Goal: Information Seeking & Learning: Learn about a topic

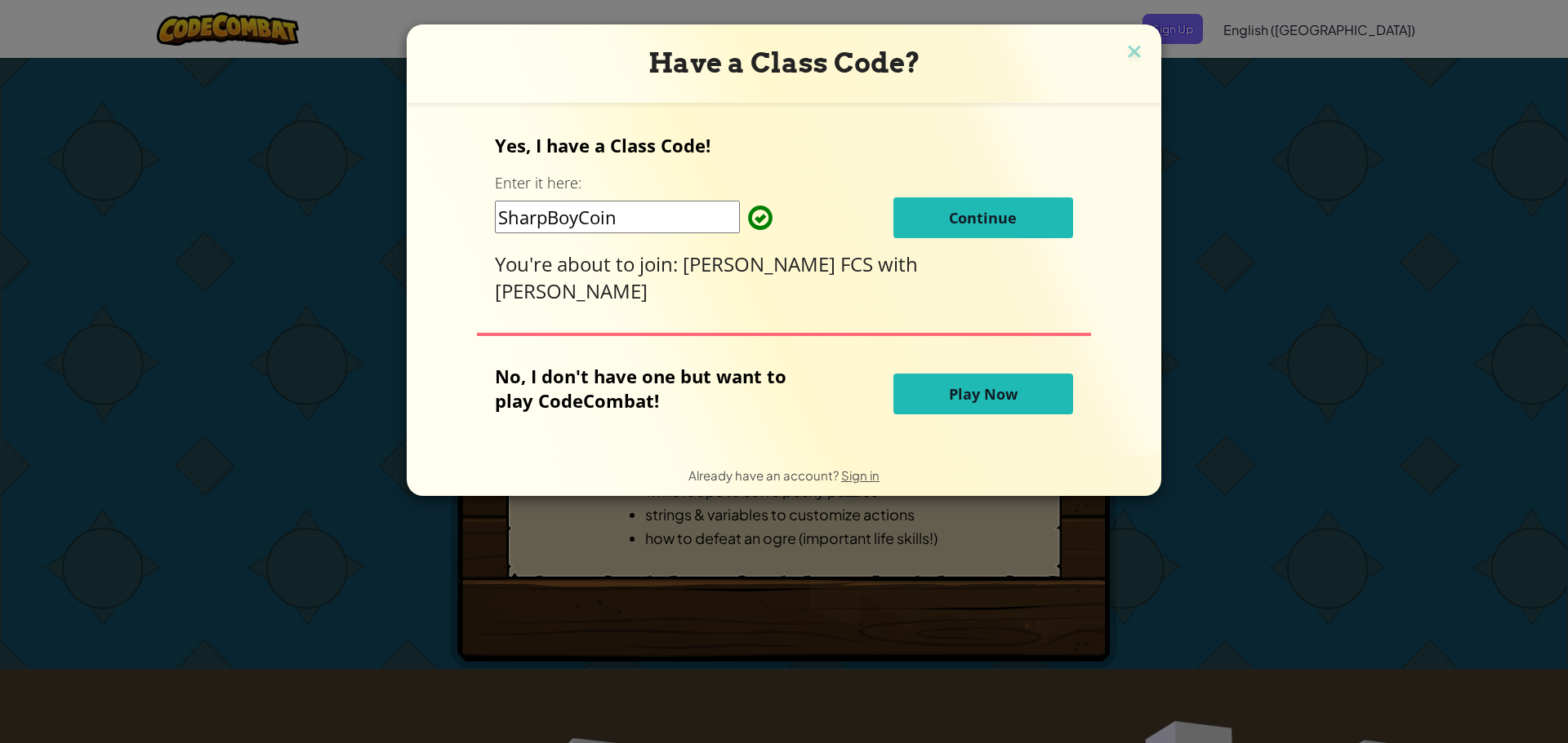
click at [659, 223] on input "SharpBoyCoin" at bounding box center [617, 217] width 245 height 32
click at [828, 297] on div "Yes, I have a Class Code! Enter it here: SharpBoyCoin Continue You're about to …" at bounding box center [784, 279] width 721 height 320
click at [972, 209] on button "Continue" at bounding box center [983, 217] width 179 height 41
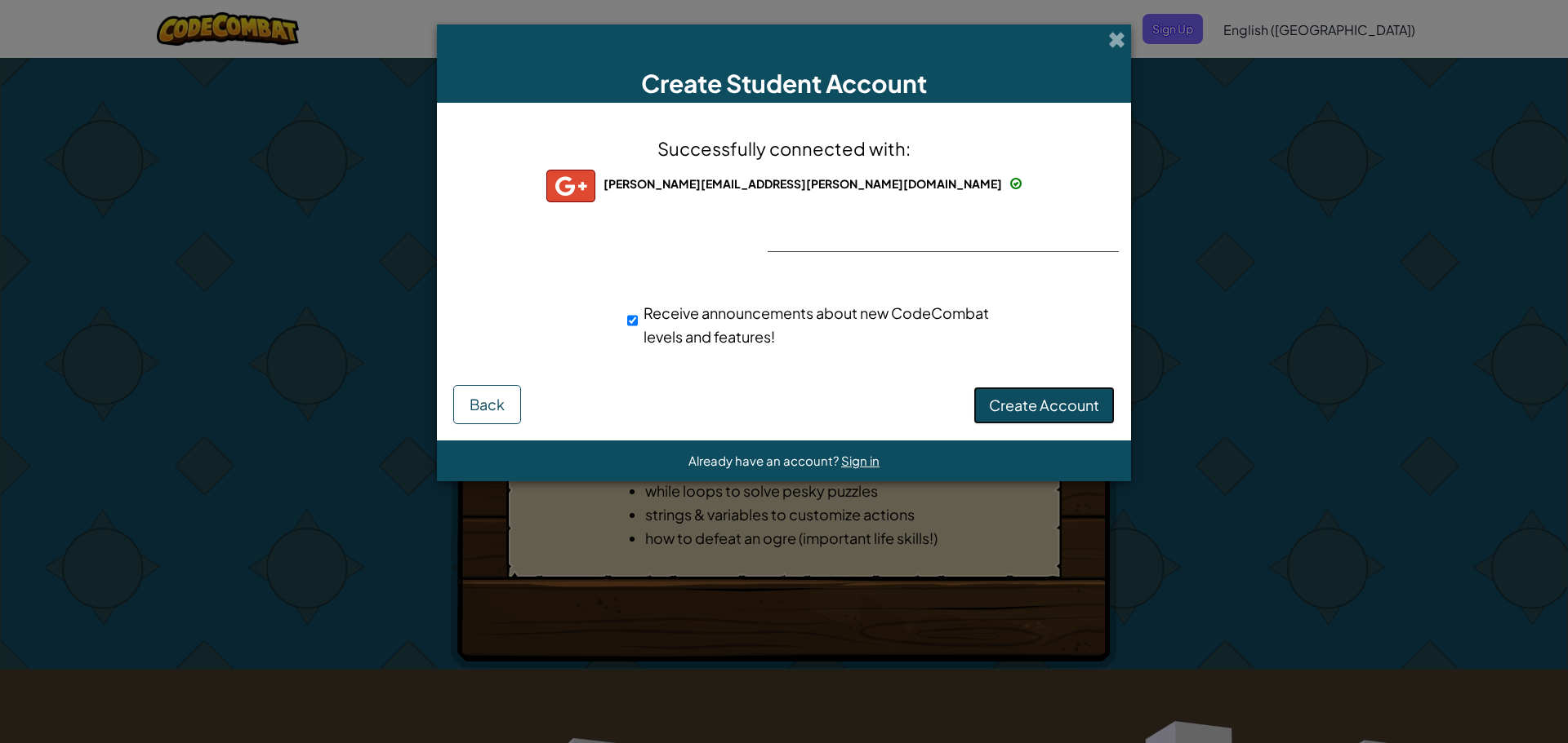
click at [1049, 404] on span "Create Account" at bounding box center [1044, 405] width 111 height 19
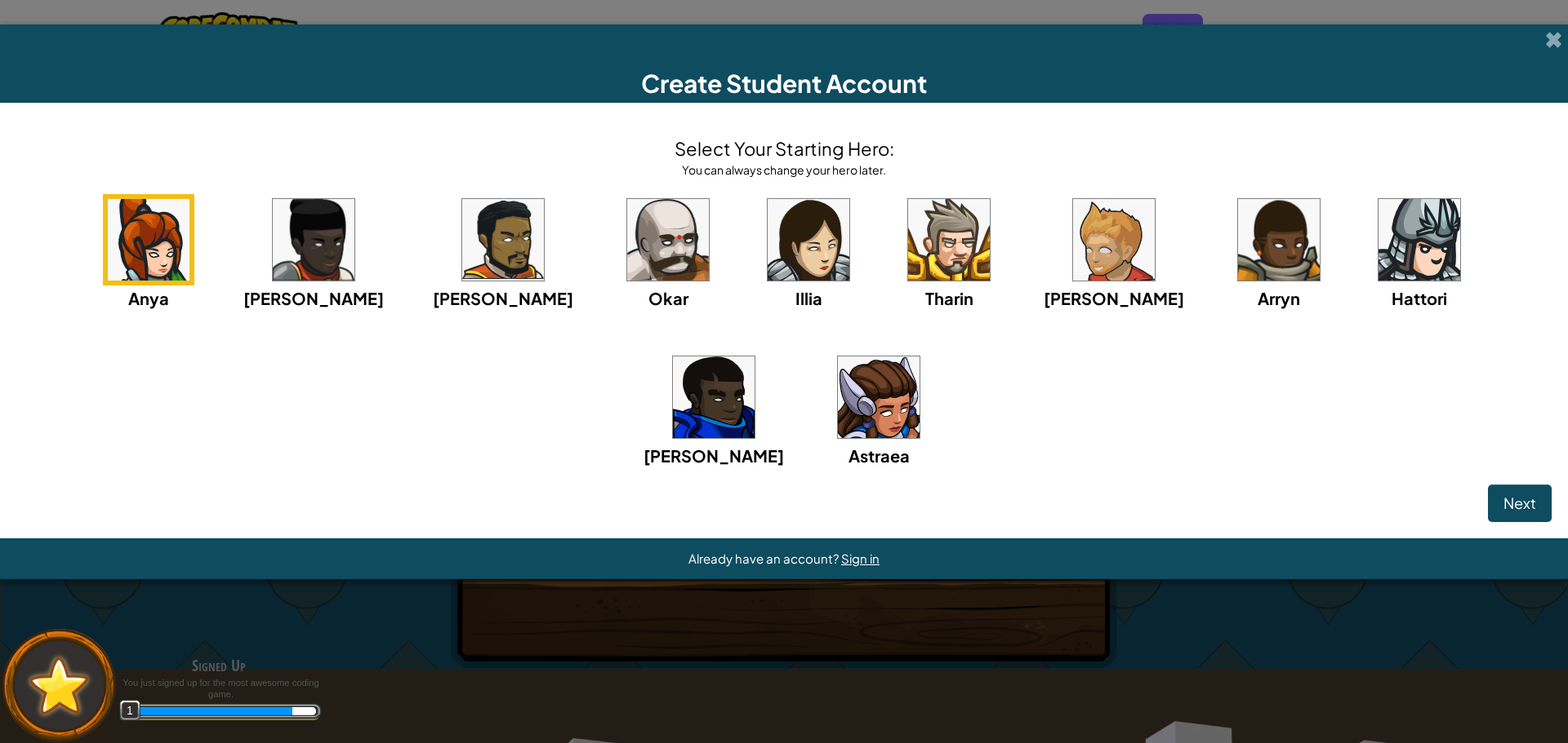
click at [908, 262] on img at bounding box center [949, 240] width 82 height 82
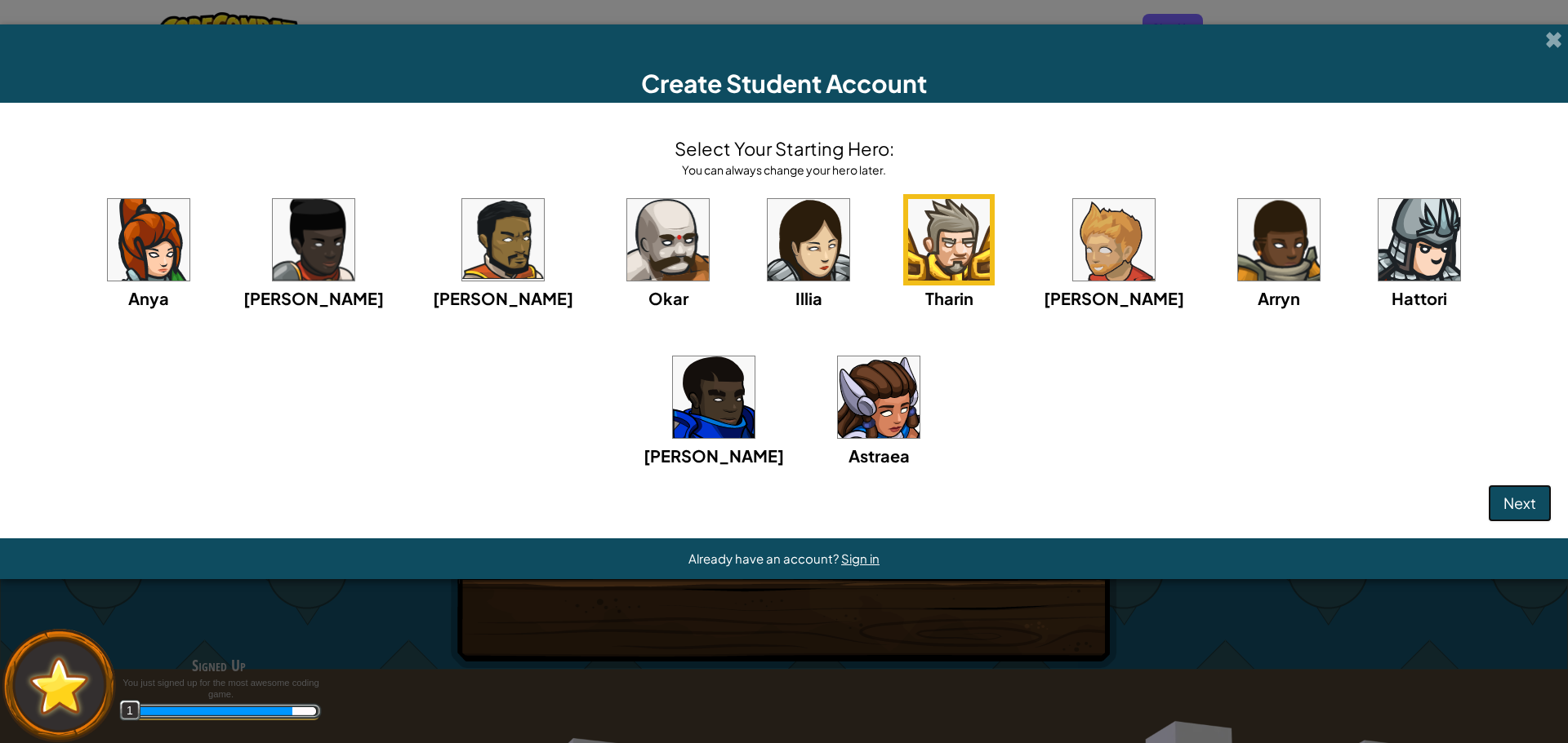
click at [1501, 491] on button "Next" at bounding box center [1519, 503] width 64 height 37
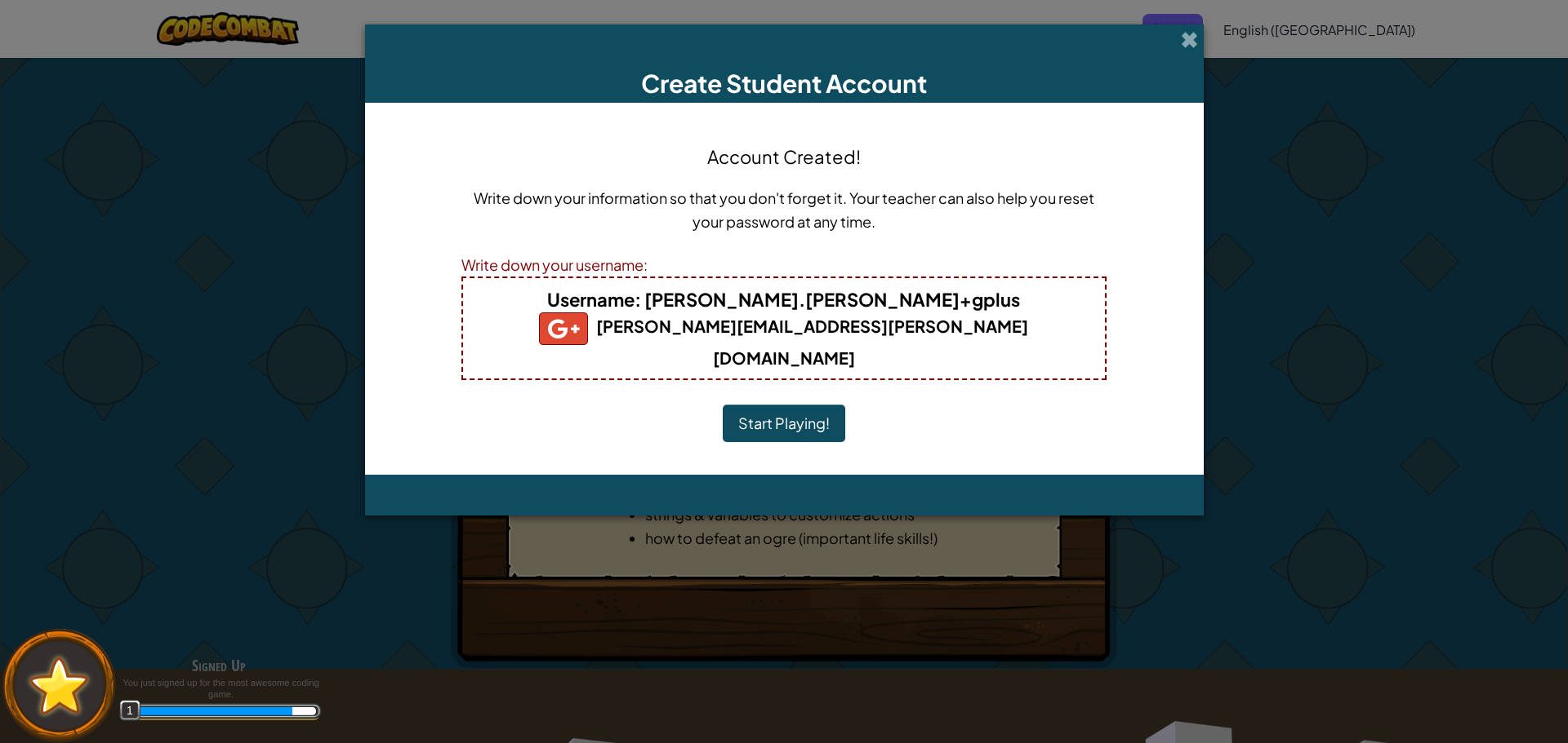
click at [889, 321] on b "khalid.ahmed@student.allenisd.org" at bounding box center [784, 341] width 490 height 52
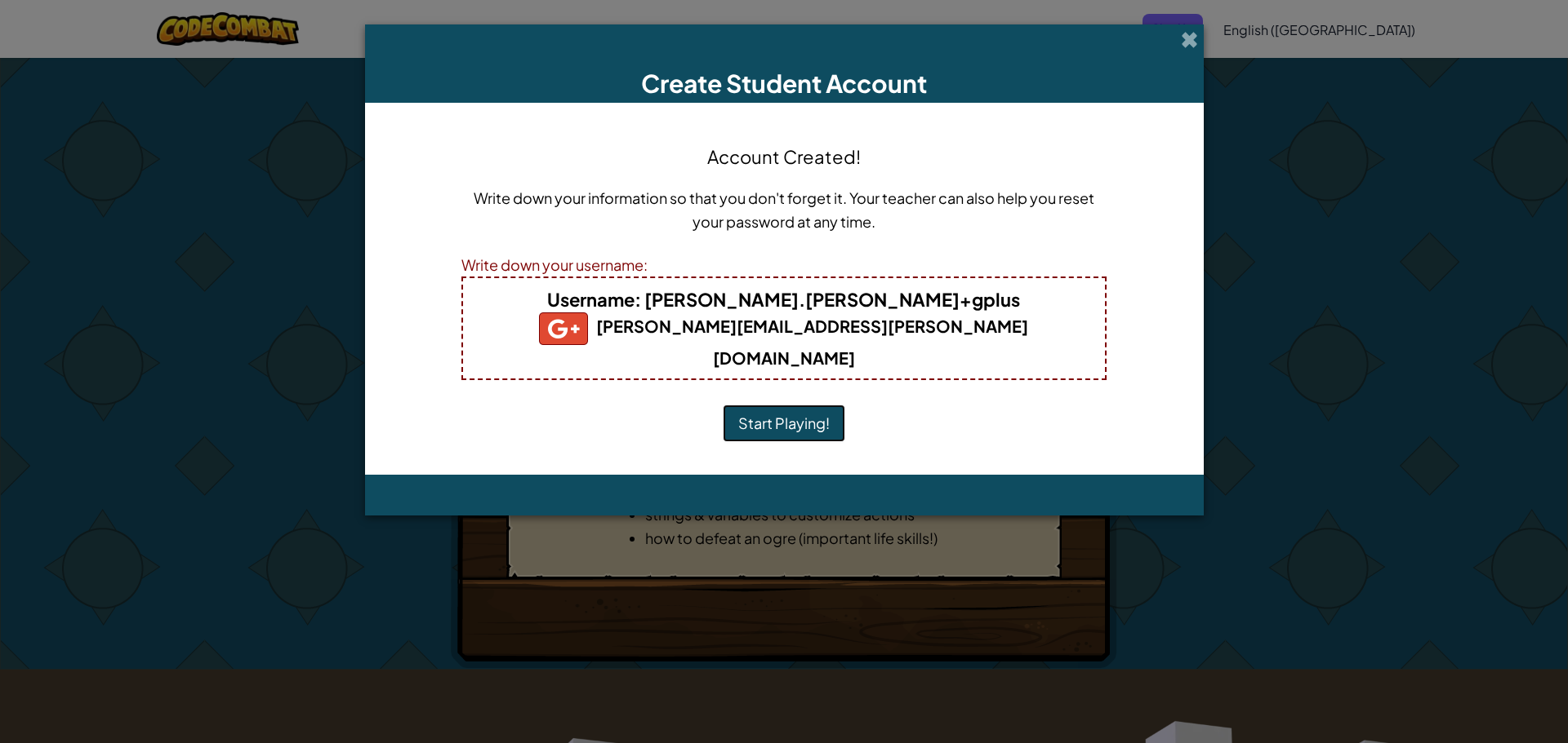
click at [787, 404] on button "Start Playing!" at bounding box center [784, 423] width 122 height 37
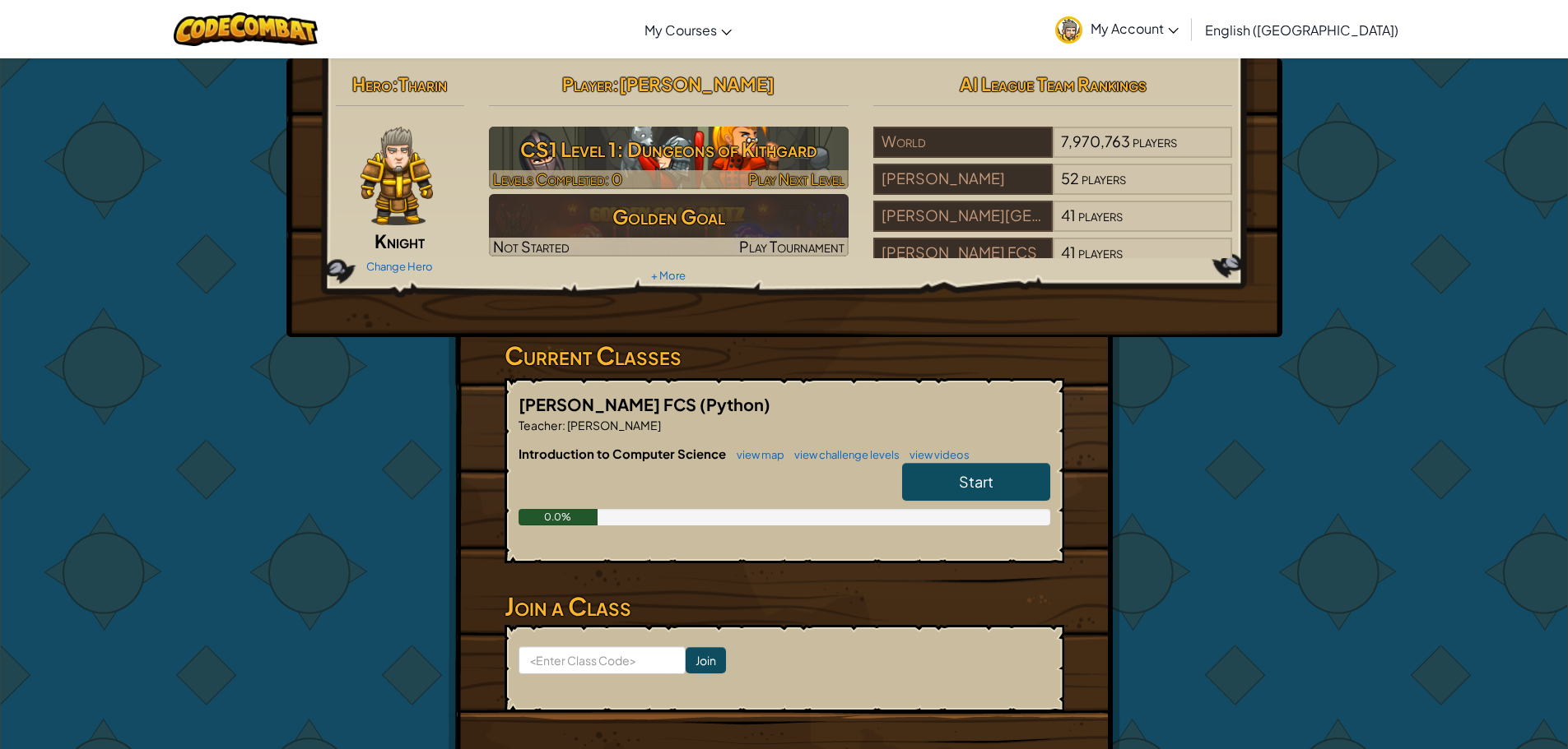
click at [645, 141] on h3 "CS1 Level 1: Dungeons of Kithgard" at bounding box center [669, 149] width 360 height 37
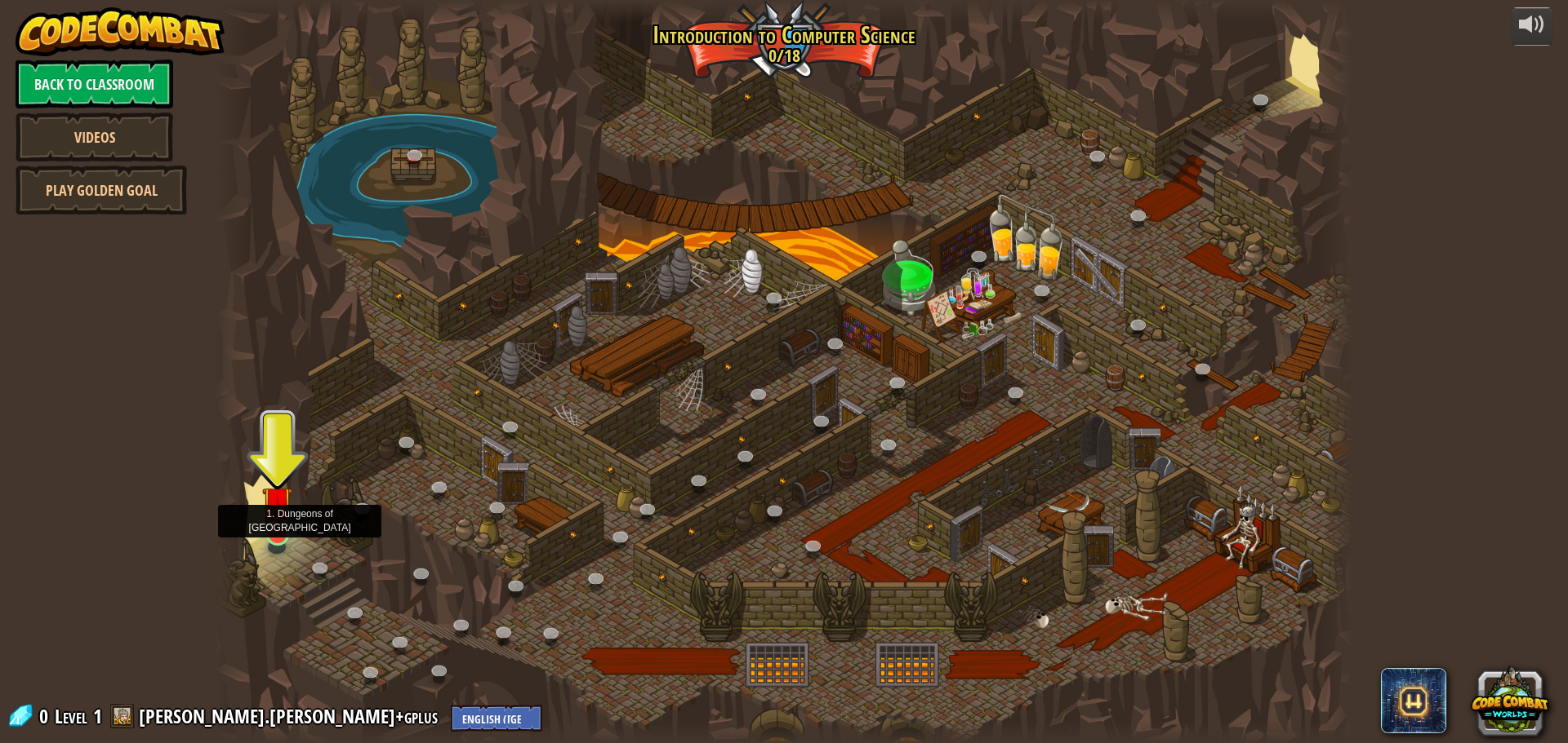
click at [278, 528] on img at bounding box center [278, 501] width 31 height 70
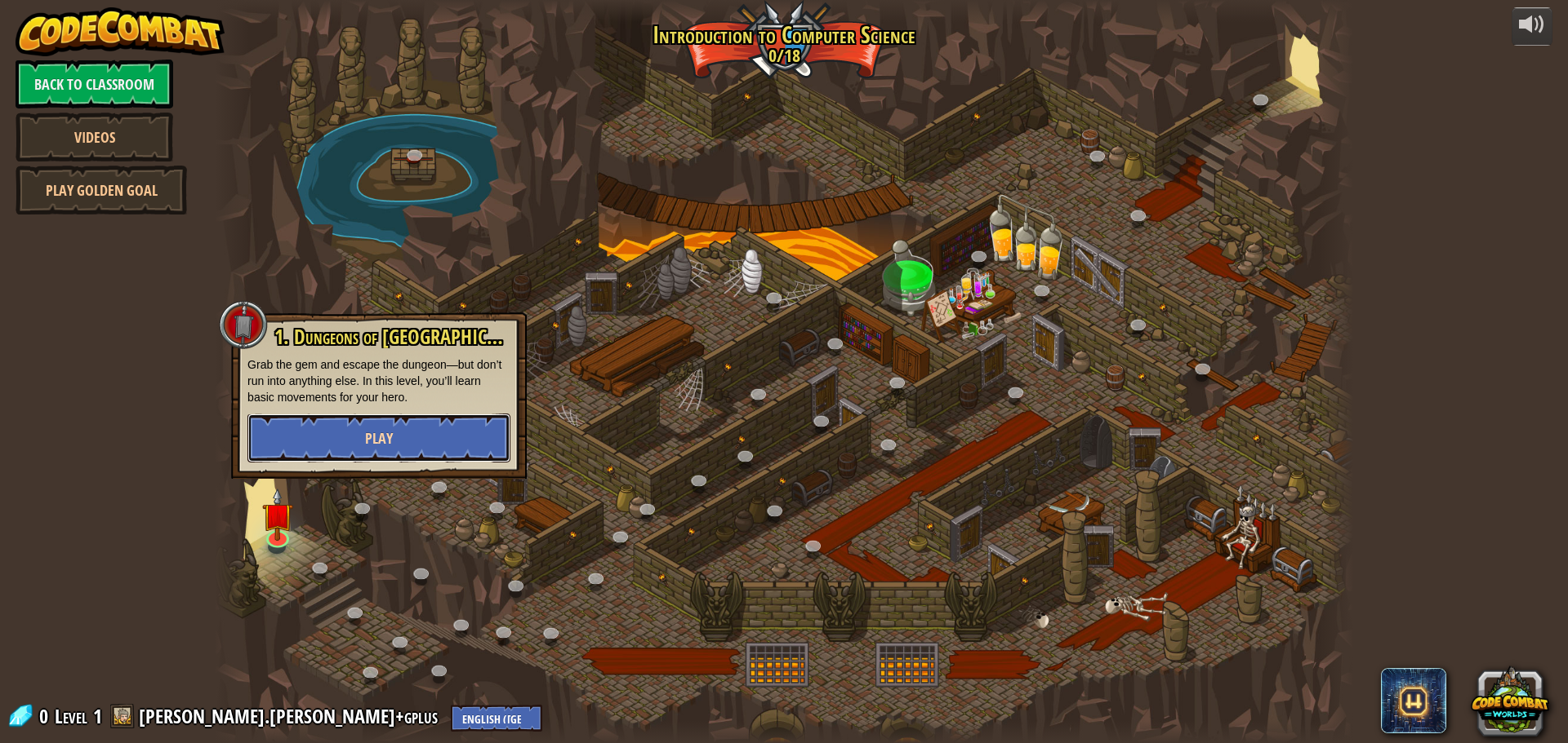
click at [355, 443] on button "Play" at bounding box center [379, 438] width 263 height 49
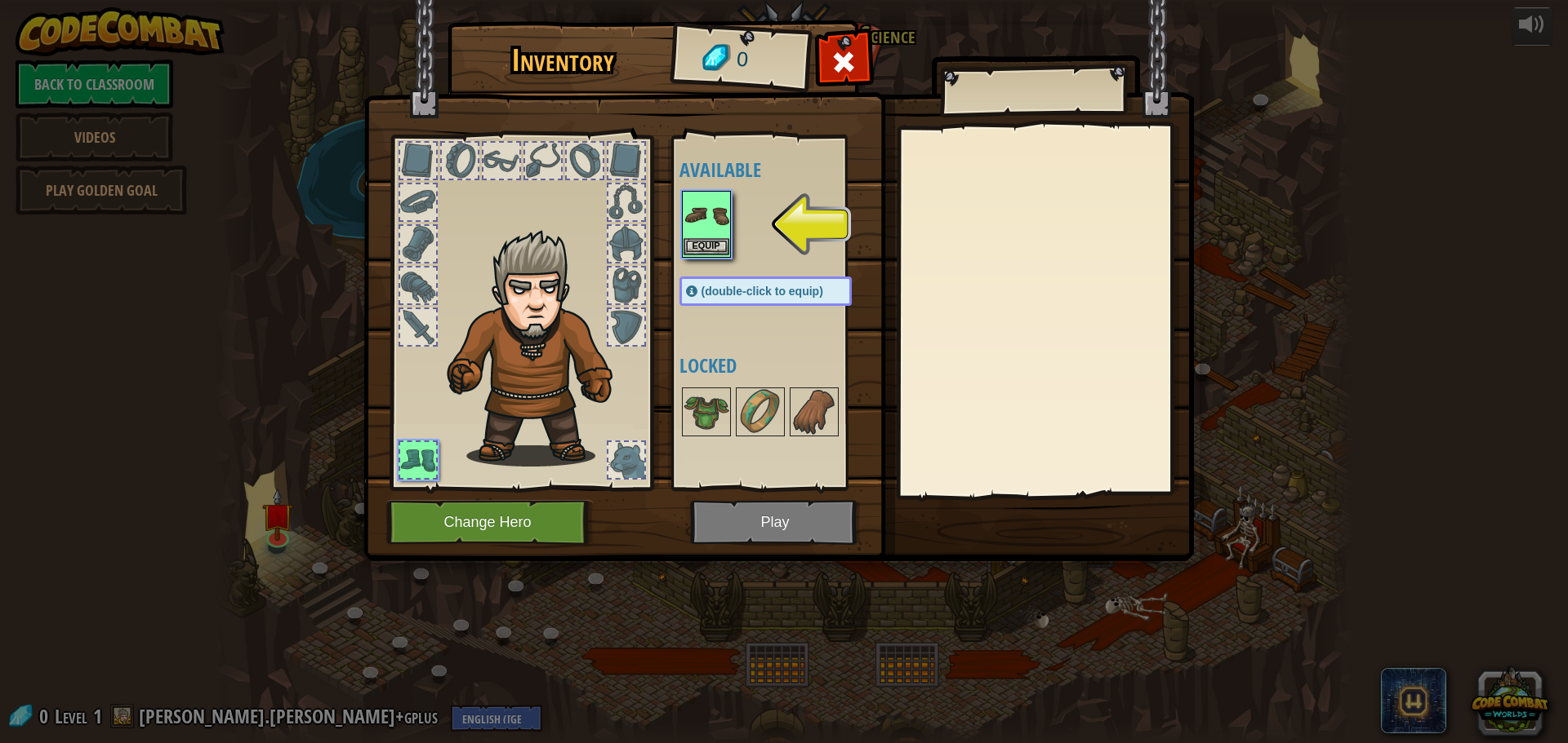
click at [716, 214] on img at bounding box center [706, 216] width 46 height 46
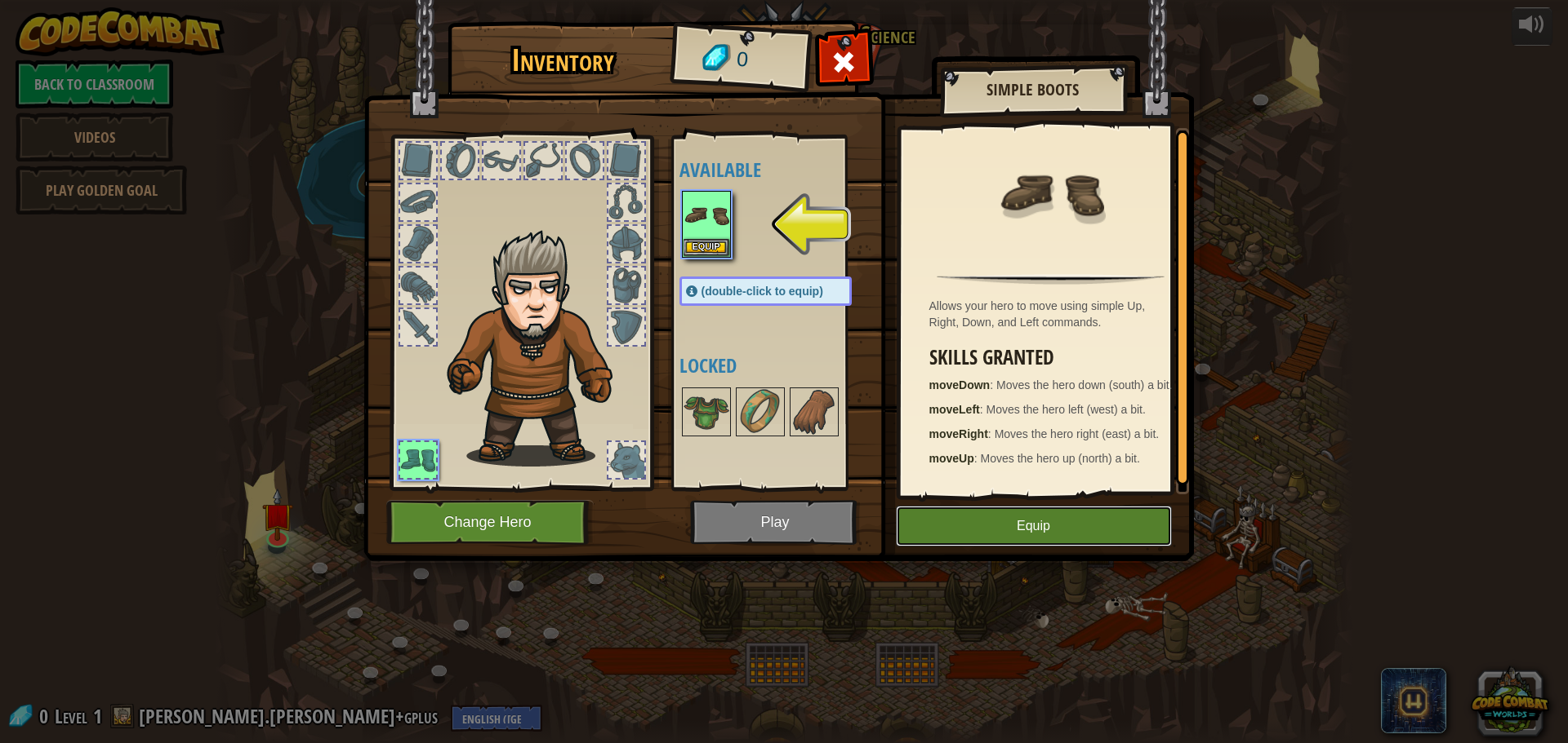
click at [1033, 532] on button "Equip" at bounding box center [1034, 526] width 276 height 41
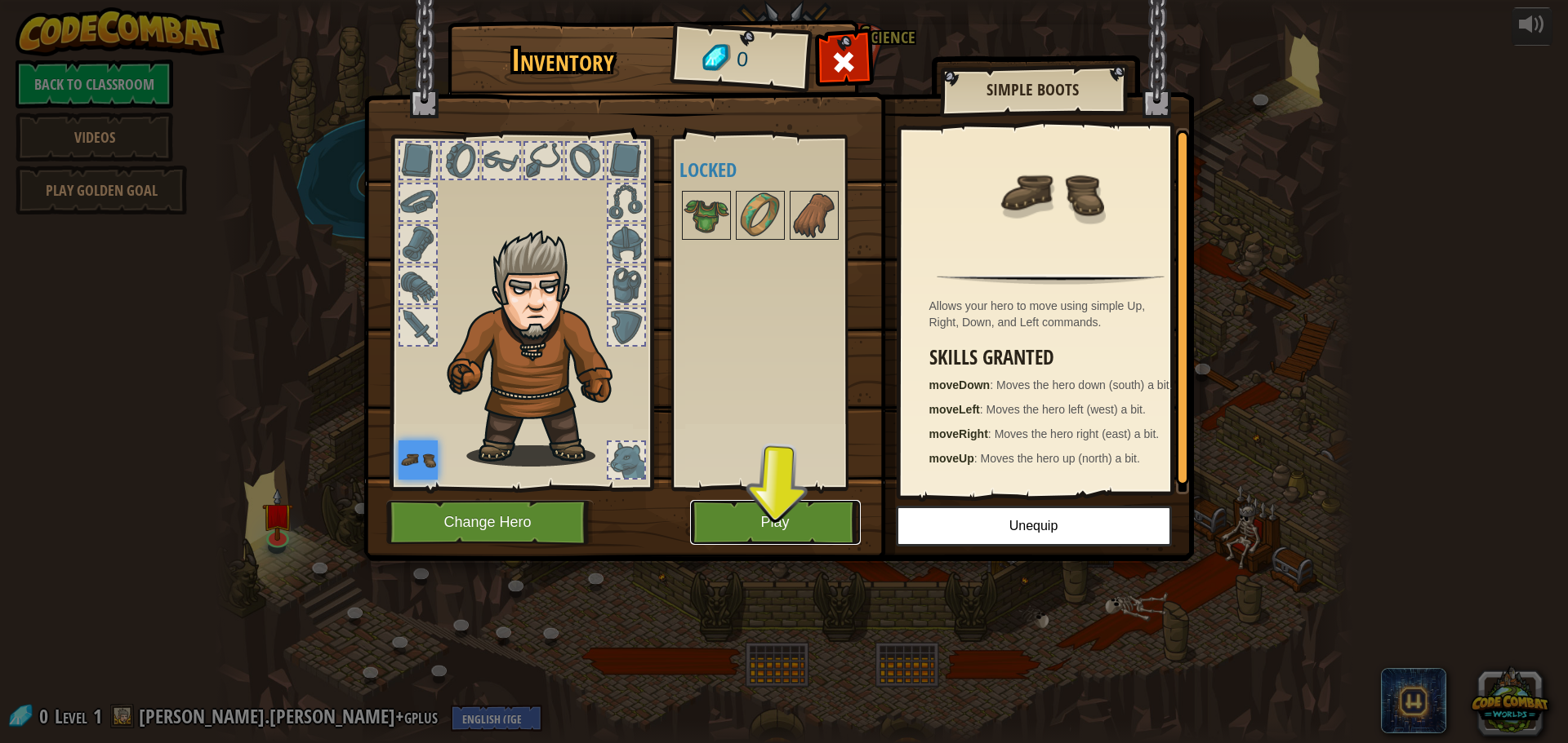
click at [745, 506] on button "Play" at bounding box center [775, 522] width 171 height 45
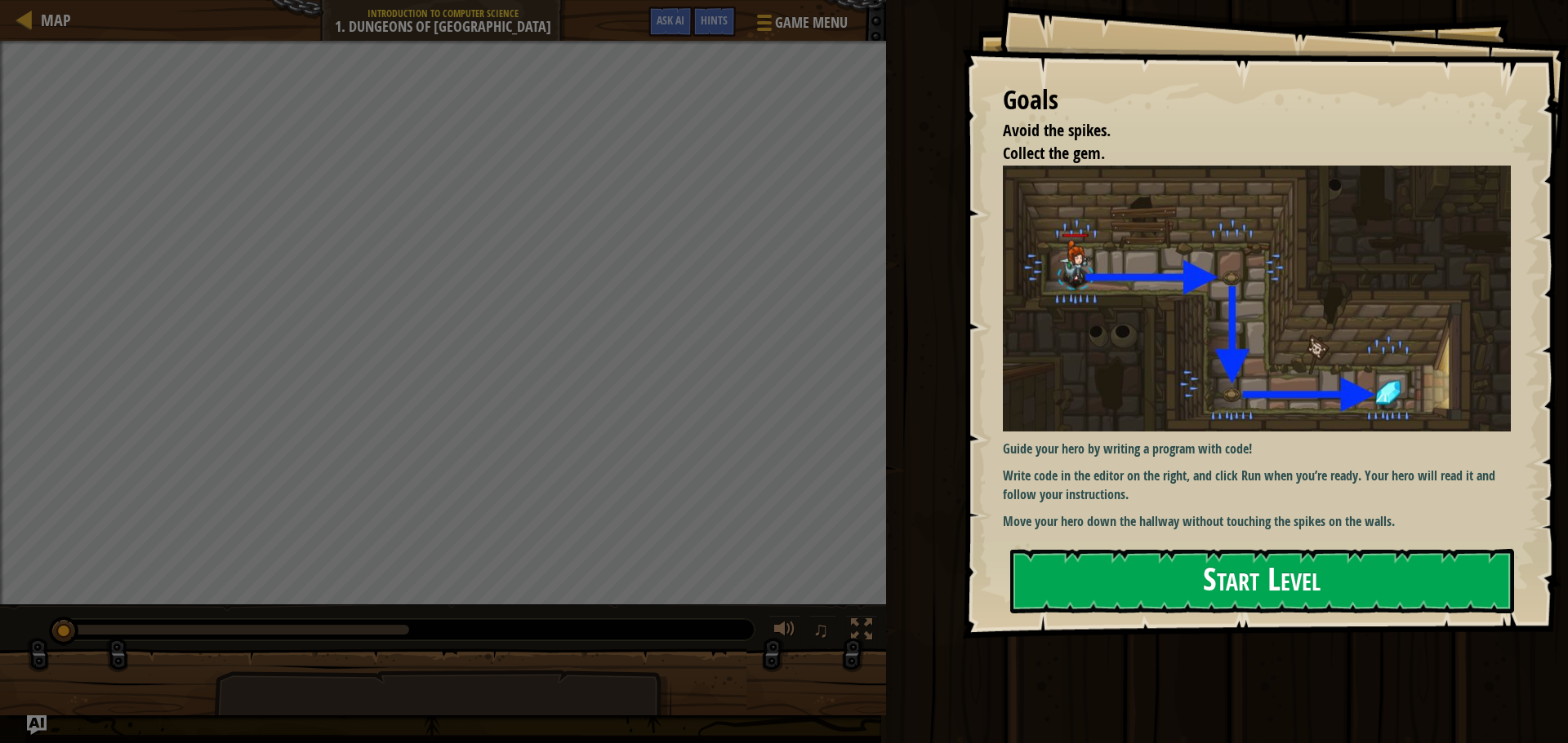
click at [1175, 575] on button "Start Level" at bounding box center [1262, 582] width 504 height 65
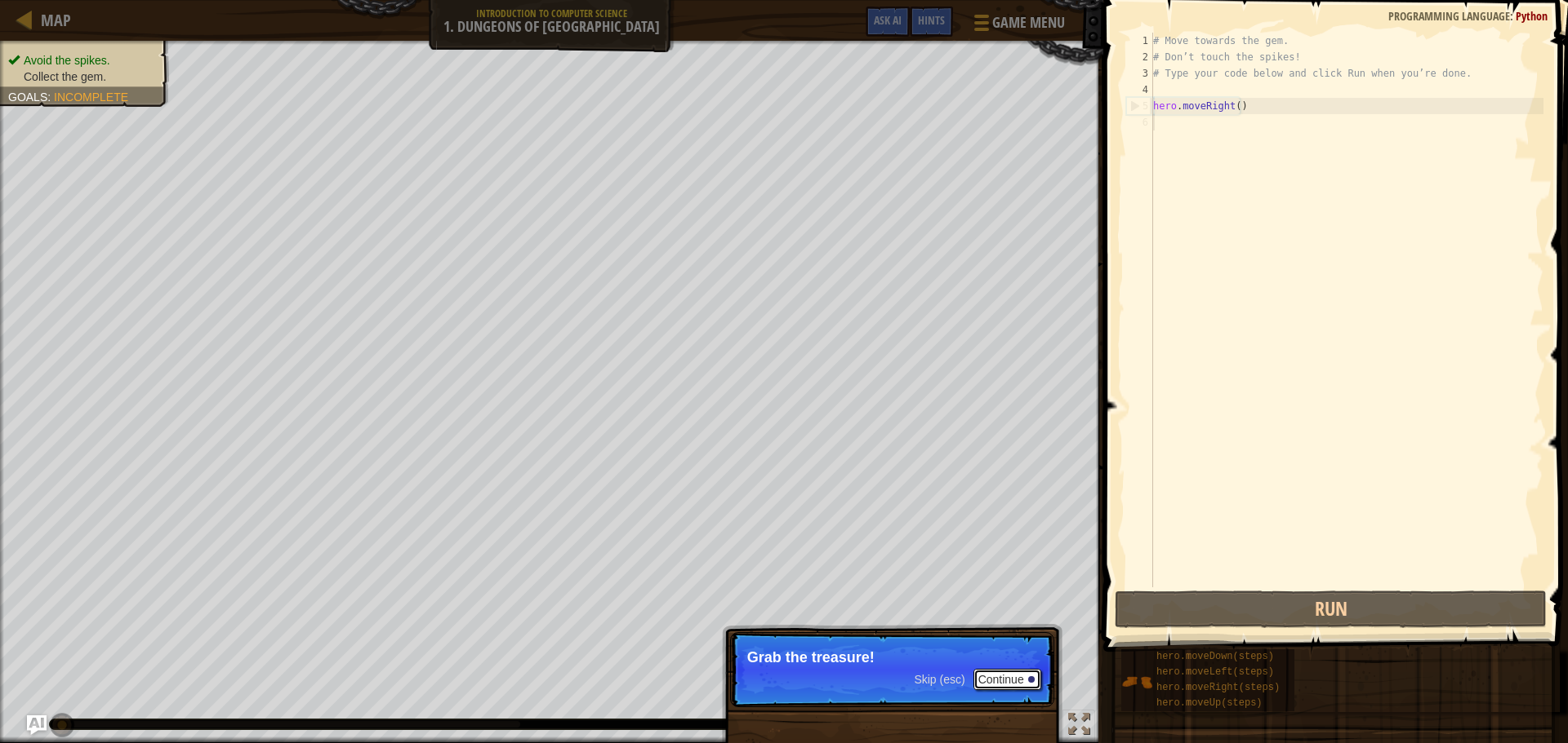
click at [1011, 682] on button "Continue" at bounding box center [1007, 680] width 68 height 21
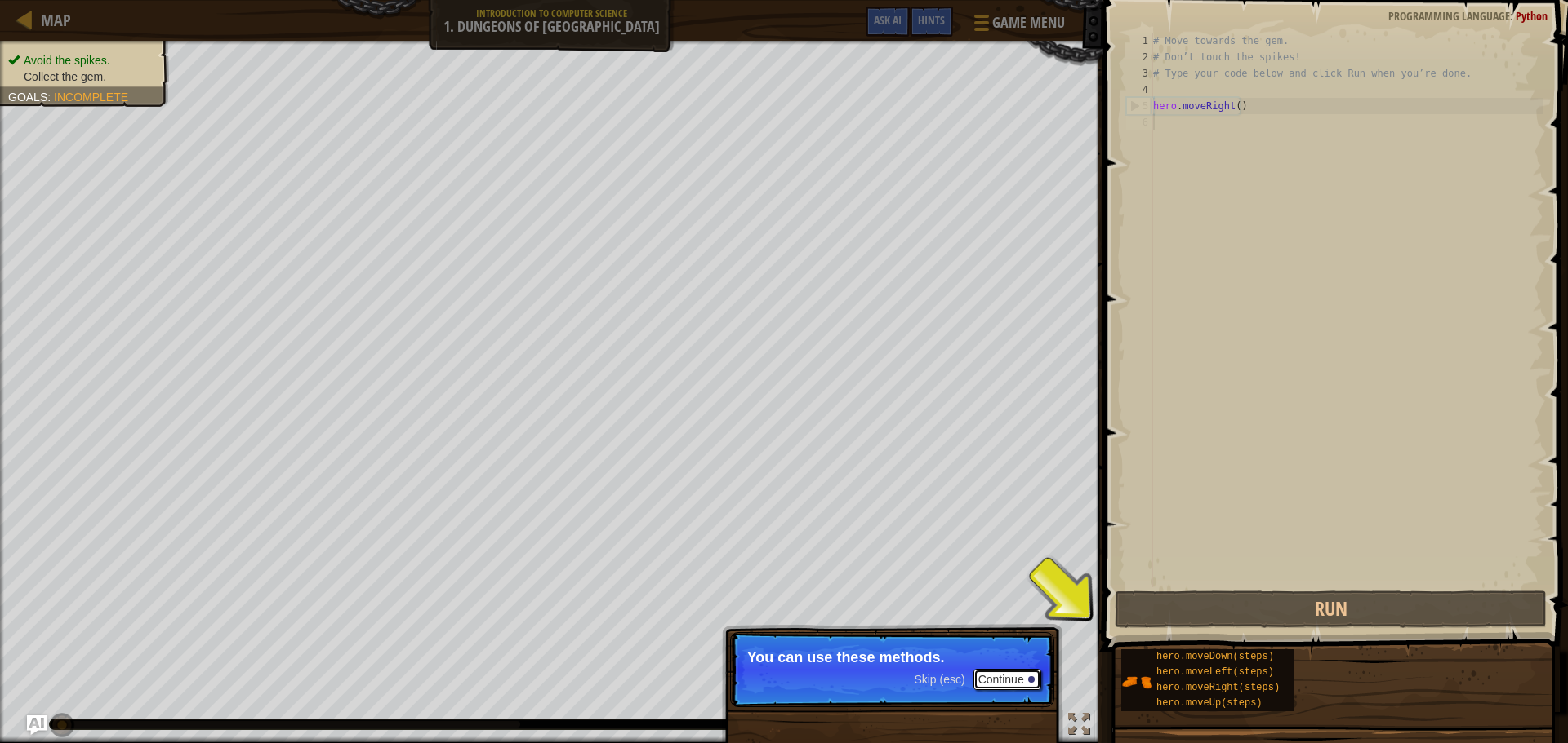
click at [1011, 682] on button "Continue" at bounding box center [1007, 680] width 68 height 21
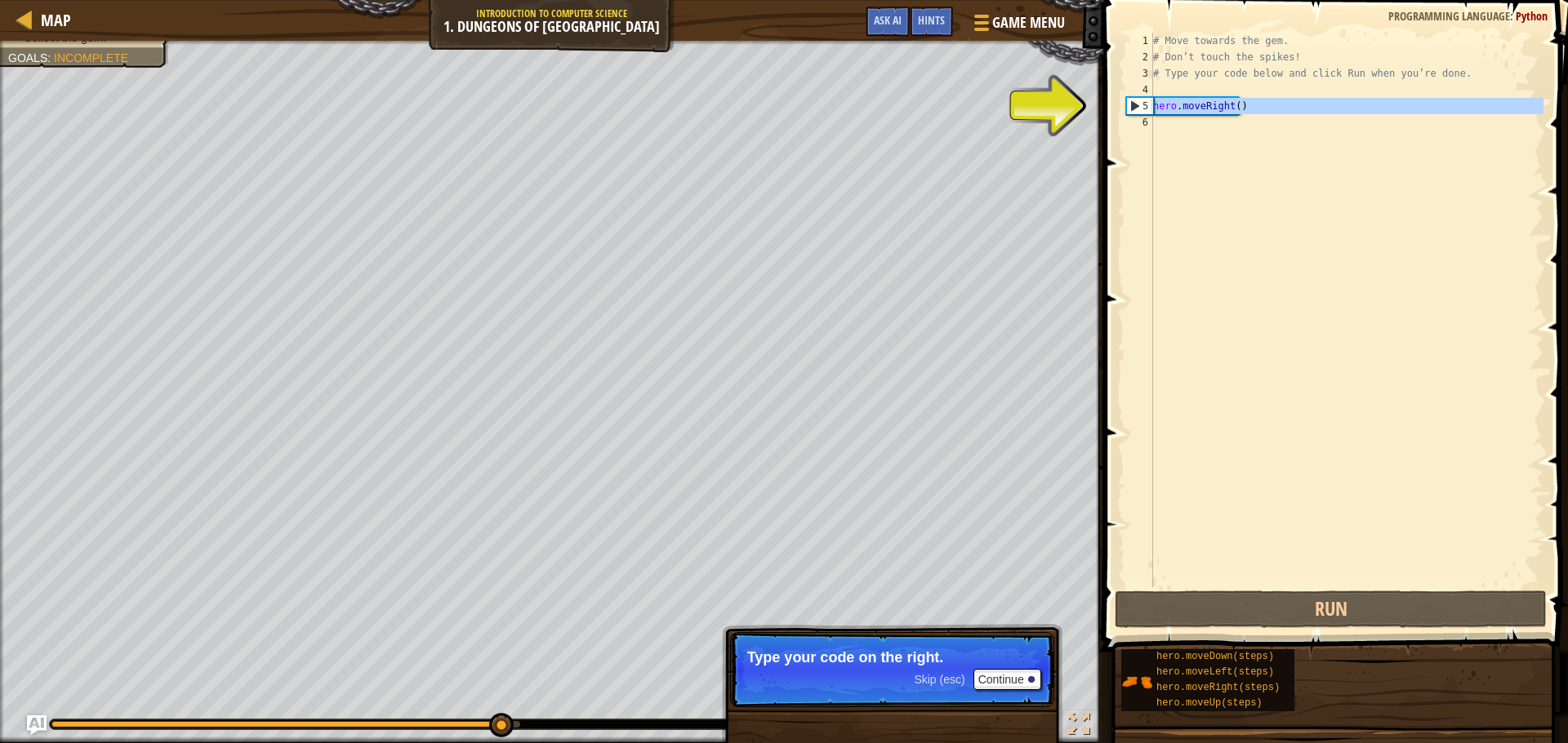
click at [1140, 108] on div "5" at bounding box center [1139, 106] width 26 height 16
type textarea "hero.moveRight()"
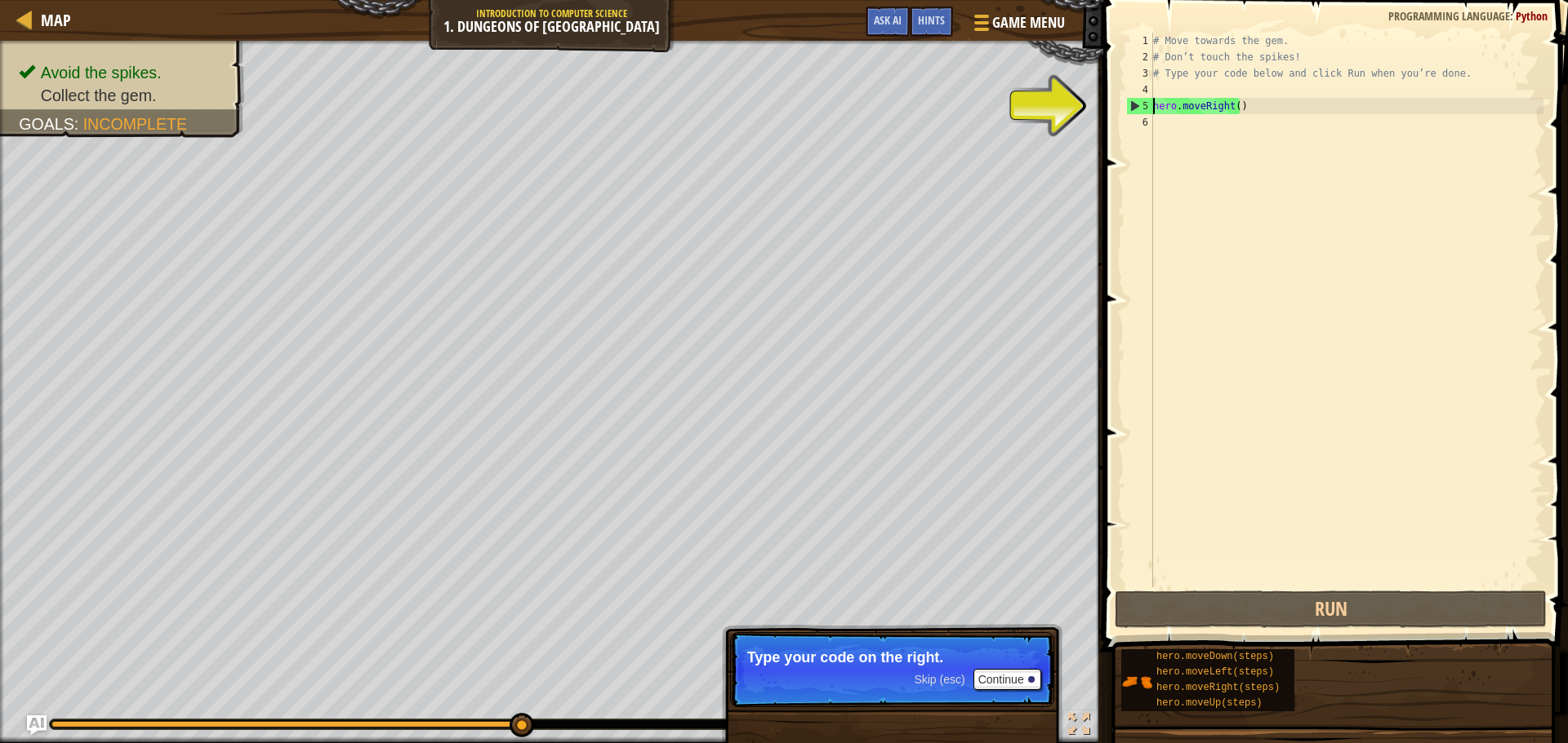
click at [1244, 103] on div "# Move towards the gem. # Don’t touch the spikes! # Type your code below and cl…" at bounding box center [1347, 326] width 393 height 588
click at [1013, 681] on button "Continue" at bounding box center [1007, 680] width 68 height 21
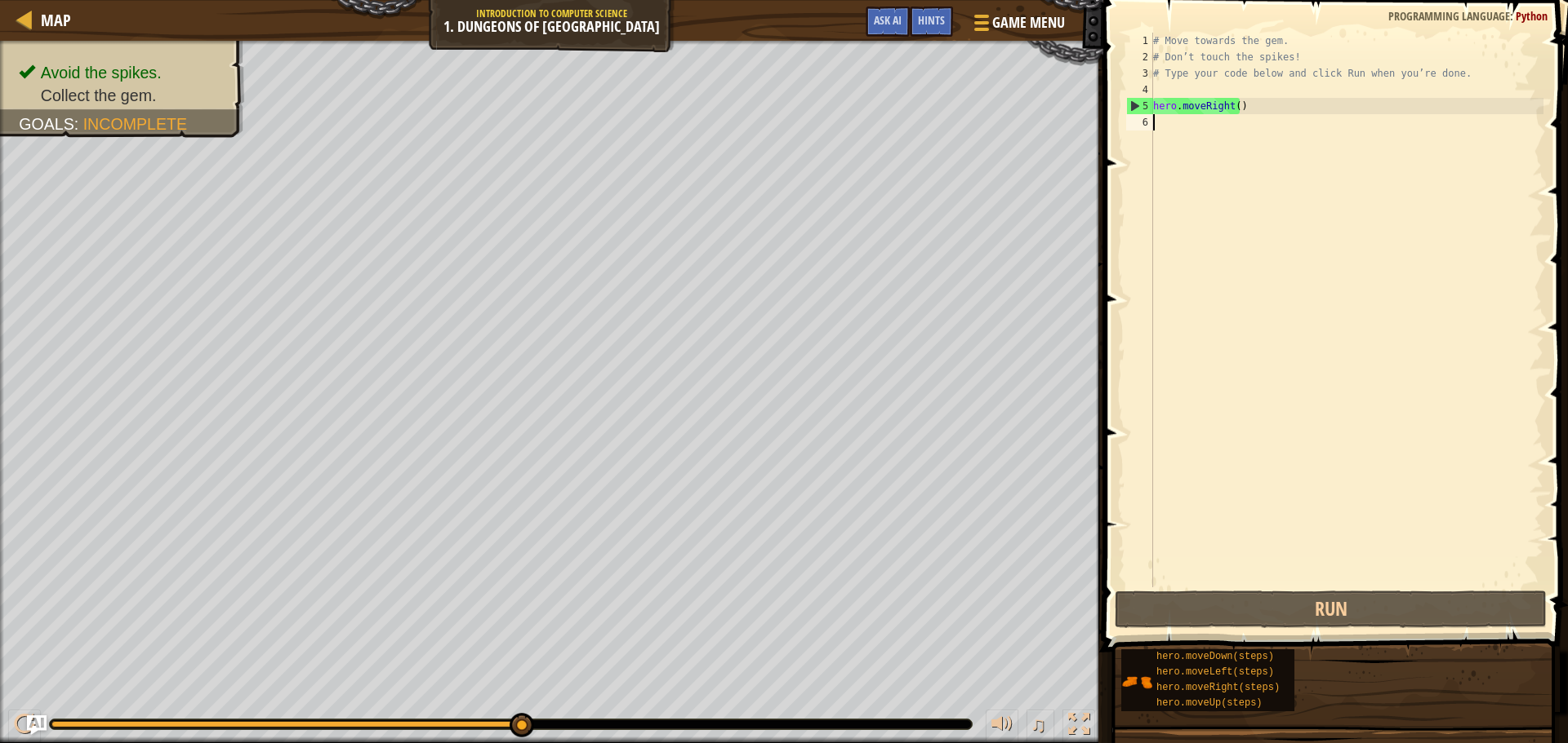
click at [1276, 147] on div "# Move towards the gem. # Don’t touch the spikes! # Type your code below and cl…" at bounding box center [1347, 326] width 393 height 588
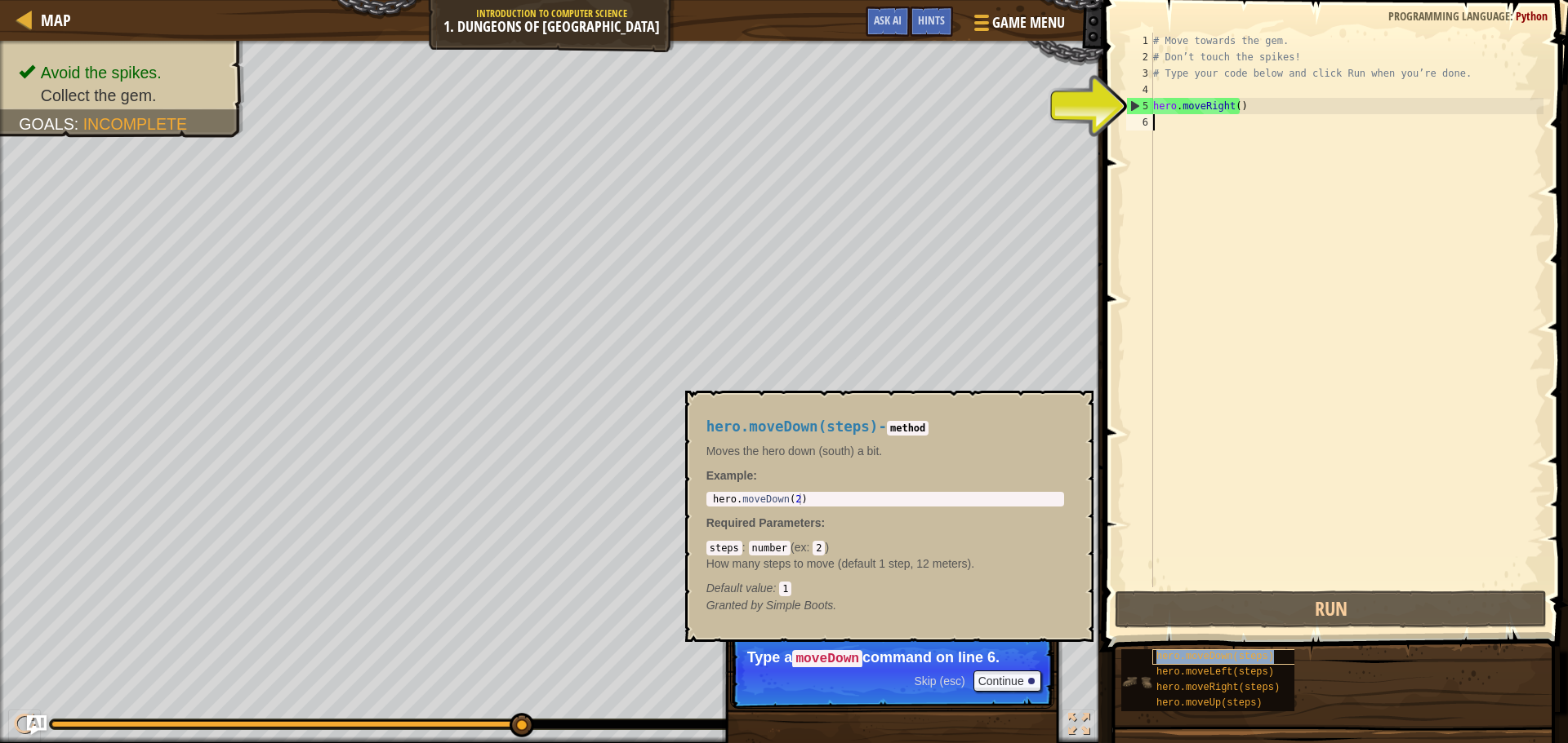
click at [1189, 661] on span "hero.moveDown(steps)" at bounding box center [1215, 657] width 117 height 11
click at [1204, 124] on div "# Move towards the gem. # Don’t touch the spikes! # Type your code below and cl…" at bounding box center [1347, 326] width 393 height 588
click at [1068, 416] on button "×" at bounding box center [1075, 410] width 13 height 23
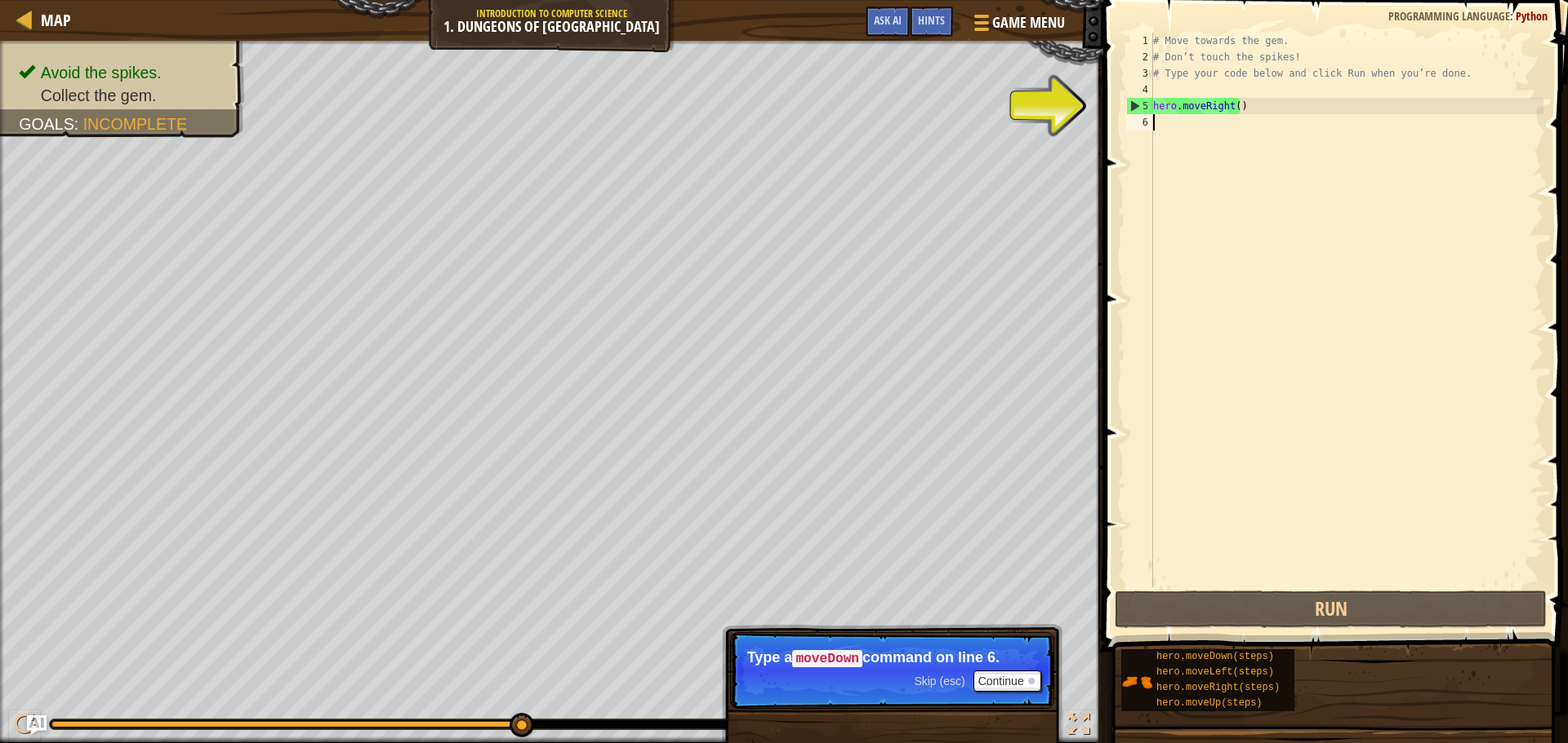
click at [1169, 133] on div "# Move towards the gem. # Don’t touch the spikes! # Type your code below and cl…" at bounding box center [1347, 326] width 393 height 588
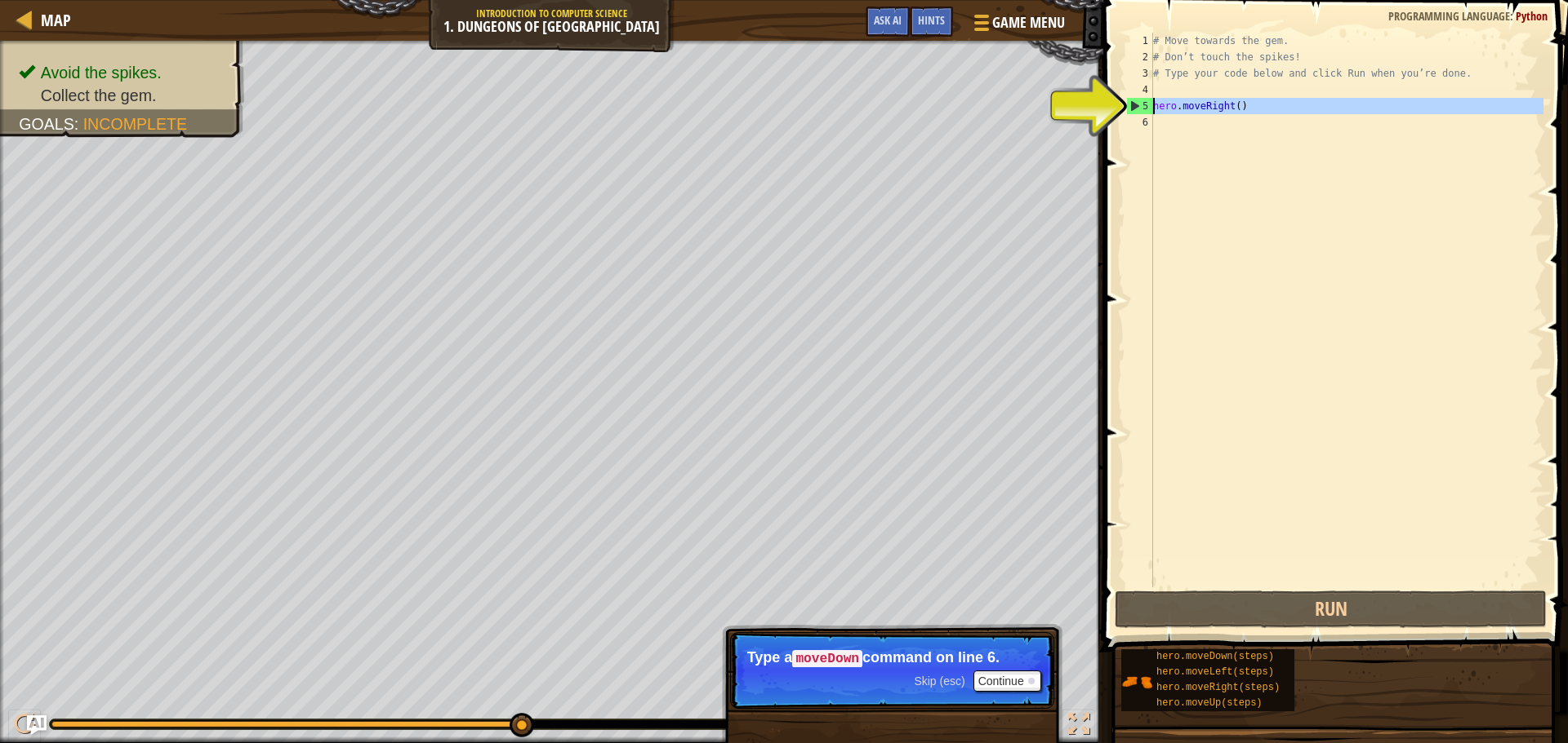
click at [1134, 105] on div "5" at bounding box center [1139, 106] width 26 height 16
type textarea "hero.moveRight()"
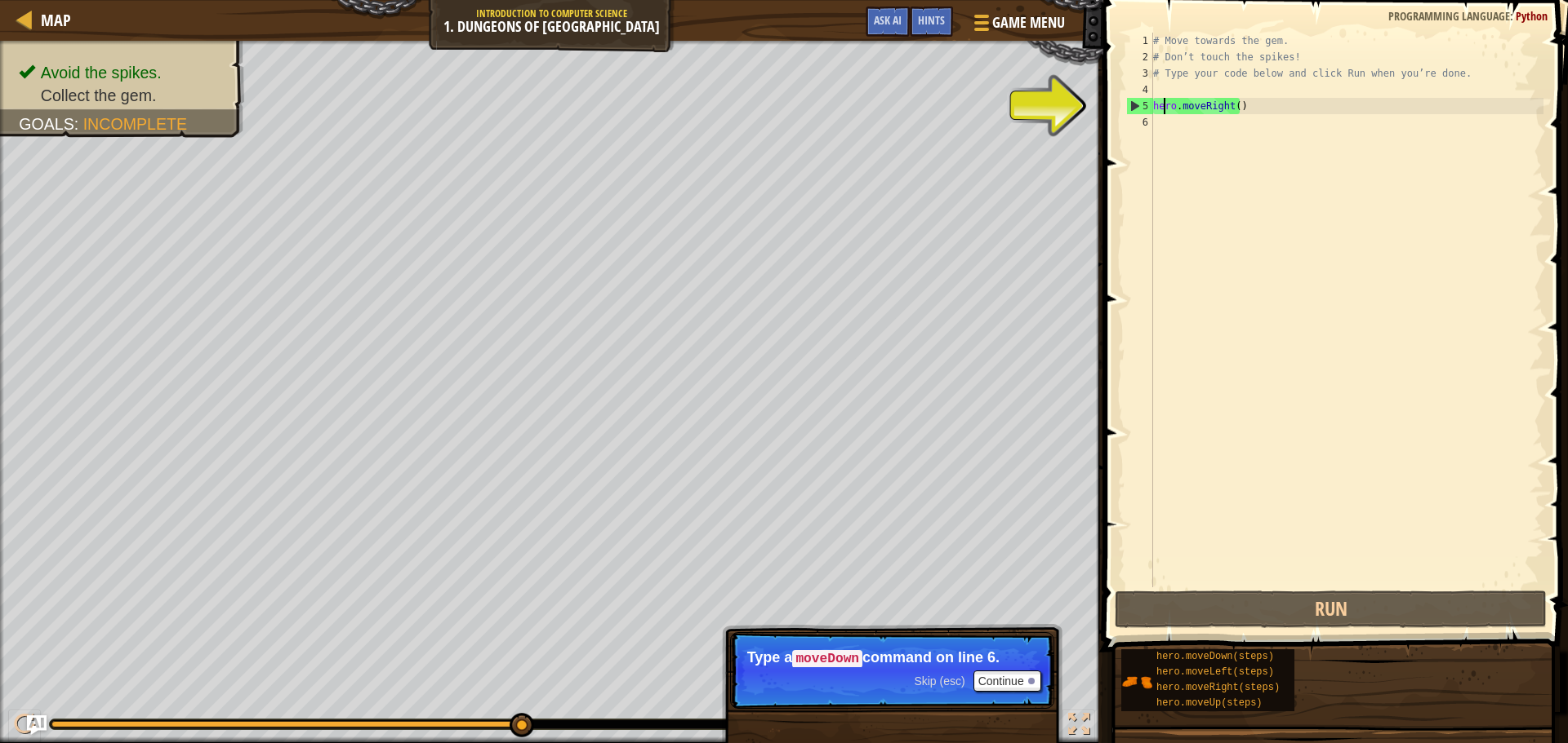
click at [1166, 101] on div "# Move towards the gem. # Don’t touch the spikes! # Type your code below and cl…" at bounding box center [1347, 326] width 393 height 588
click at [1165, 135] on div "# Move towards the gem. # Don’t touch the spikes! # Type your code below and cl…" at bounding box center [1347, 326] width 393 height 588
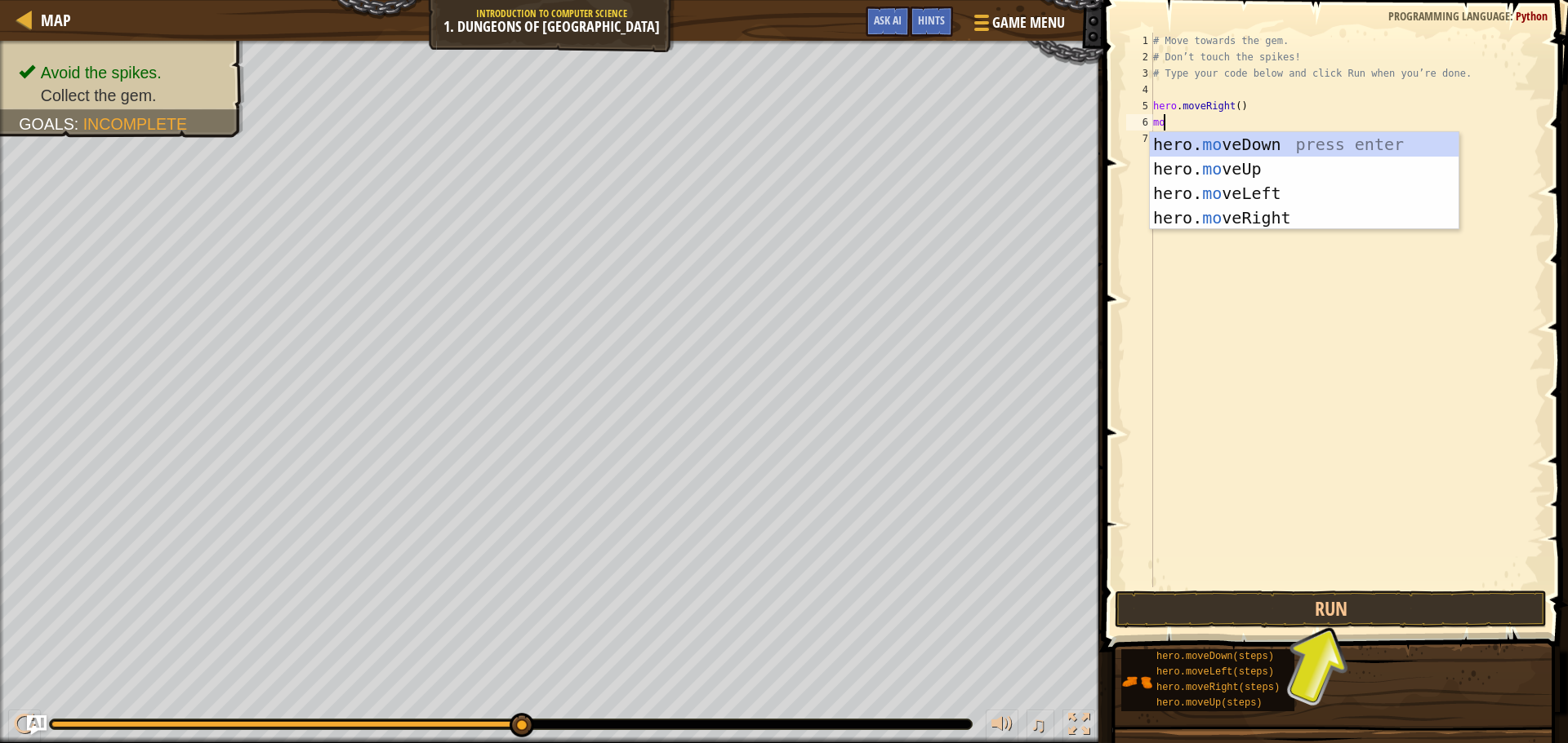
type textarea "m"
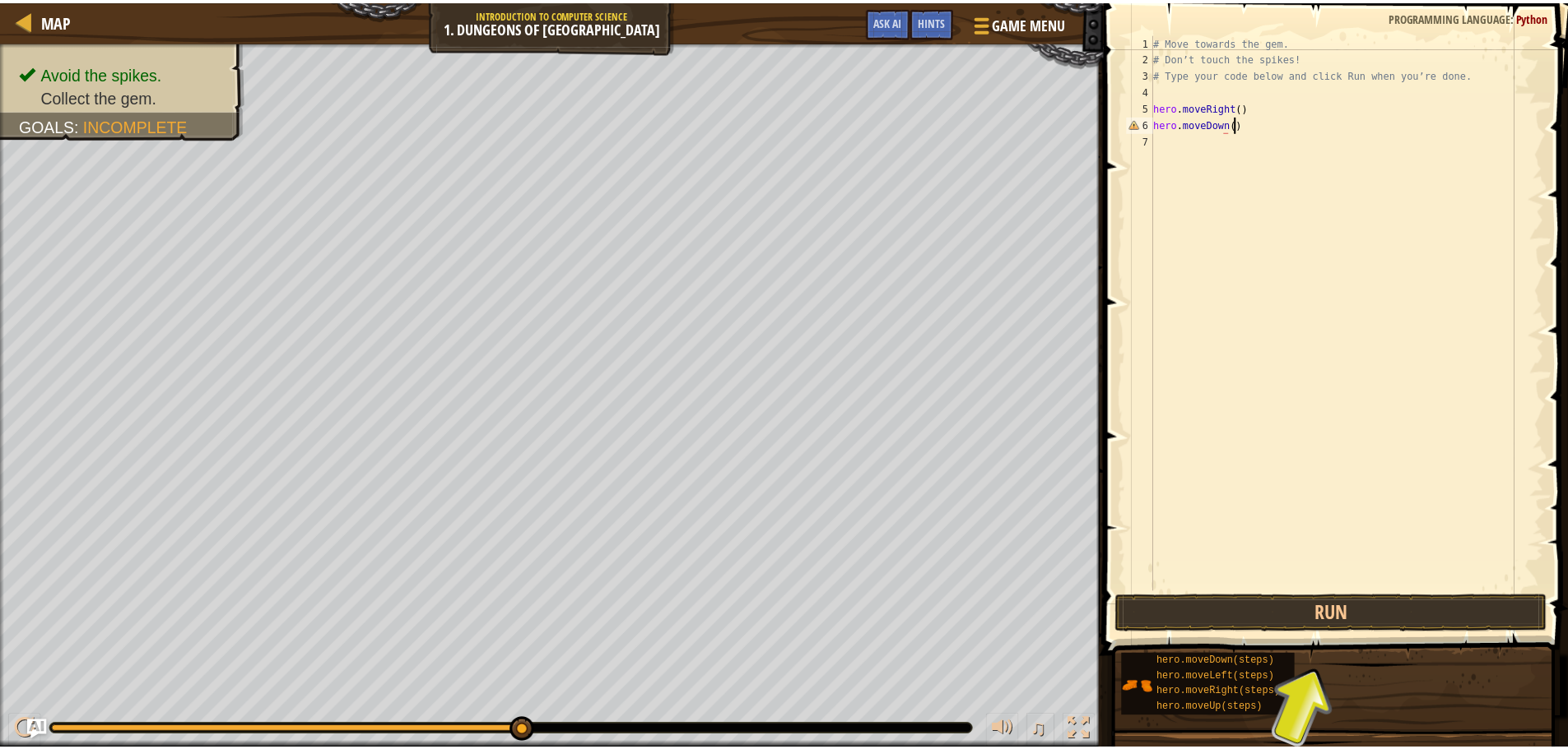
scroll to position [8, 6]
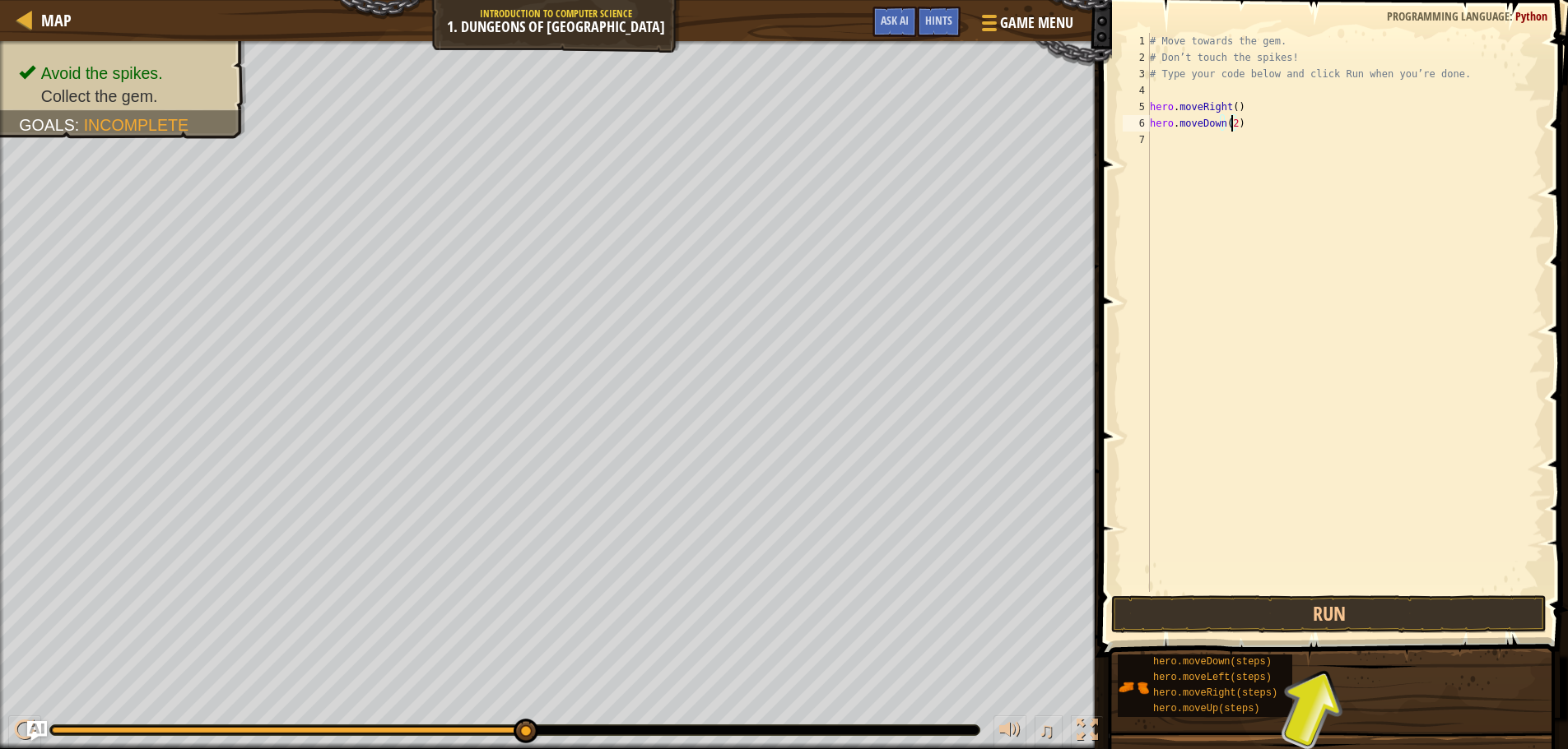
click at [1277, 114] on div "# Move towards the gem. # Don’t touch the spikes! # Type your code below and cl…" at bounding box center [1345, 329] width 396 height 592
type textarea "hero.moveRight()"
click at [1269, 140] on div "# Move towards the gem. # Don’t touch the spikes! # Type your code below and cl…" at bounding box center [1345, 329] width 396 height 592
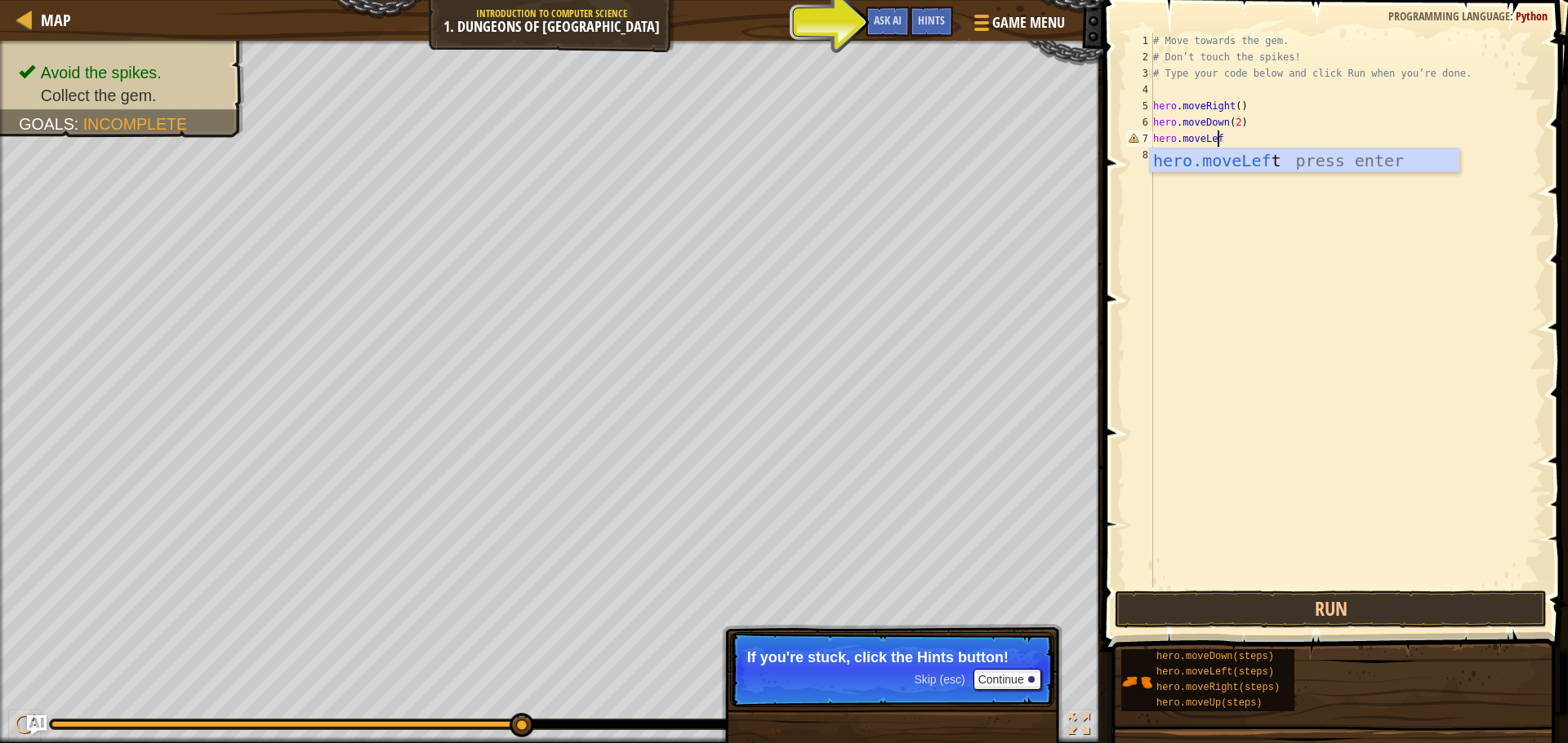
scroll to position [8, 5]
type textarea "hero.moveLeft()"
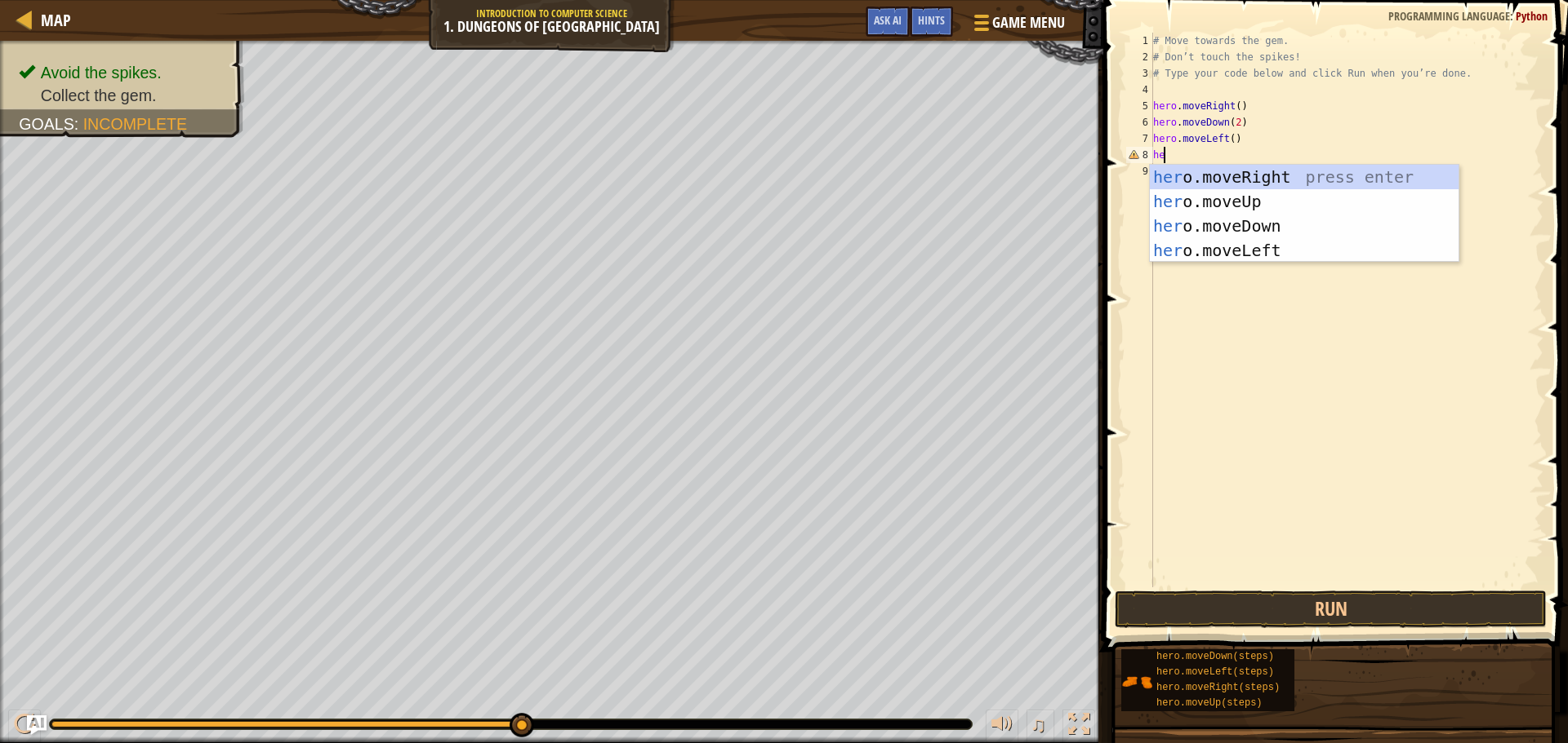
scroll to position [8, 0]
type textarea "h"
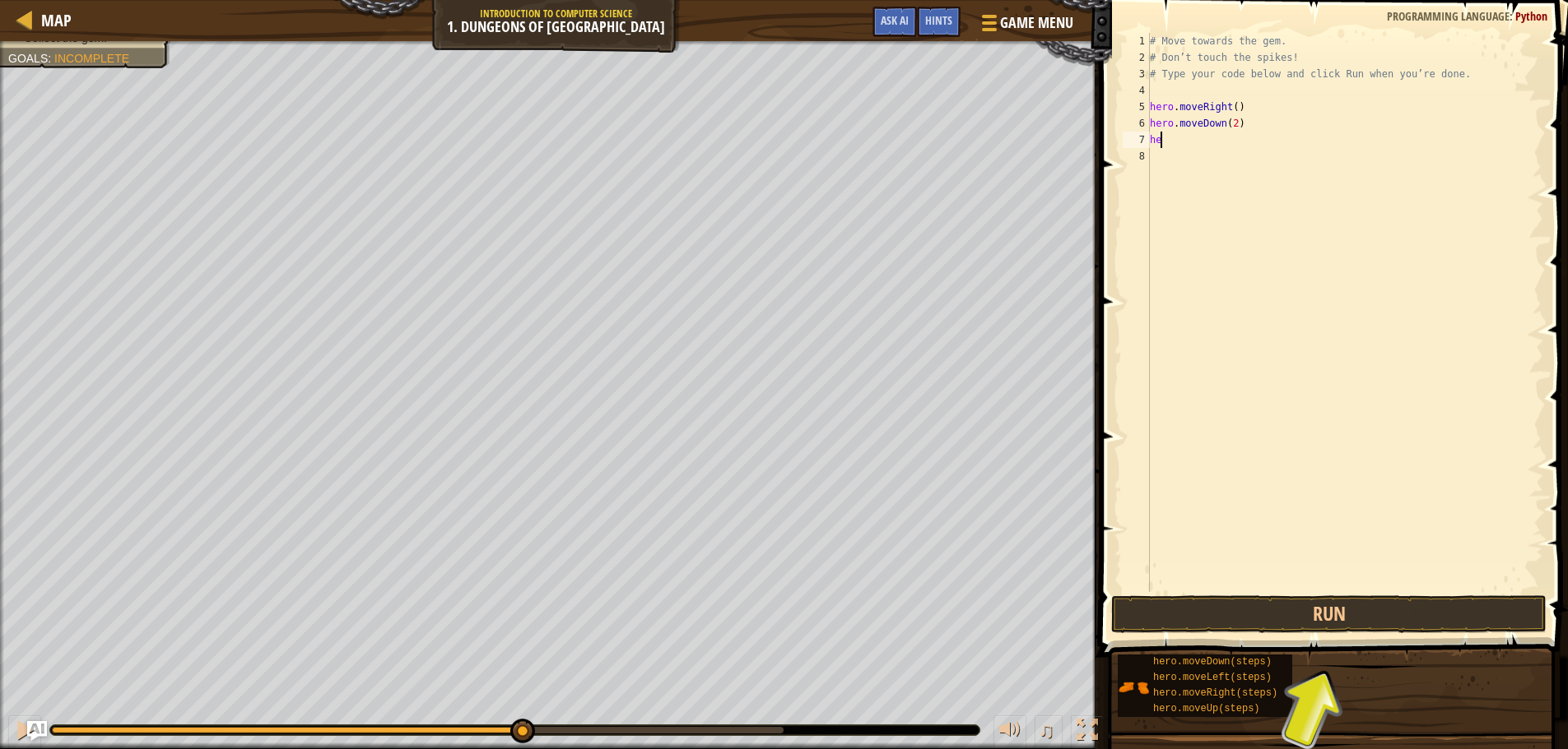
type textarea "h"
click at [1350, 613] on button "Run" at bounding box center [1328, 613] width 436 height 37
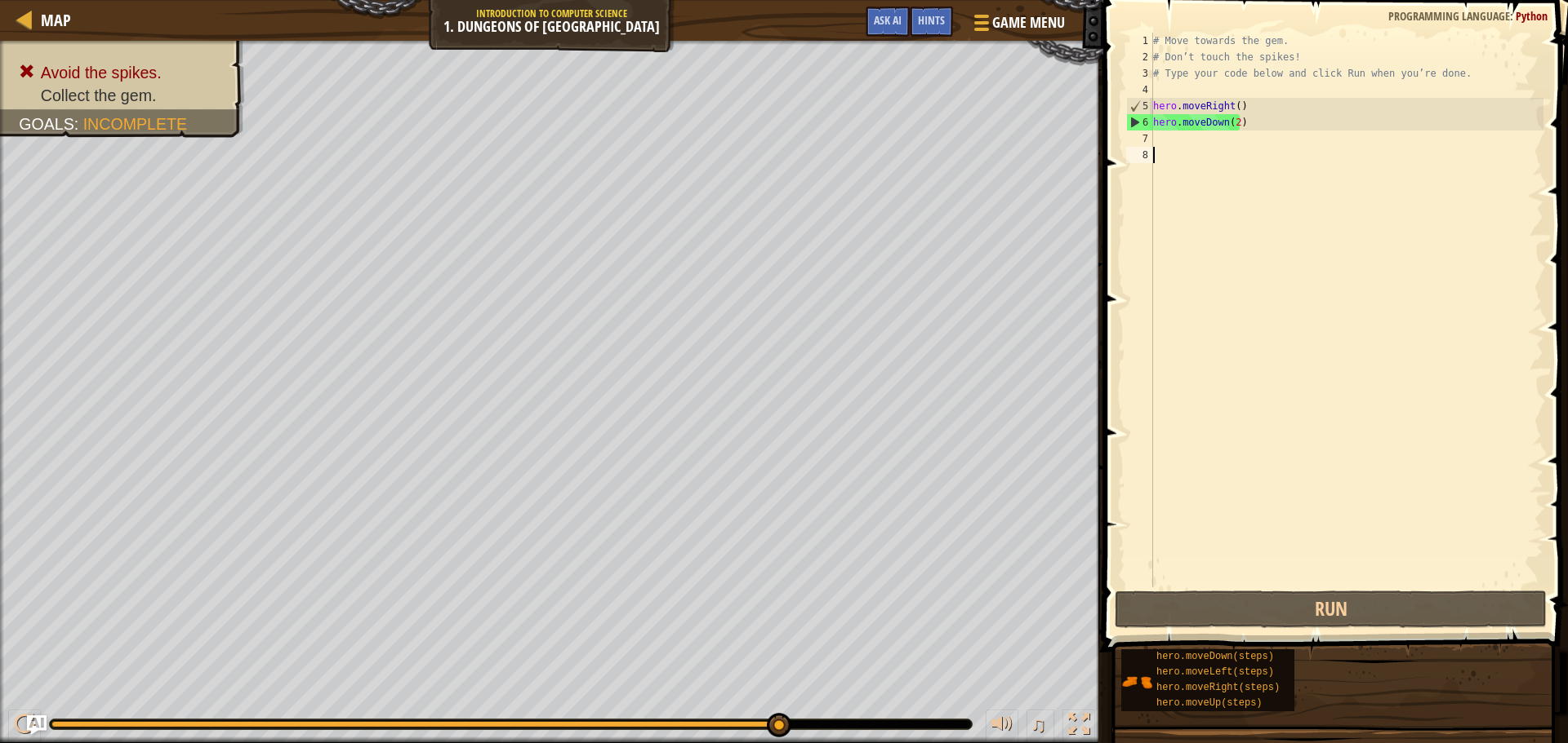
click at [1195, 411] on div "# Move towards the gem. # Don’t touch the spikes! # Type your code below and cl…" at bounding box center [1347, 326] width 393 height 588
click at [1202, 140] on div "# Move towards the gem. # Don’t touch the spikes! # Type your code below and cl…" at bounding box center [1347, 326] width 393 height 588
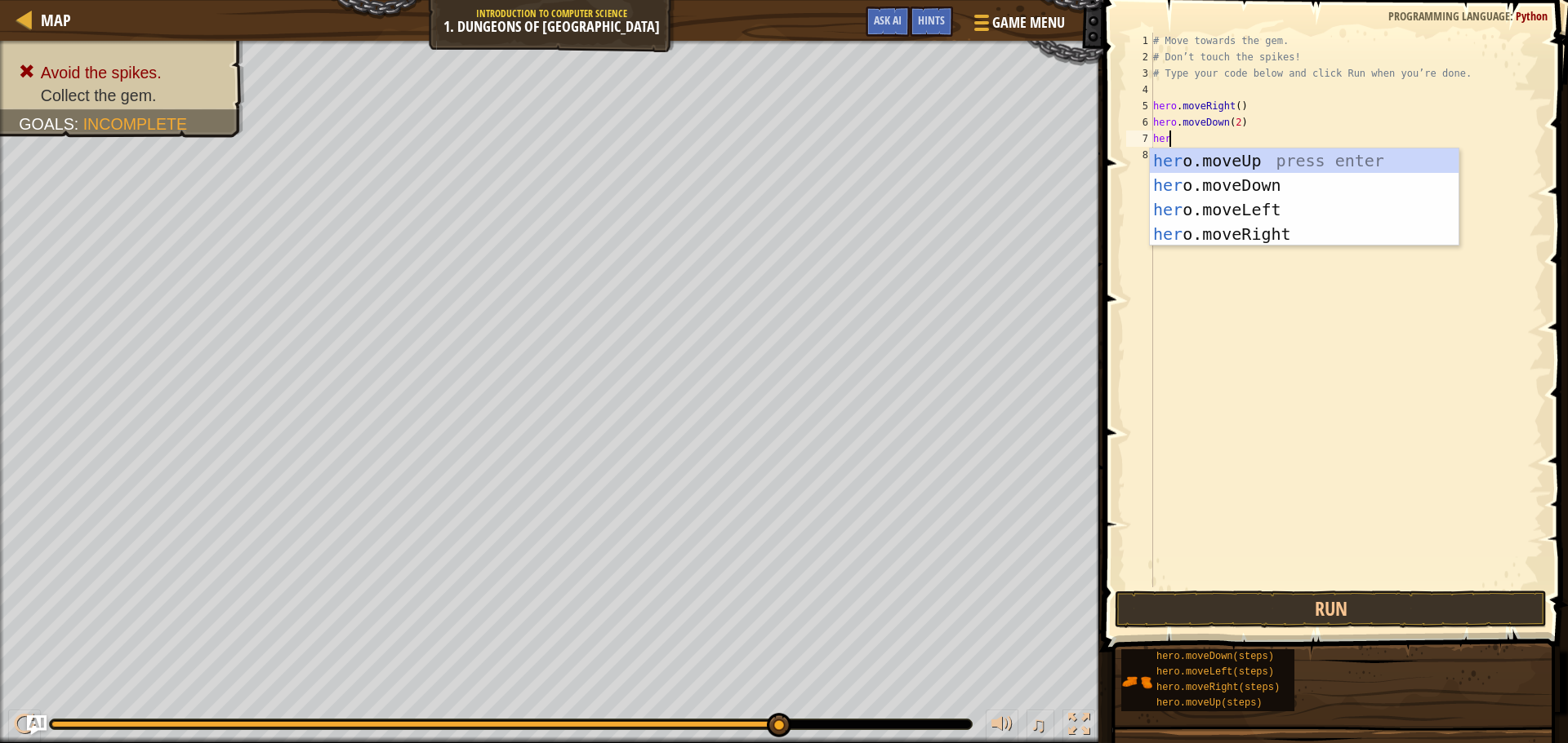
scroll to position [8, 1]
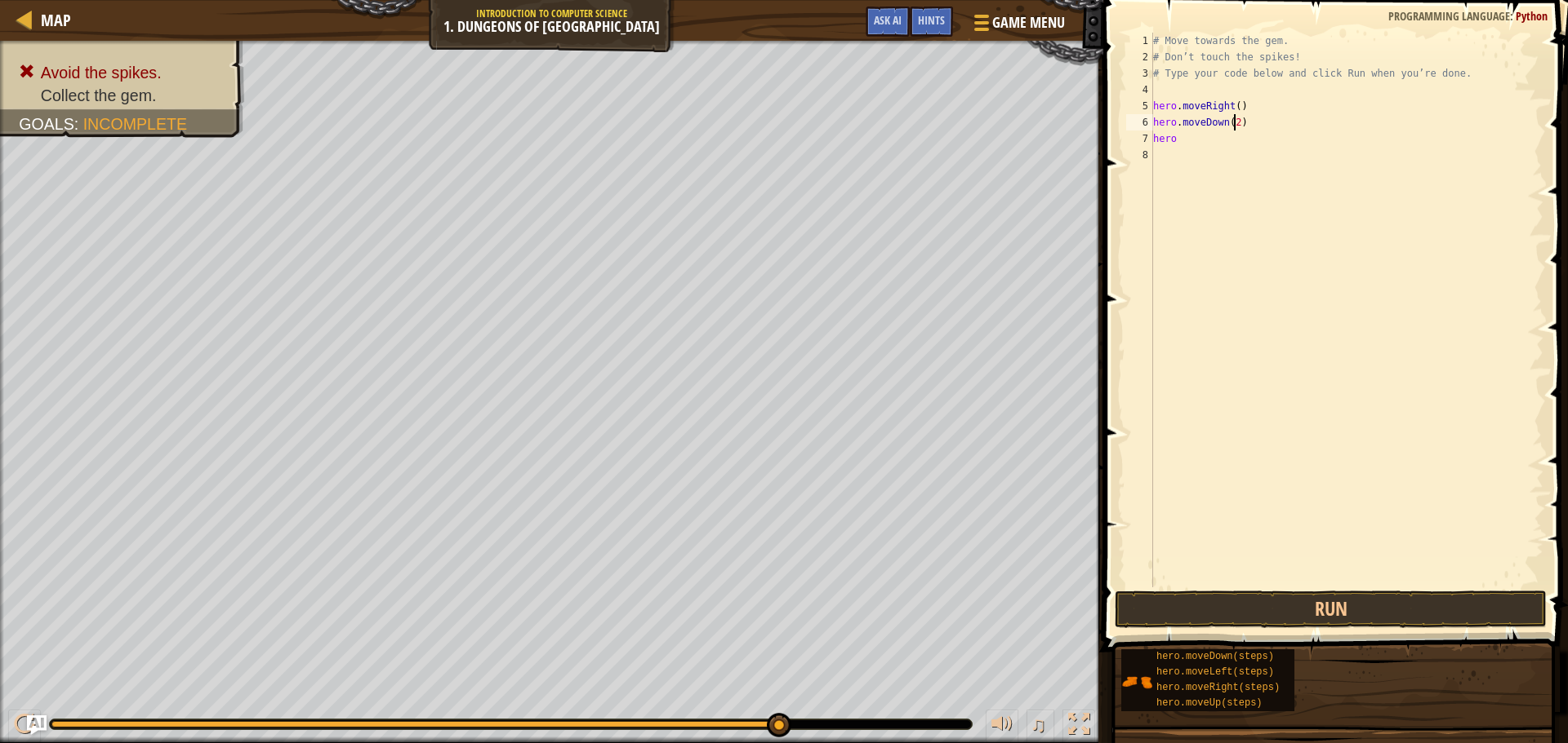
click at [1234, 123] on div "# Move towards the gem. # Don’t touch the spikes! # Type your code below and cl…" at bounding box center [1347, 326] width 393 height 588
type textarea "hero.moveDown(2)"
click at [1198, 149] on div "# Move towards the gem. # Don’t touch the spikes! # Type your code below and cl…" at bounding box center [1347, 326] width 393 height 588
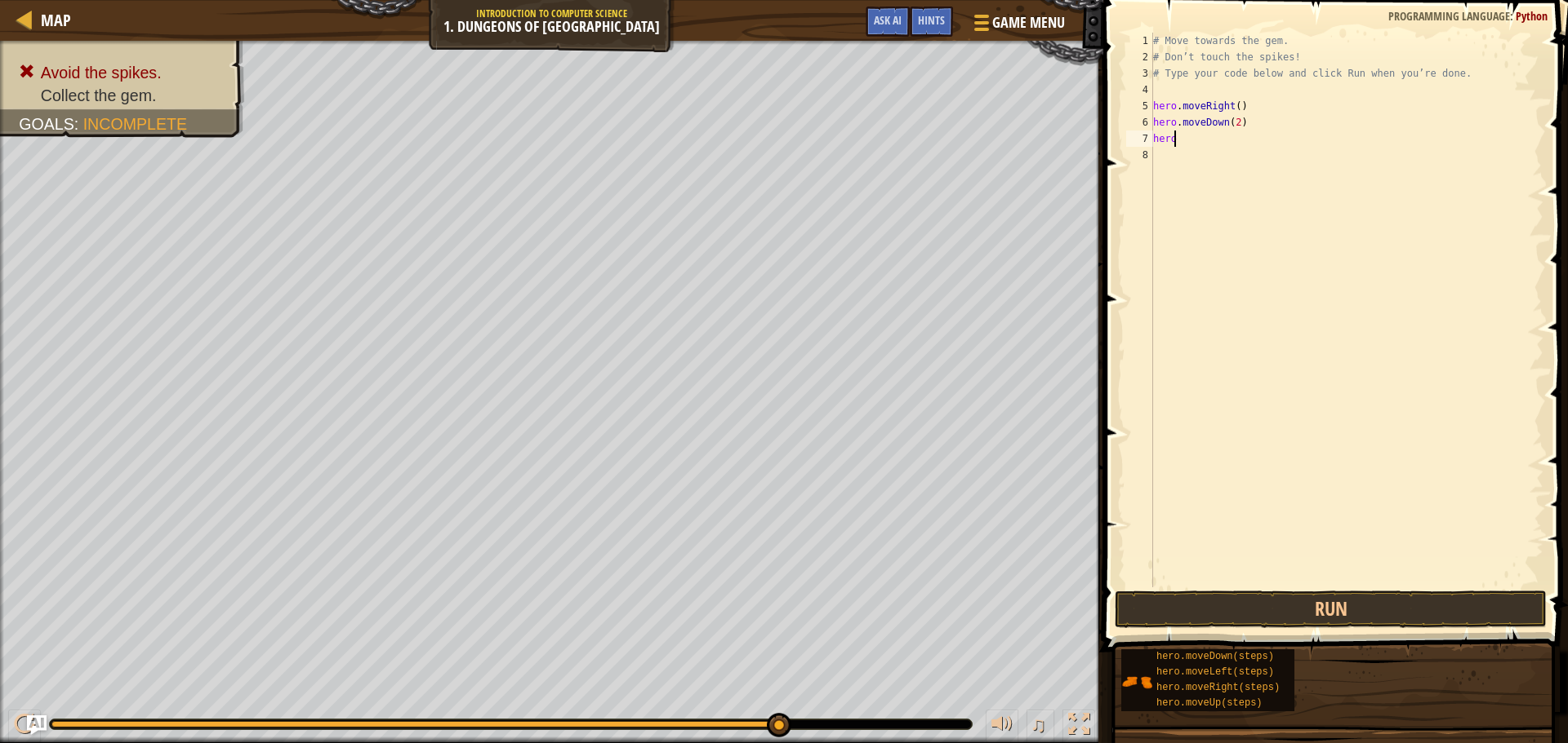
click at [1194, 141] on div "# Move towards the gem. # Don’t touch the spikes! # Type your code below and cl…" at bounding box center [1347, 326] width 393 height 588
type textarea "hero.moveright"
click at [1212, 161] on div "hero.moveRight press enter" at bounding box center [1304, 185] width 308 height 73
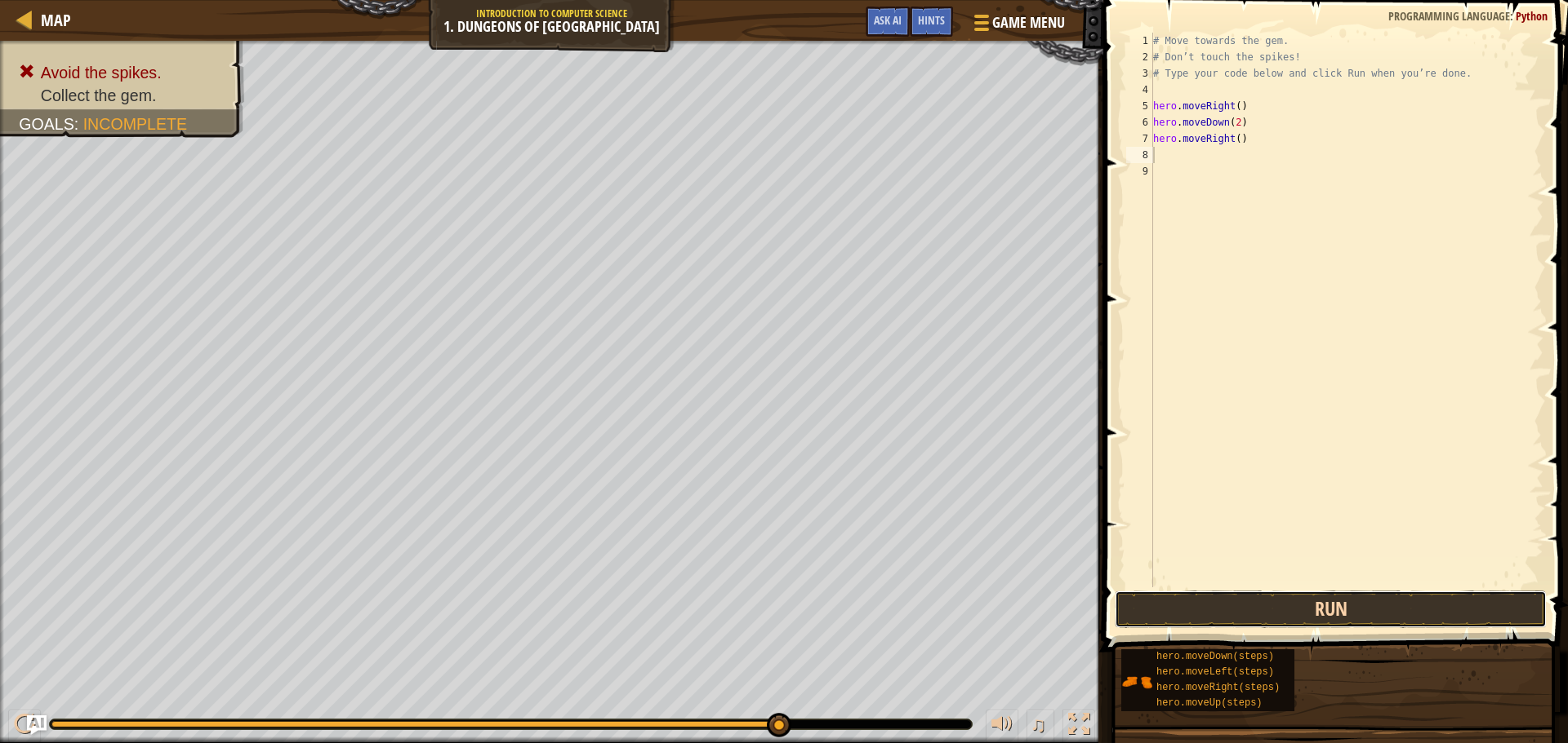
click at [1268, 597] on button "Run" at bounding box center [1330, 609] width 432 height 37
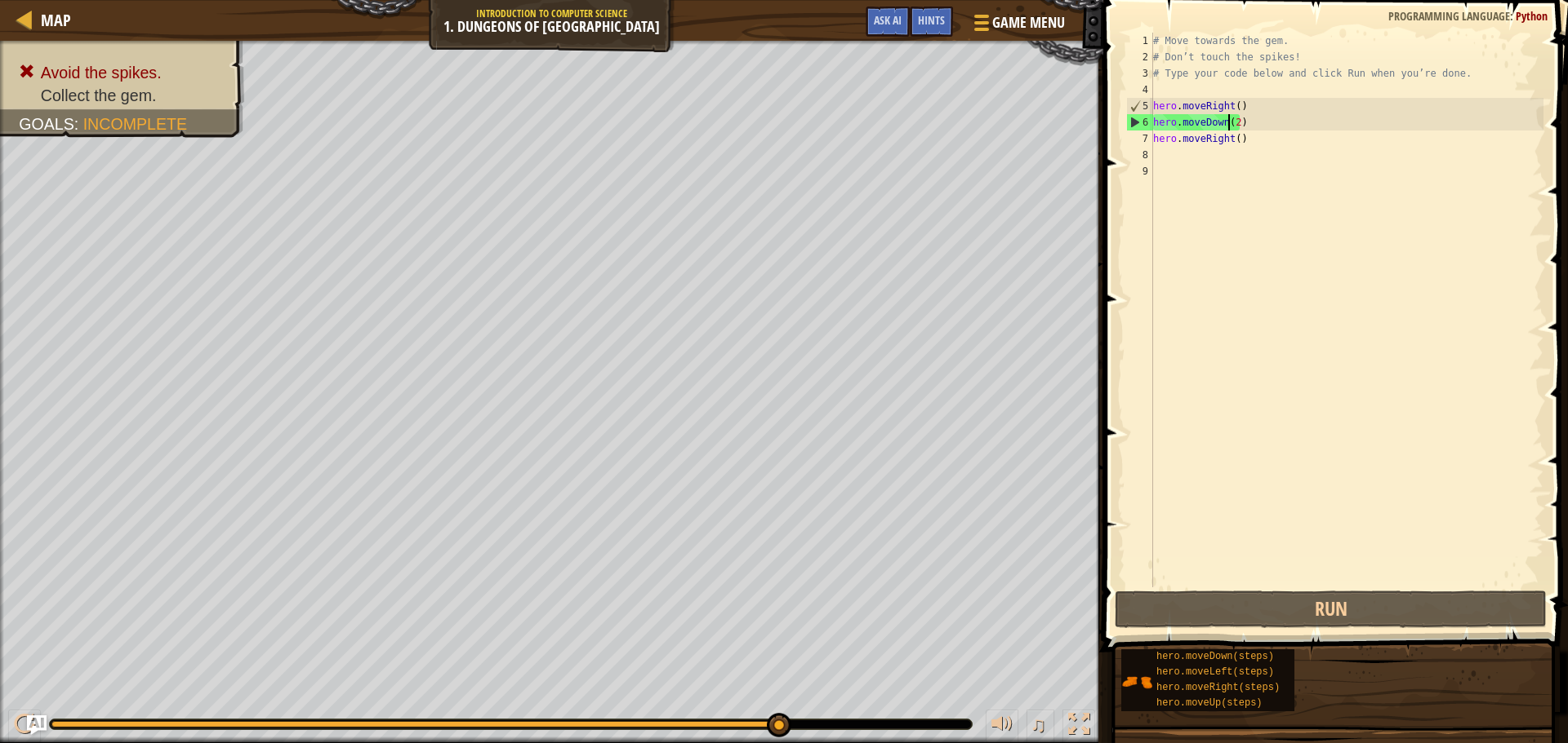
click at [1230, 117] on div "# Move towards the gem. # Don’t touch the spikes! # Type your code below and cl…" at bounding box center [1347, 326] width 393 height 588
click at [1236, 121] on div "# Move towards the gem. # Don’t touch the spikes! # Type your code below and cl…" at bounding box center [1347, 326] width 393 height 588
type textarea "hero.moveDown()"
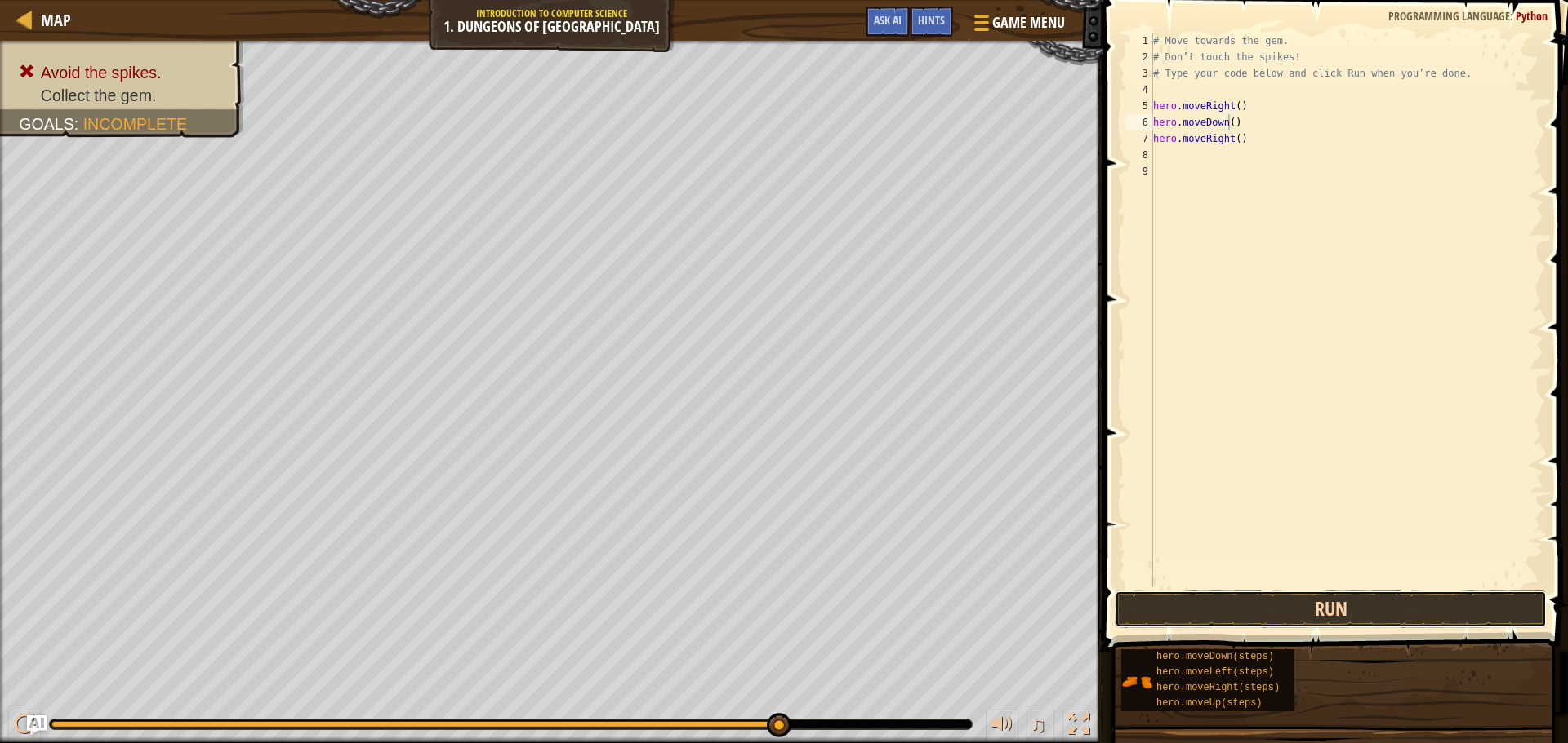
click at [1337, 621] on button "Run" at bounding box center [1330, 609] width 432 height 37
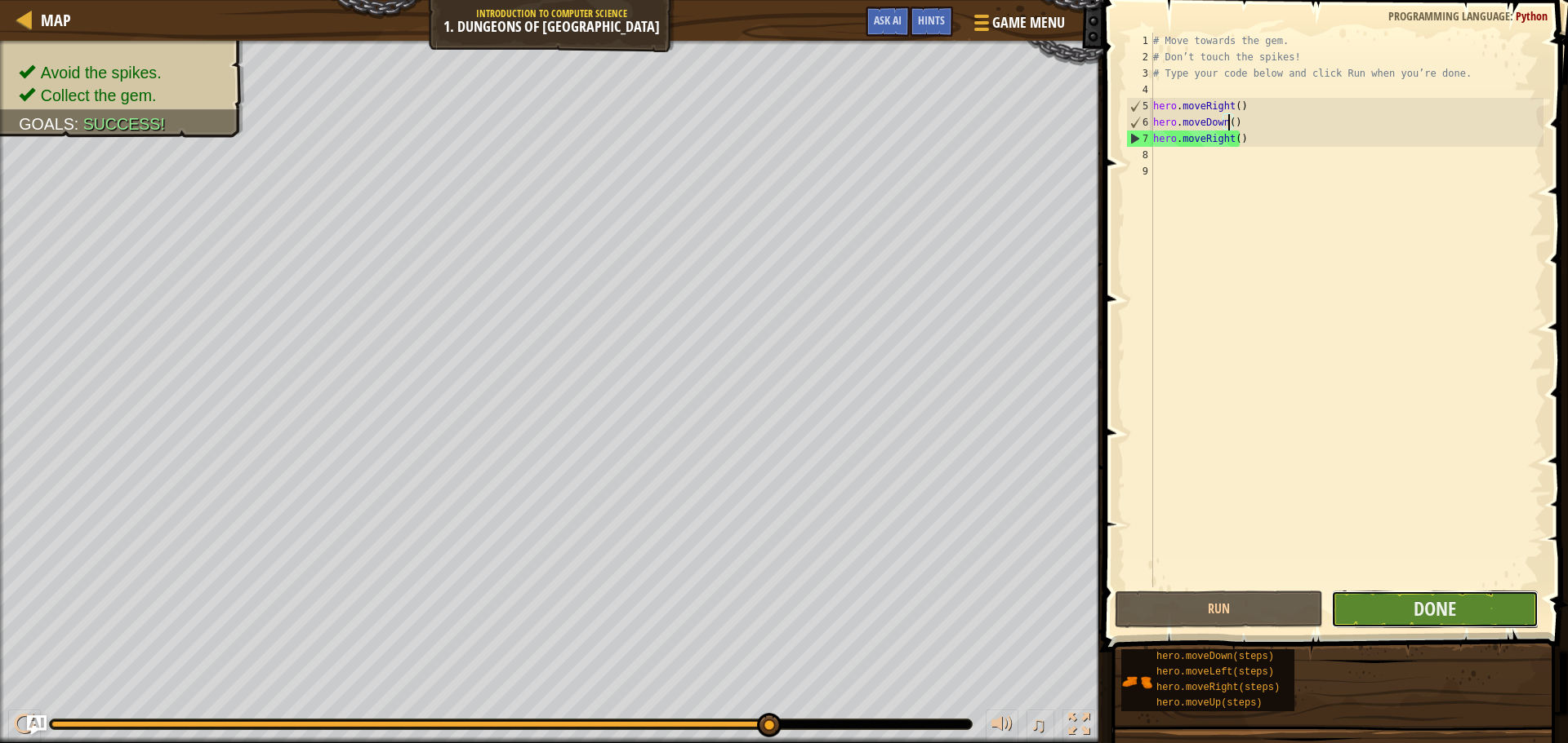
click at [1406, 610] on button "Done" at bounding box center [1434, 609] width 207 height 37
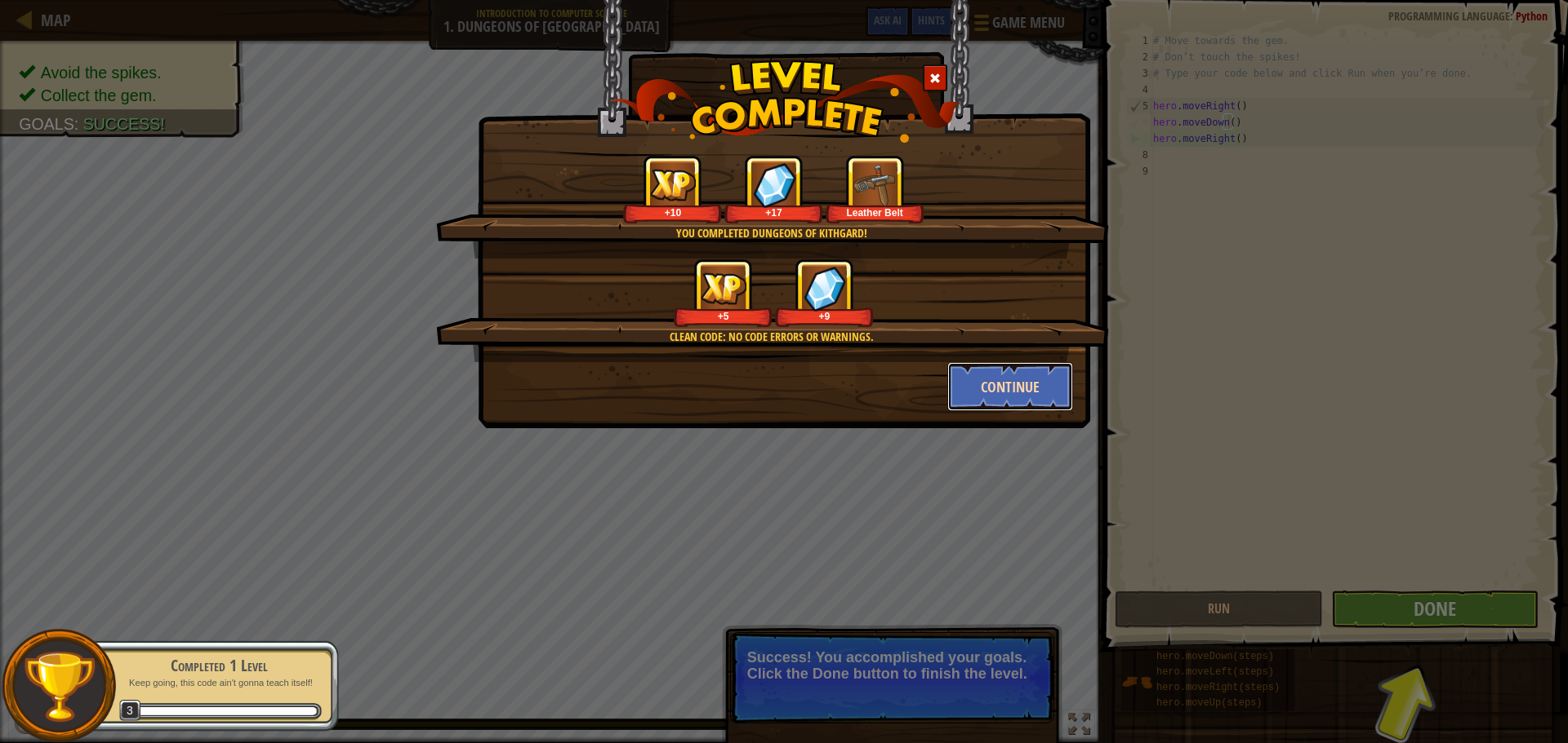
click at [980, 374] on button "Continue" at bounding box center [1011, 386] width 127 height 49
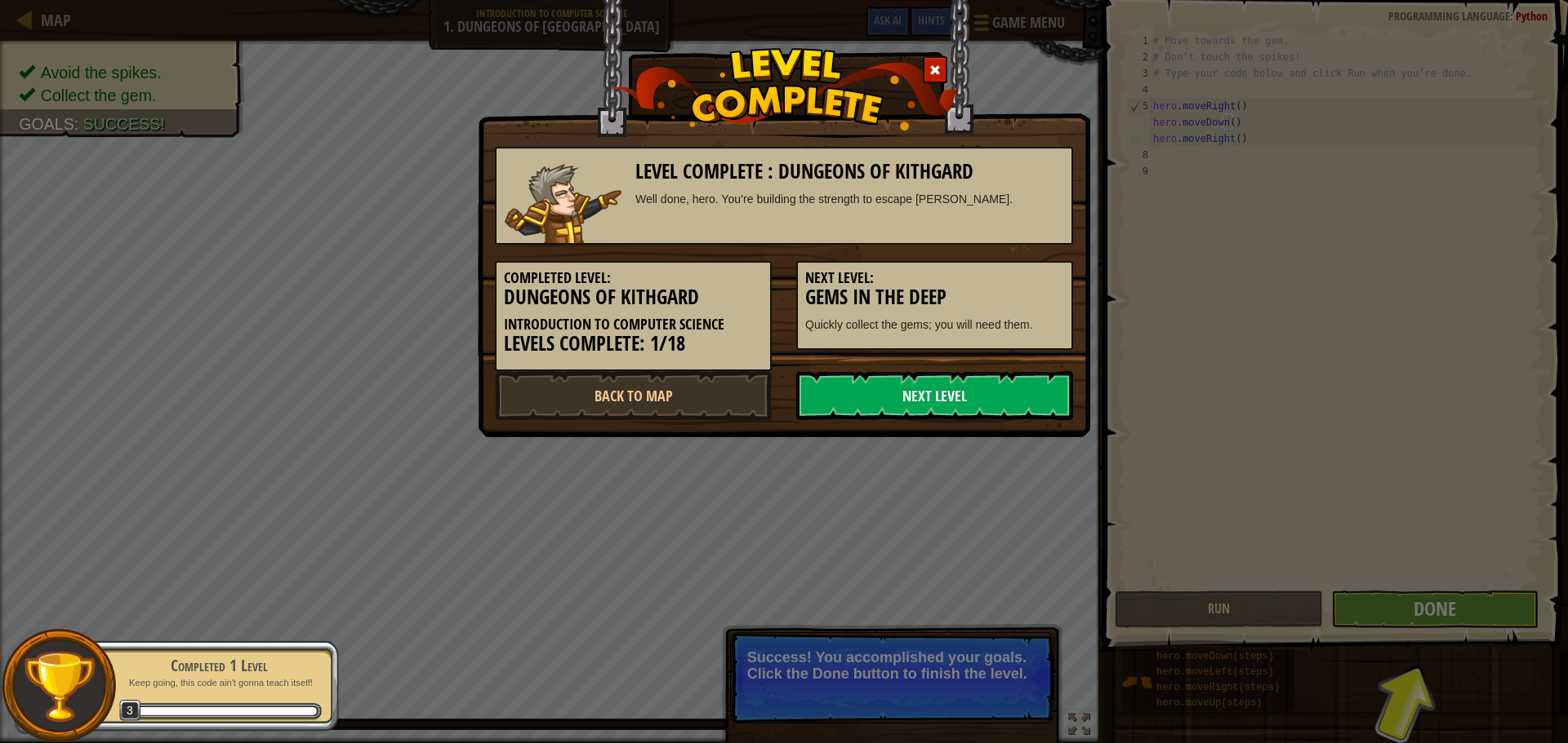
click at [886, 399] on link "Next Level" at bounding box center [934, 395] width 277 height 49
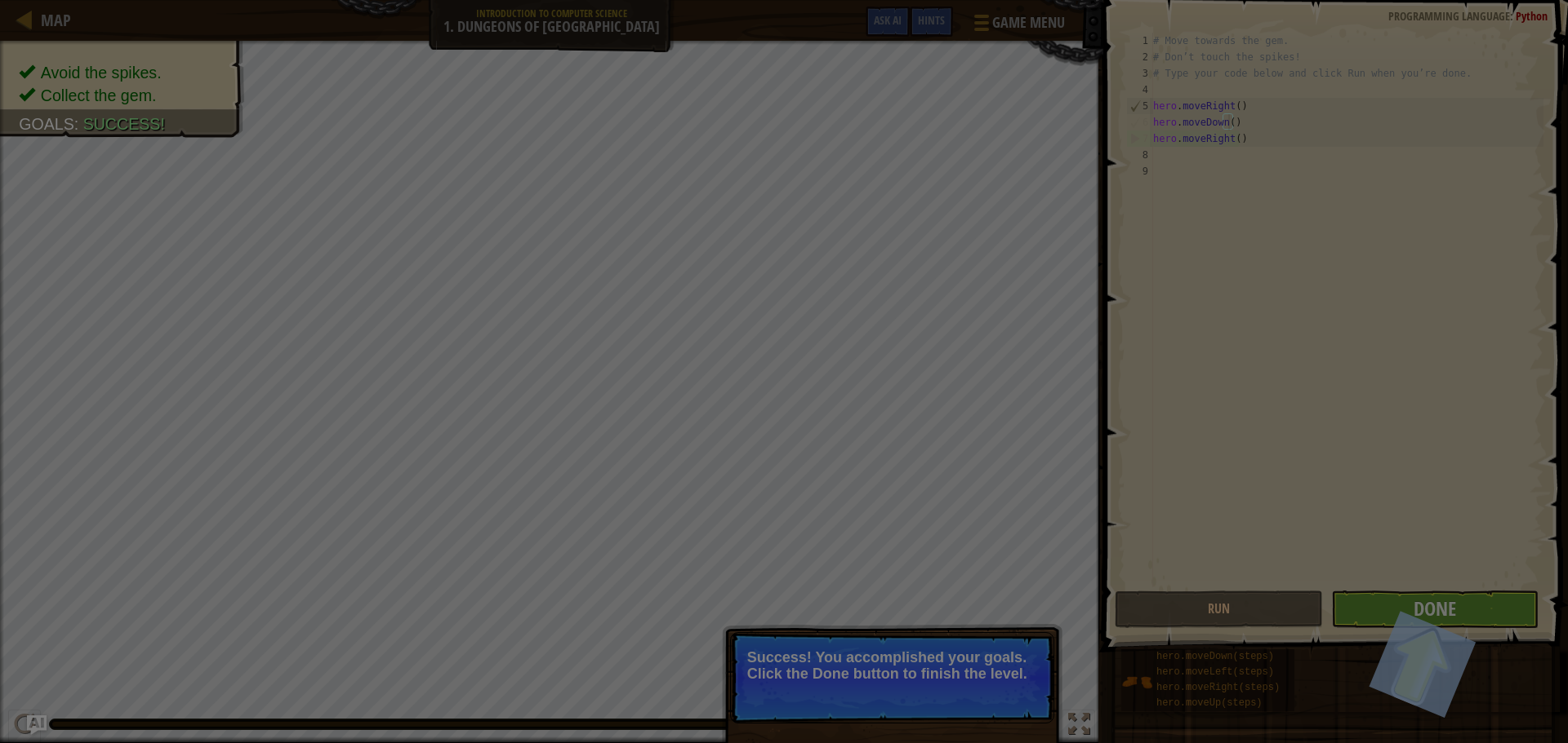
click at [885, 2] on body "Map Introduction to Computer Science 1. Dungeons of Kithgard Game Menu Done Hin…" at bounding box center [784, 1] width 1568 height 2
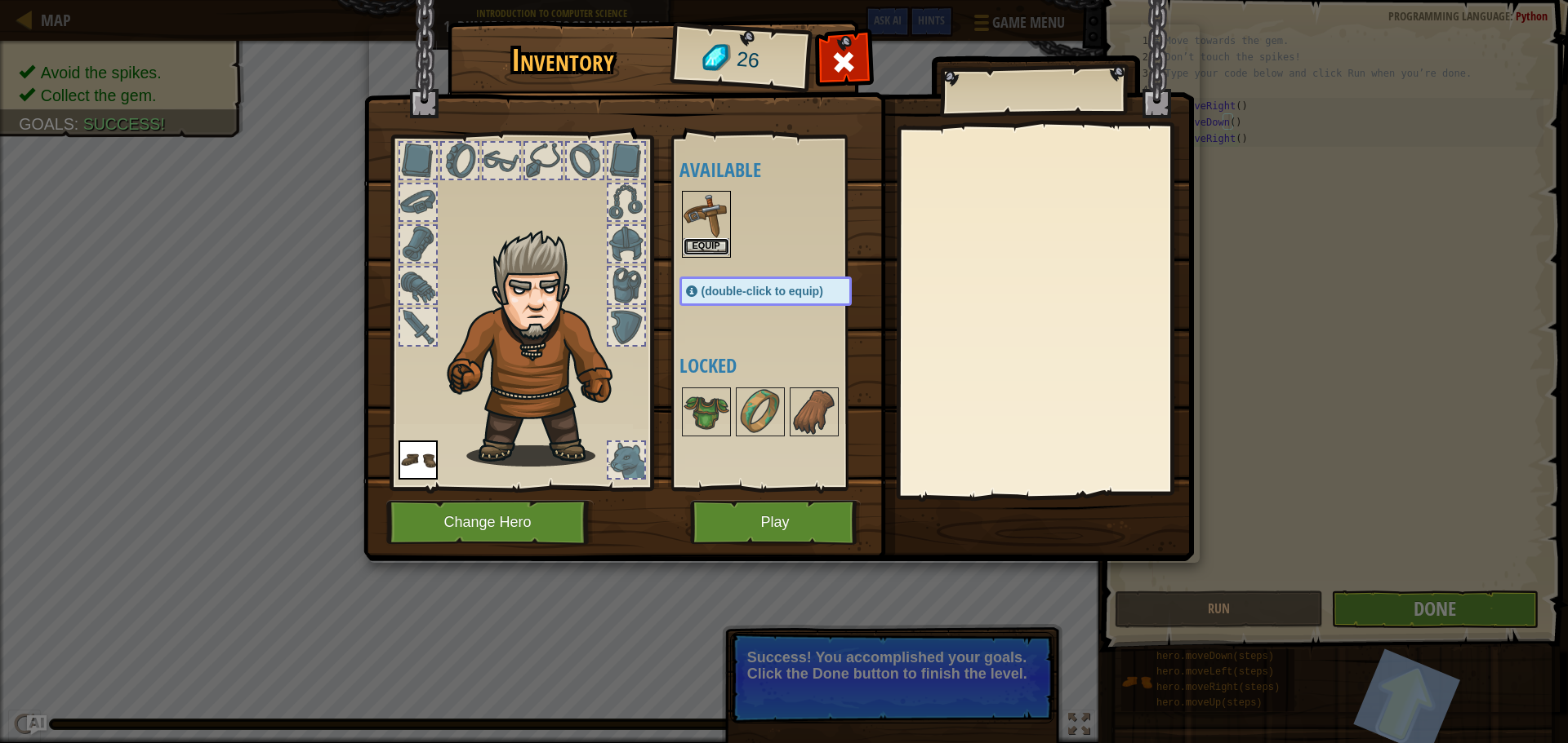
click at [716, 239] on button "Equip" at bounding box center [706, 247] width 46 height 17
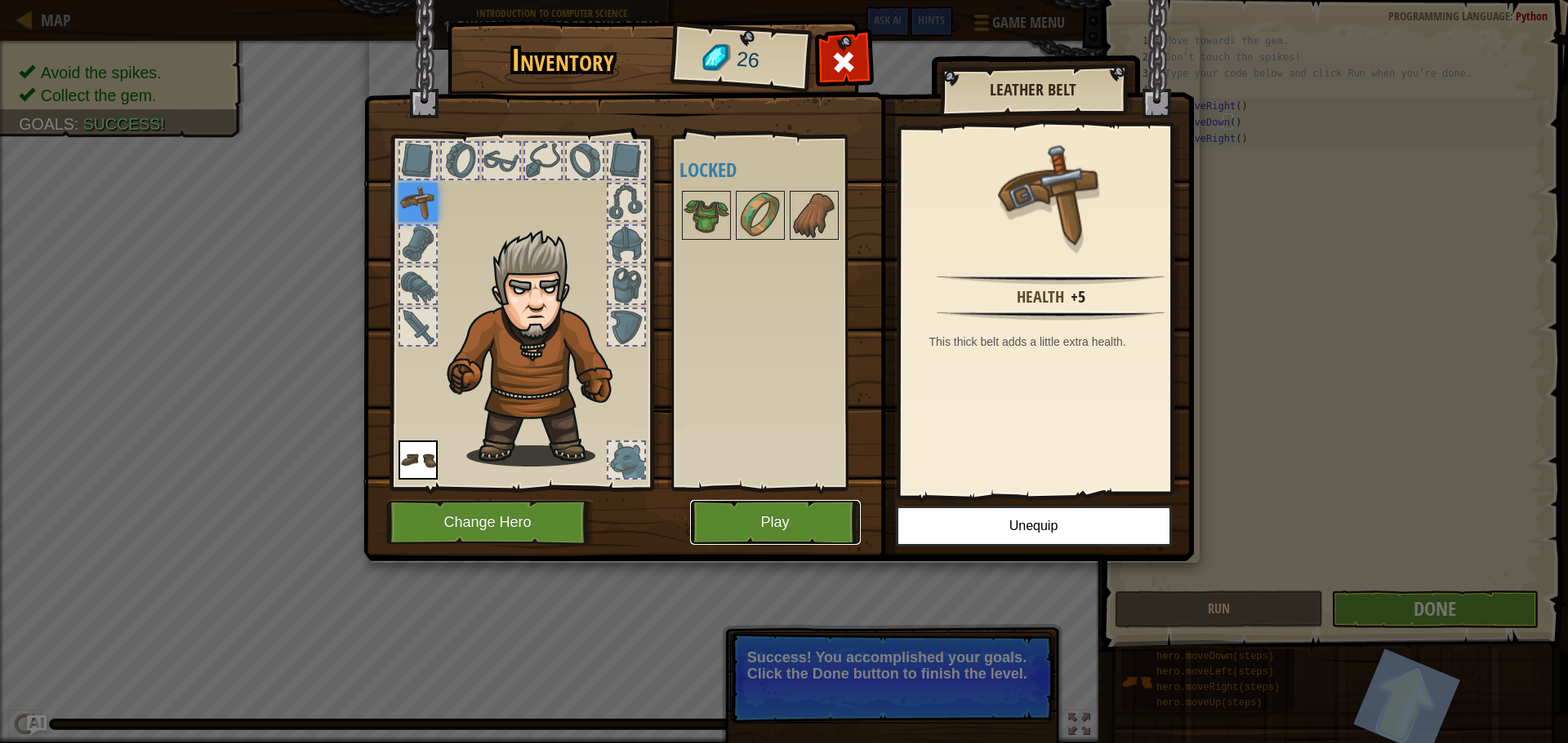
click at [767, 510] on button "Play" at bounding box center [775, 522] width 171 height 45
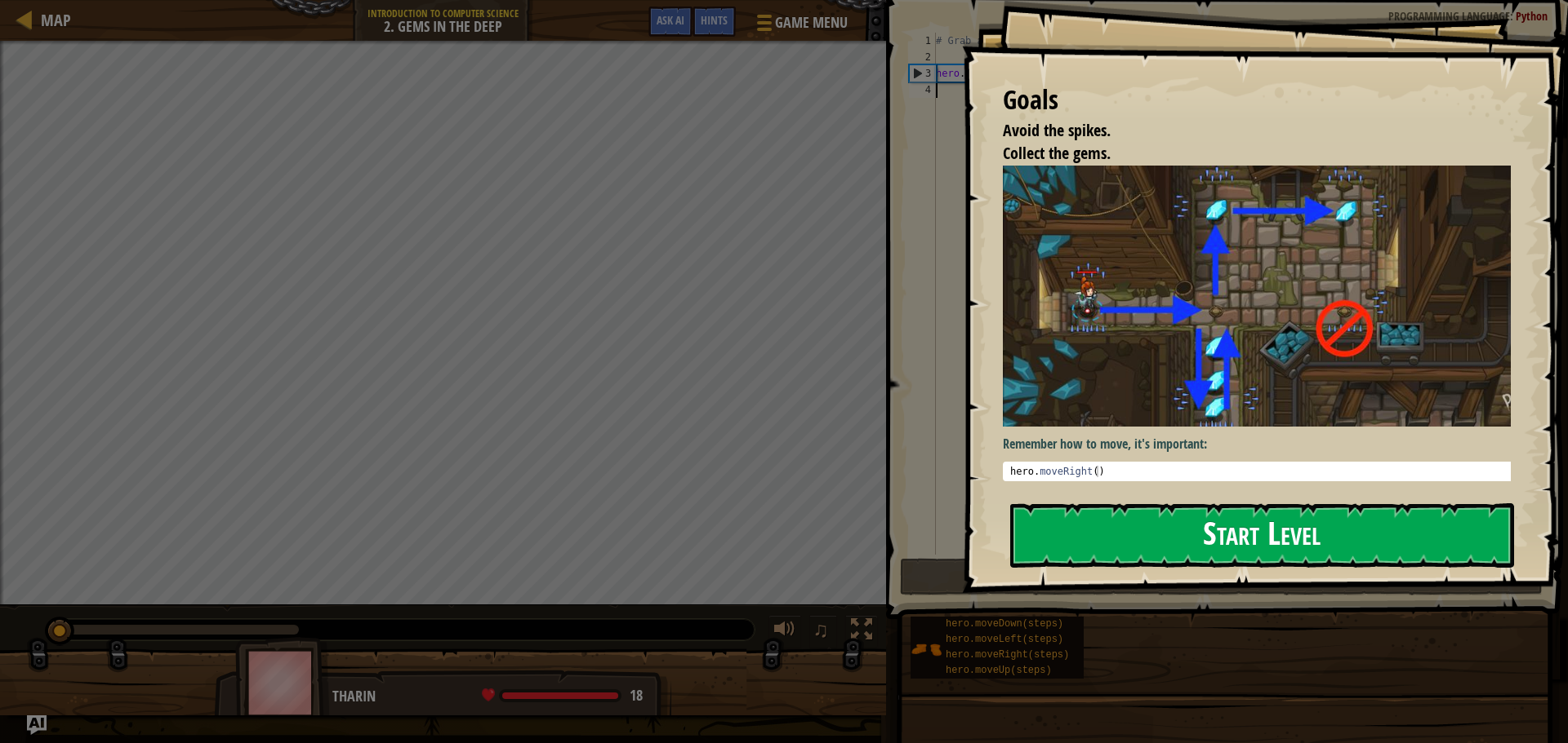
click at [1151, 550] on button "Start Level" at bounding box center [1262, 536] width 504 height 65
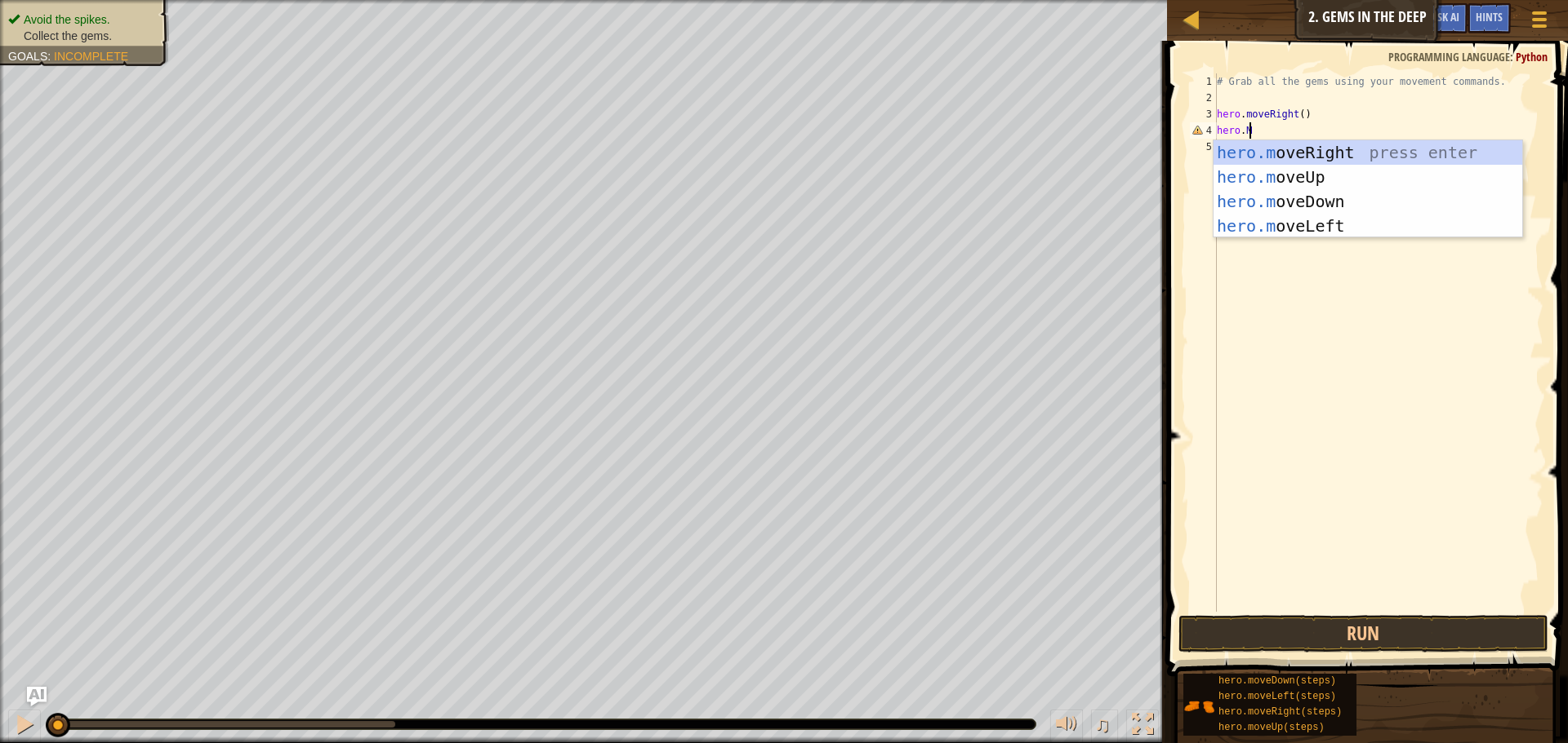
scroll to position [8, 2]
type textarea "hero.move"
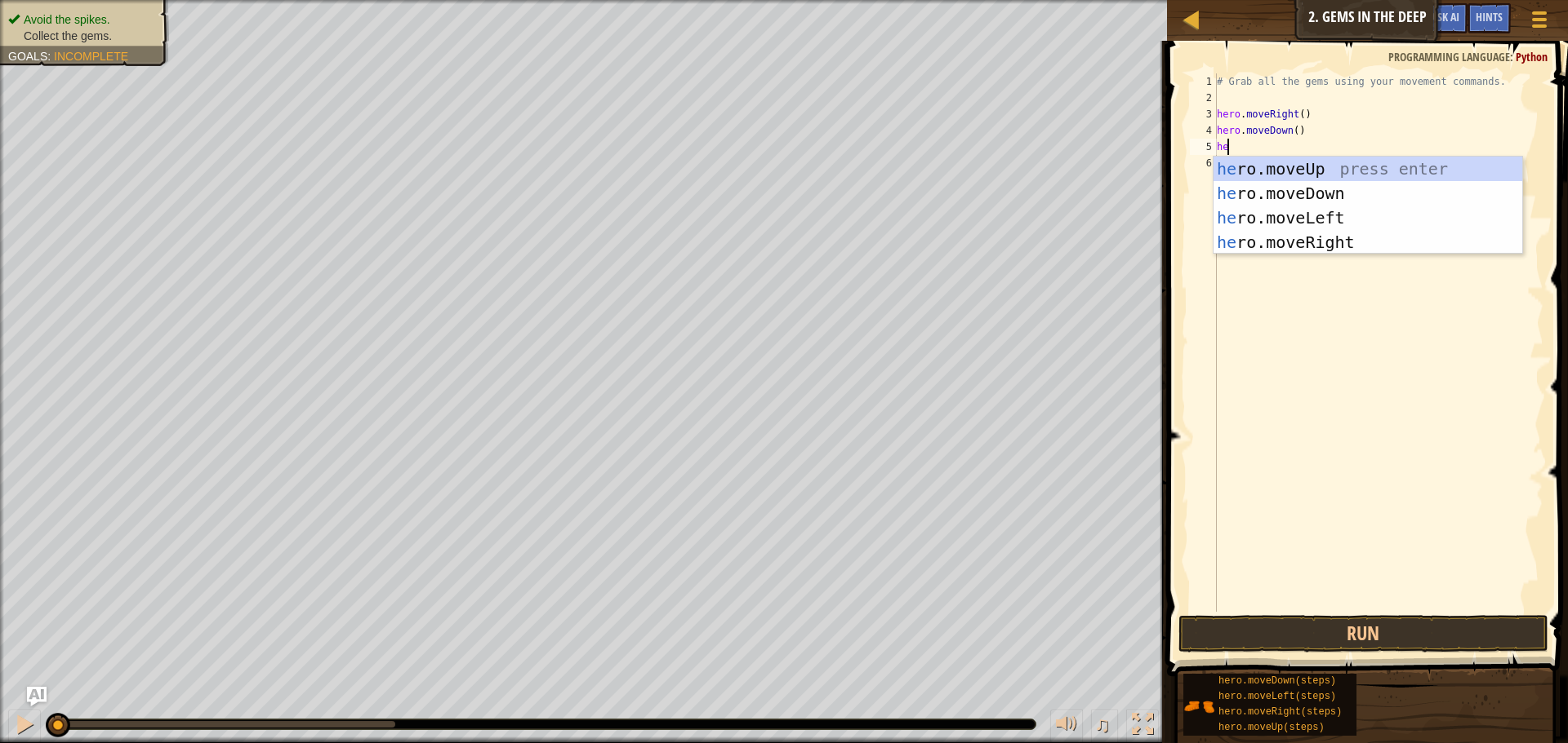
scroll to position [8, 1]
type textarea "[DOMAIN_NAME]"
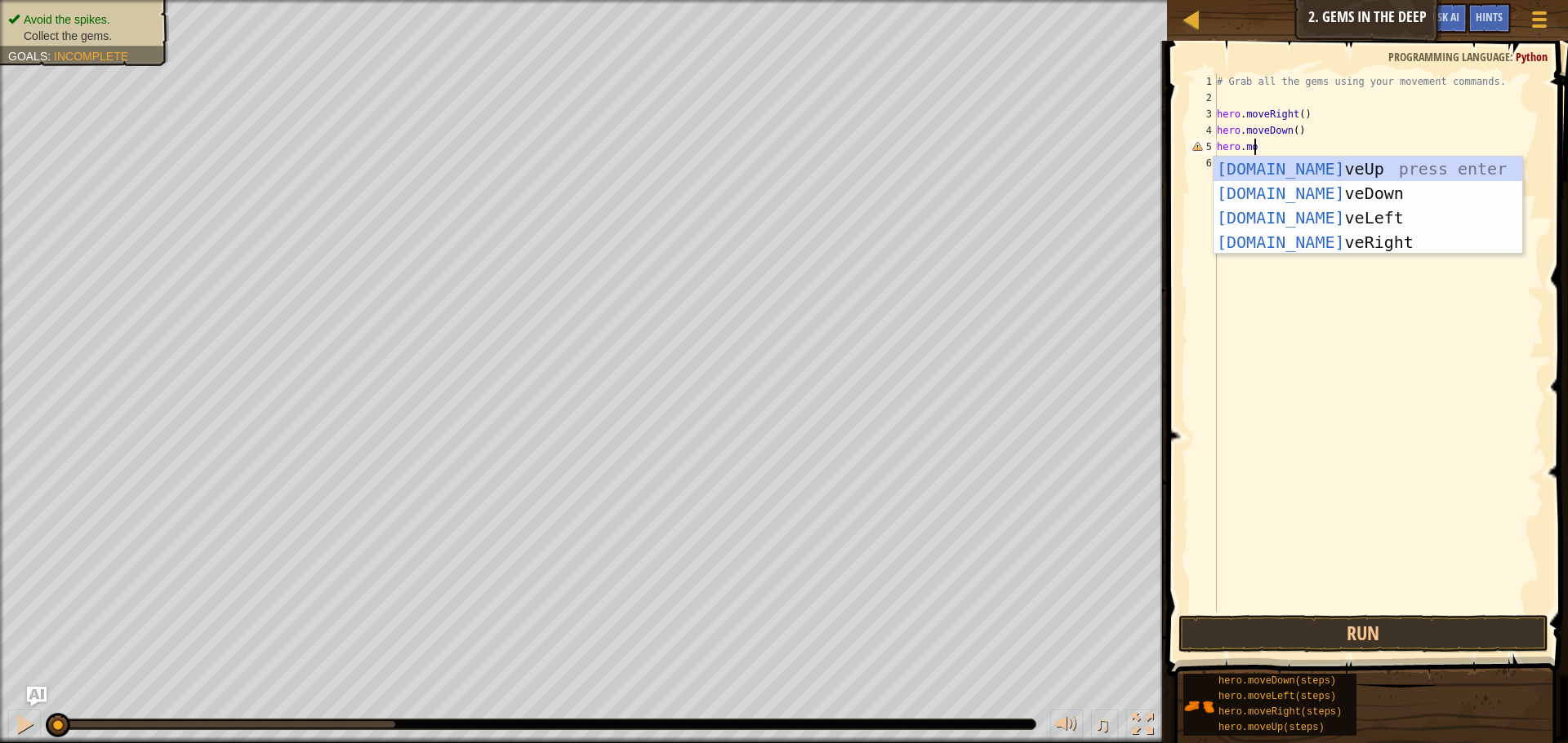
scroll to position [8, 0]
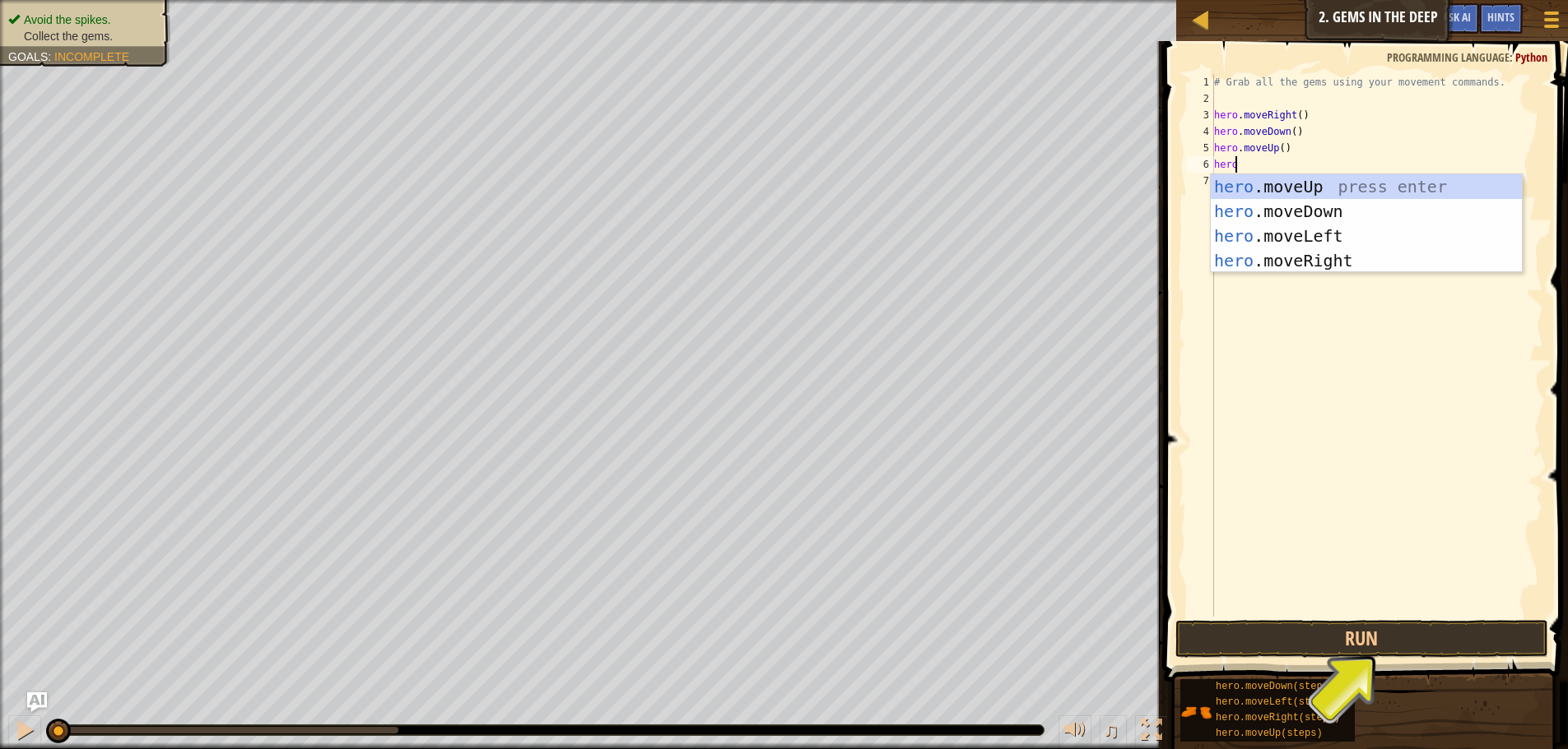
type textarea "hero."
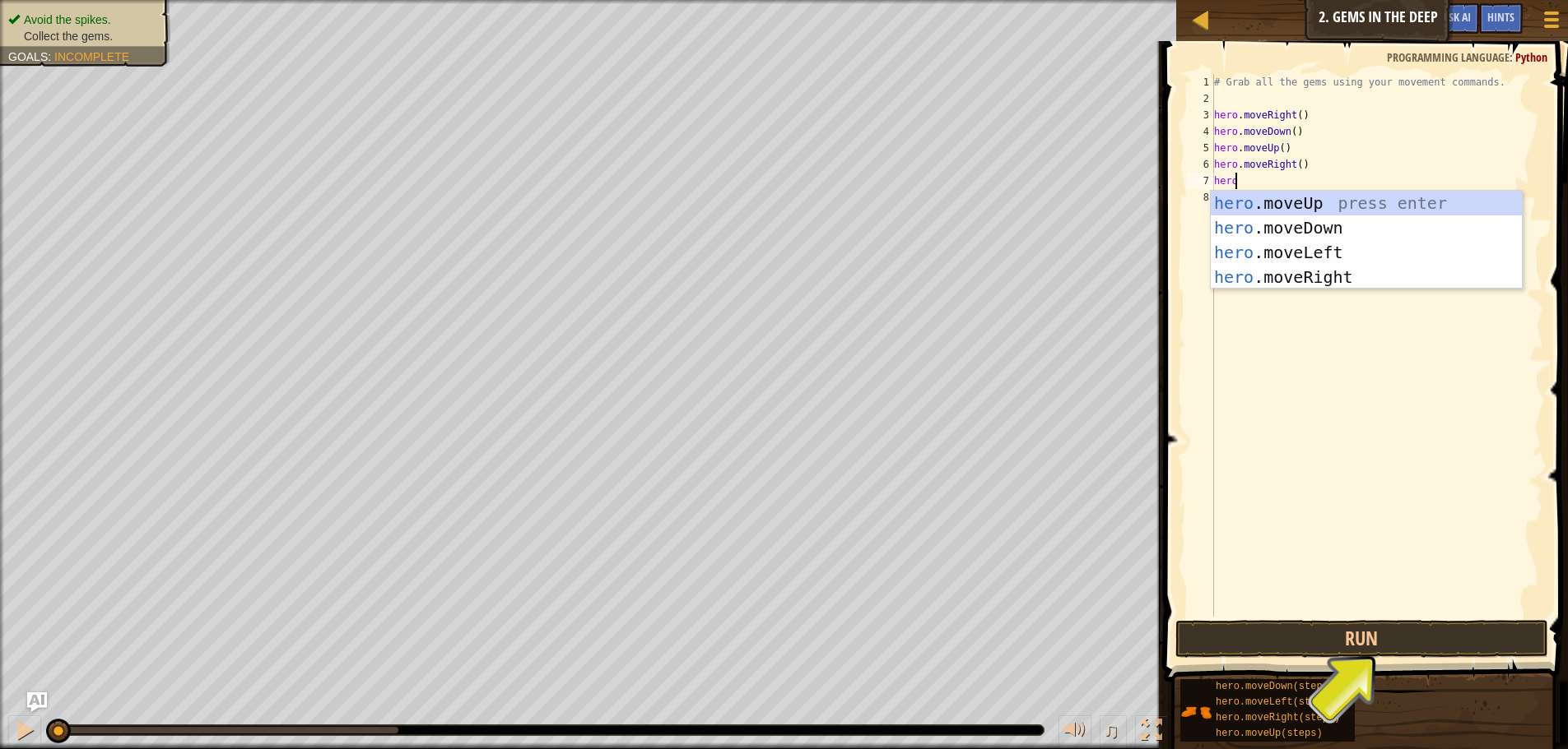
scroll to position [8, 2]
type textarea "hero.move"
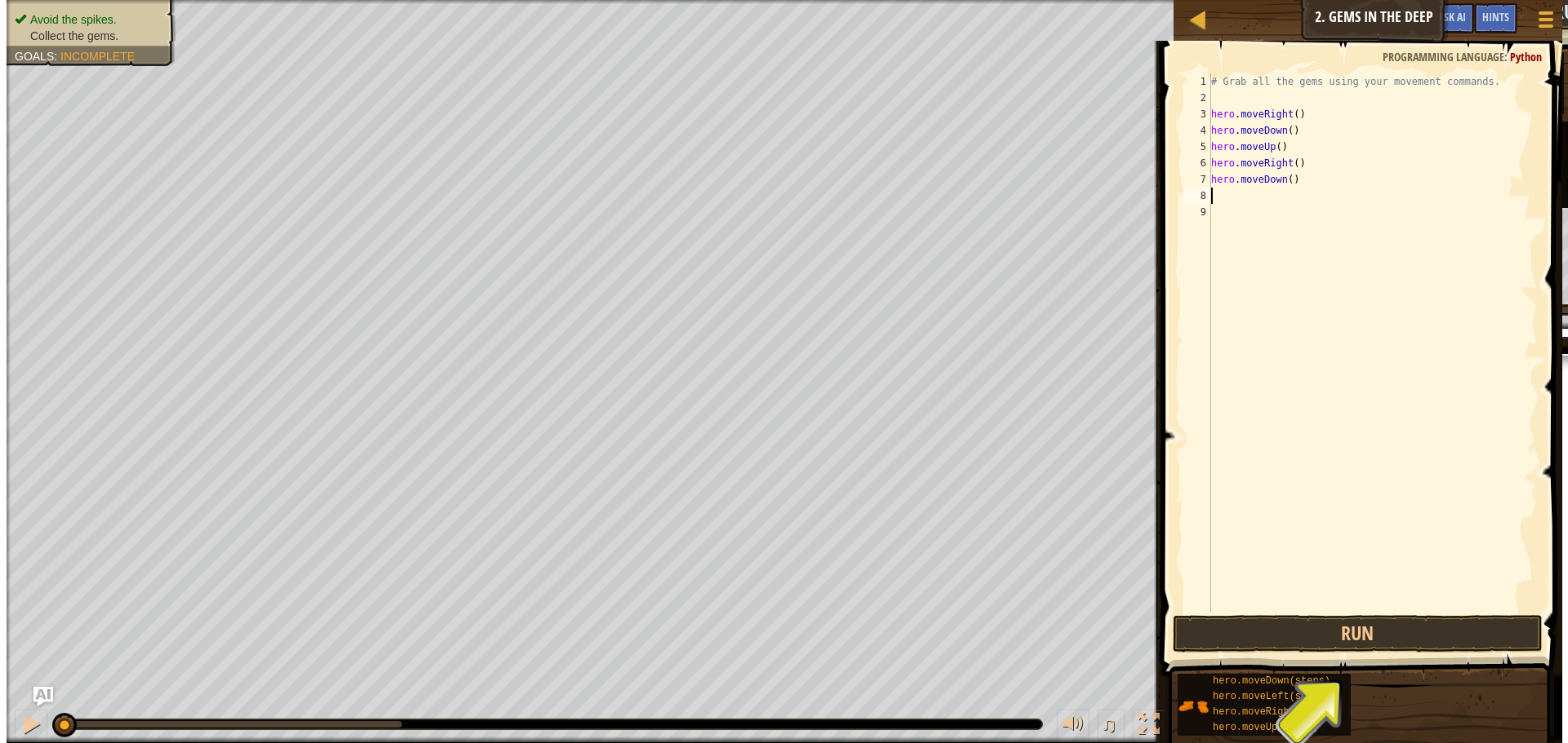
scroll to position [8, 0]
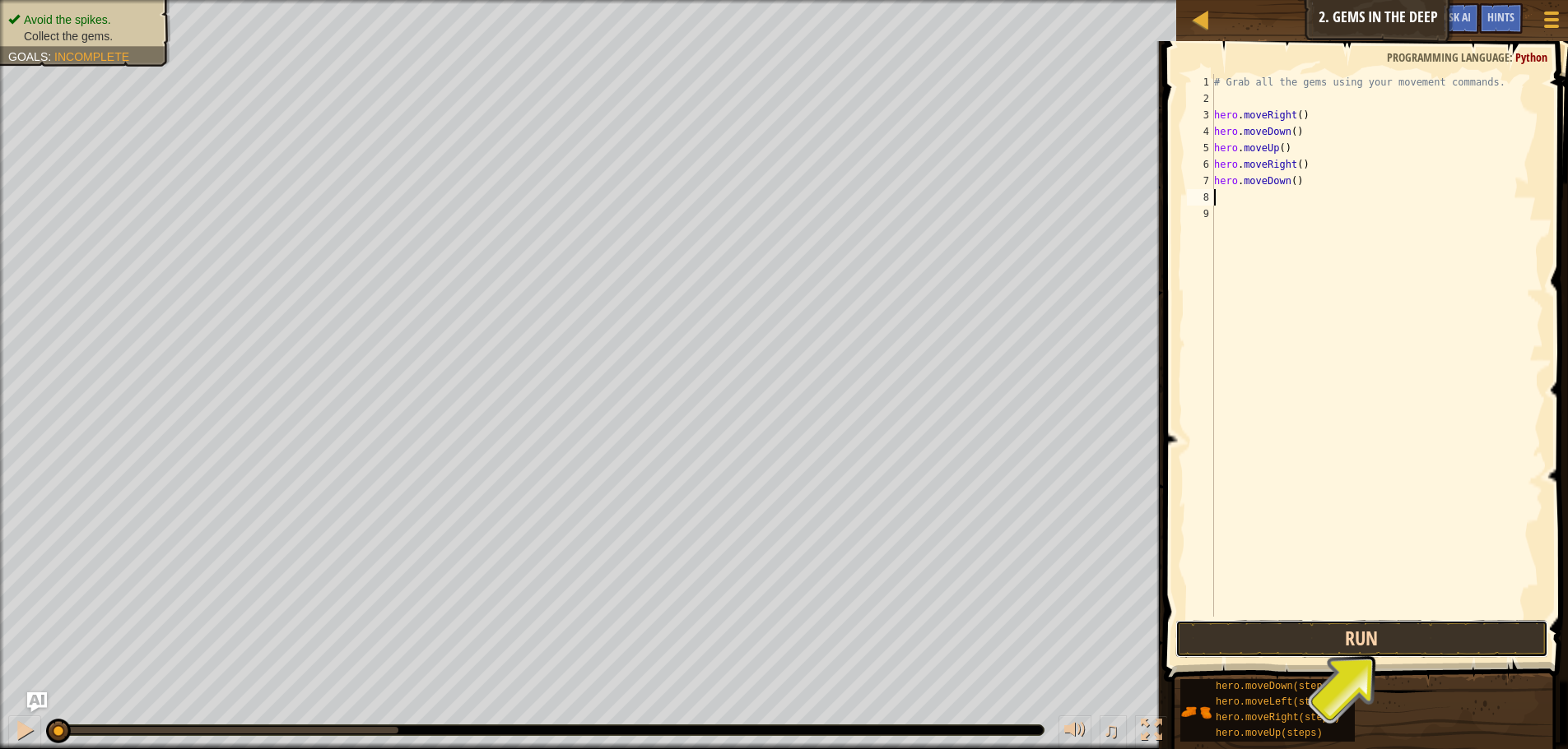
click at [1375, 643] on button "Run" at bounding box center [1362, 638] width 373 height 37
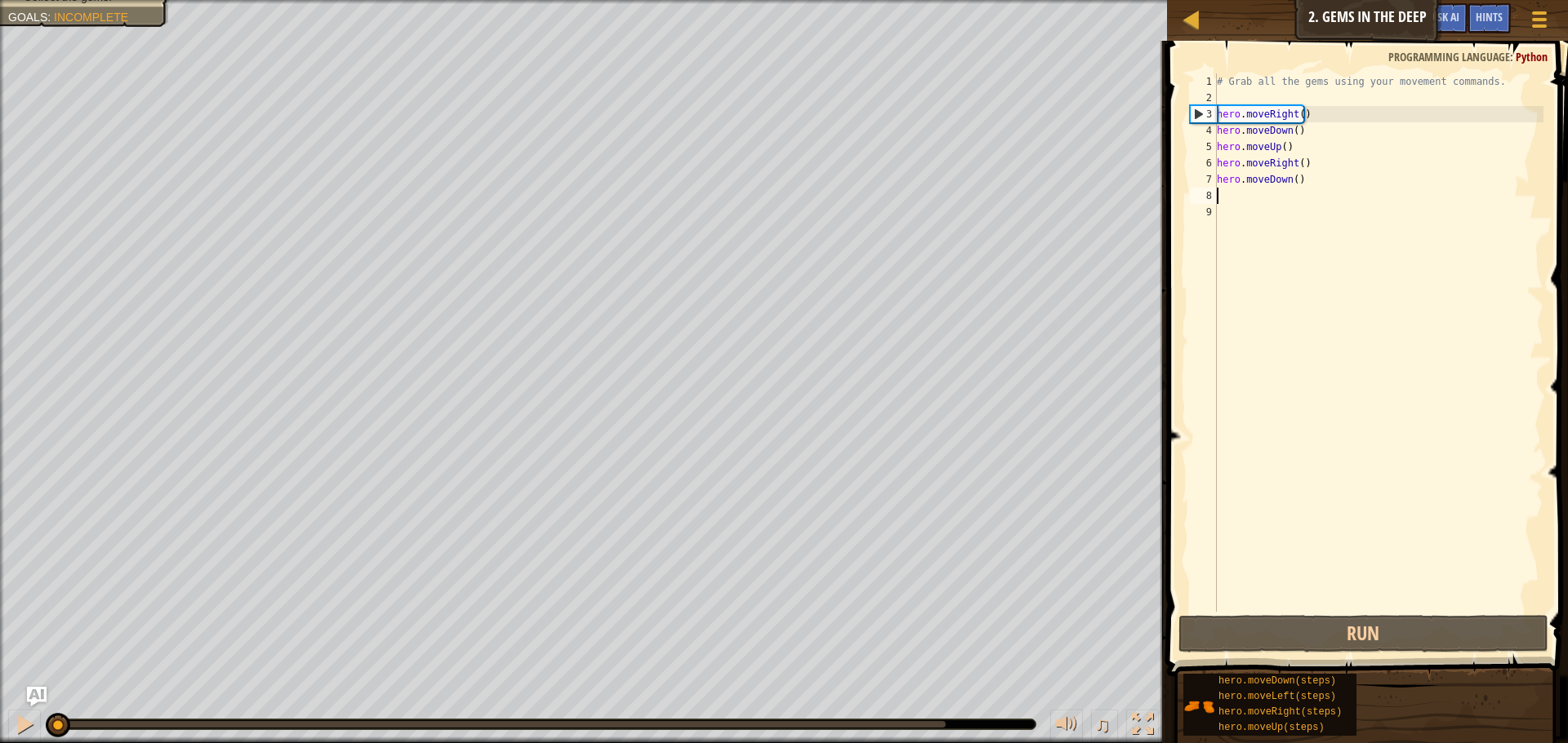
drag, startPoint x: 784, startPoint y: 721, endPoint x: 0, endPoint y: 751, distance: 784.6
click at [0, 0] on html "Map Introduction to Computer Science 2. Gems in the Deep Game Menu Done Hints A…" at bounding box center [784, 0] width 1568 height 0
click at [1288, 128] on div "# Grab all the gems using your movement commands. hero . moveRight ( ) hero . m…" at bounding box center [1378, 359] width 330 height 571
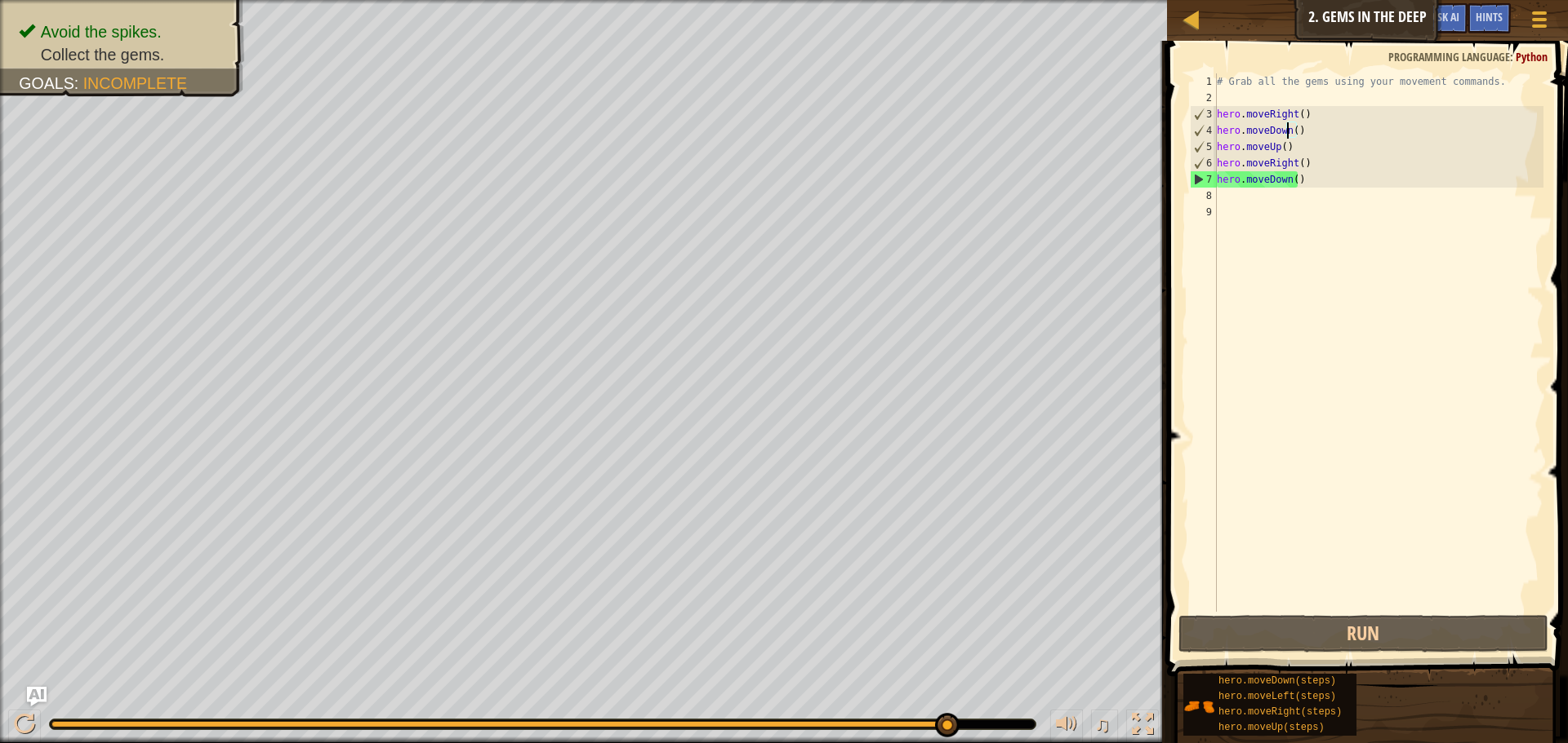
drag, startPoint x: 220, startPoint y: 728, endPoint x: 1567, endPoint y: 721, distance: 1347.0
click at [1555, 721] on div "Map Introduction to Computer Science 2. Gems in the Deep Game Menu Done Hints A…" at bounding box center [784, 371] width 1568 height 743
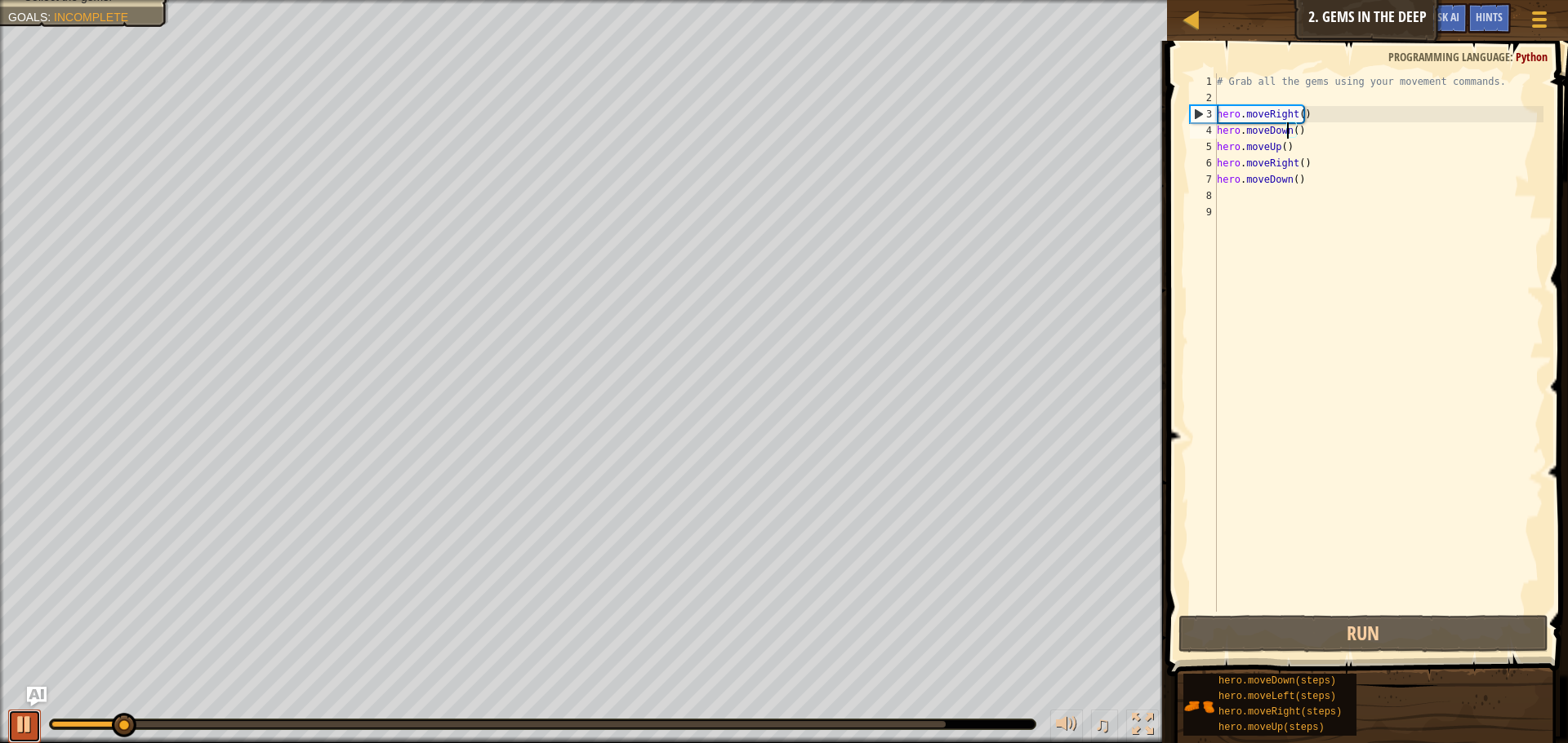
click at [28, 715] on div at bounding box center [25, 725] width 21 height 21
click at [1361, 80] on div "# Grab all the gems using your movement commands. hero . moveRight ( ) hero . m…" at bounding box center [1378, 359] width 330 height 571
click at [1287, 138] on div "# Grab all the gems using your movement commands. hero . moveRight ( ) hero . m…" at bounding box center [1378, 359] width 330 height 571
type textarea "hero.moveUp()"
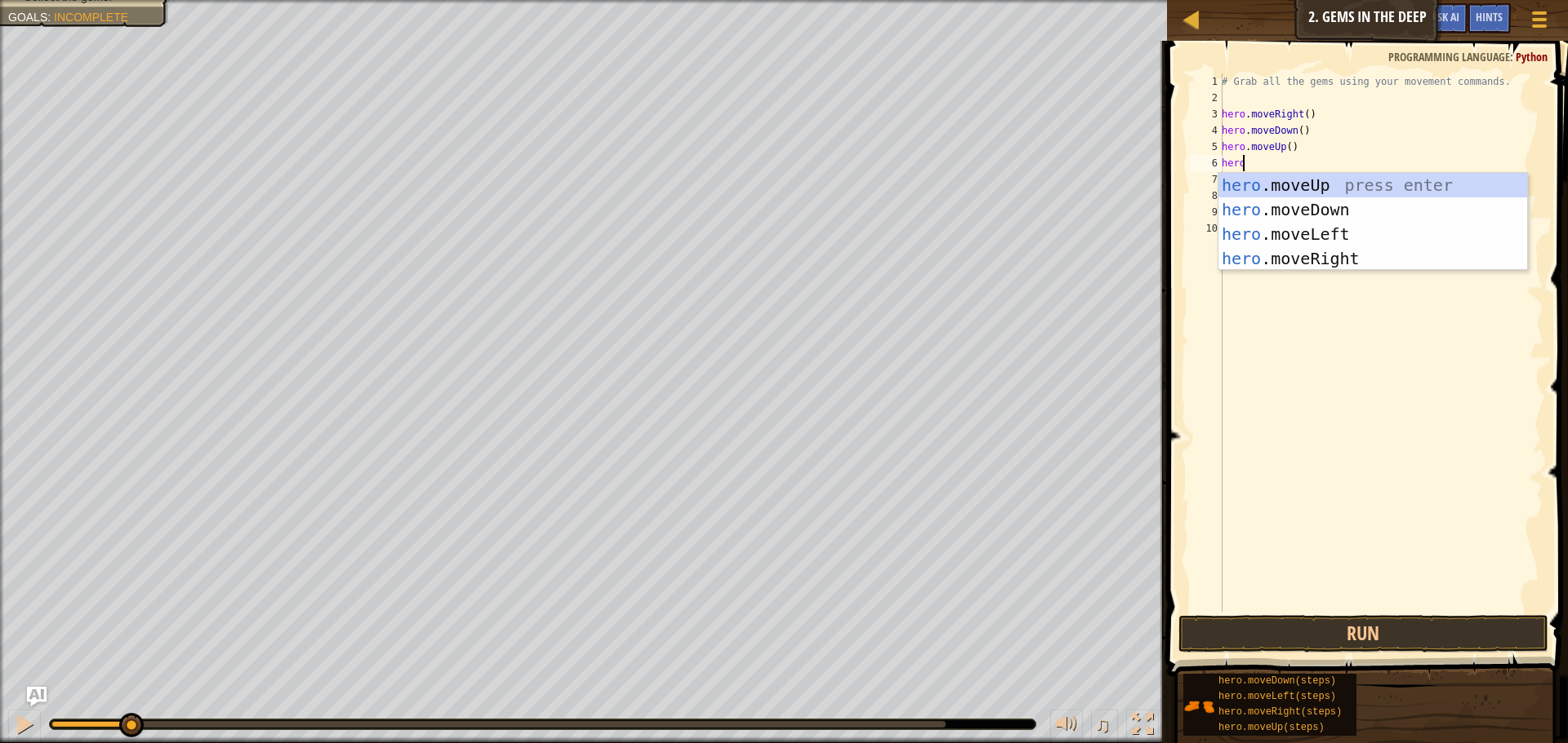
type textarea "hero."
click at [1318, 187] on div "hero. moveUp press enter hero. moveDown press enter hero. moveLeft press enter …" at bounding box center [1372, 246] width 308 height 147
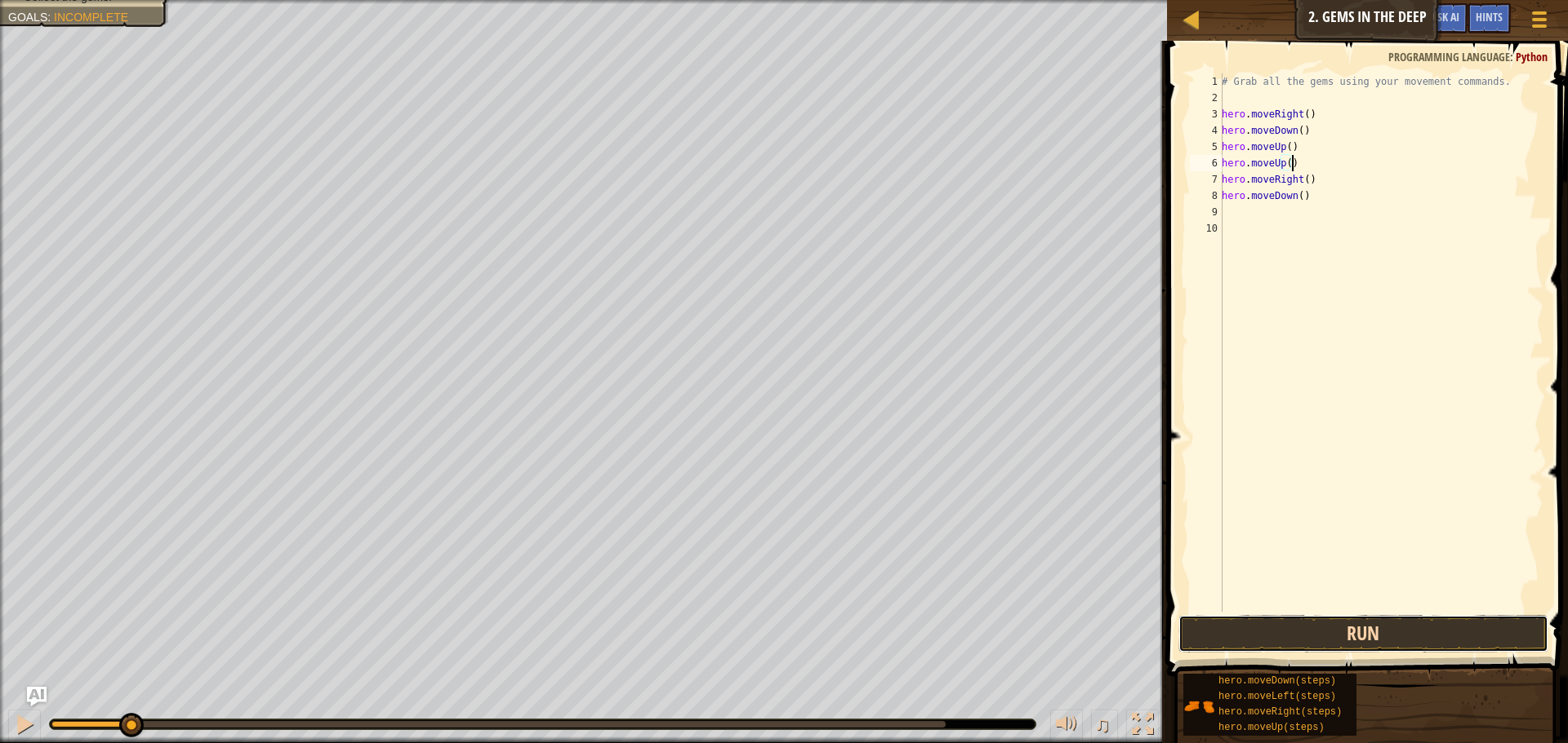
click at [1325, 630] on button "Run" at bounding box center [1364, 633] width 370 height 37
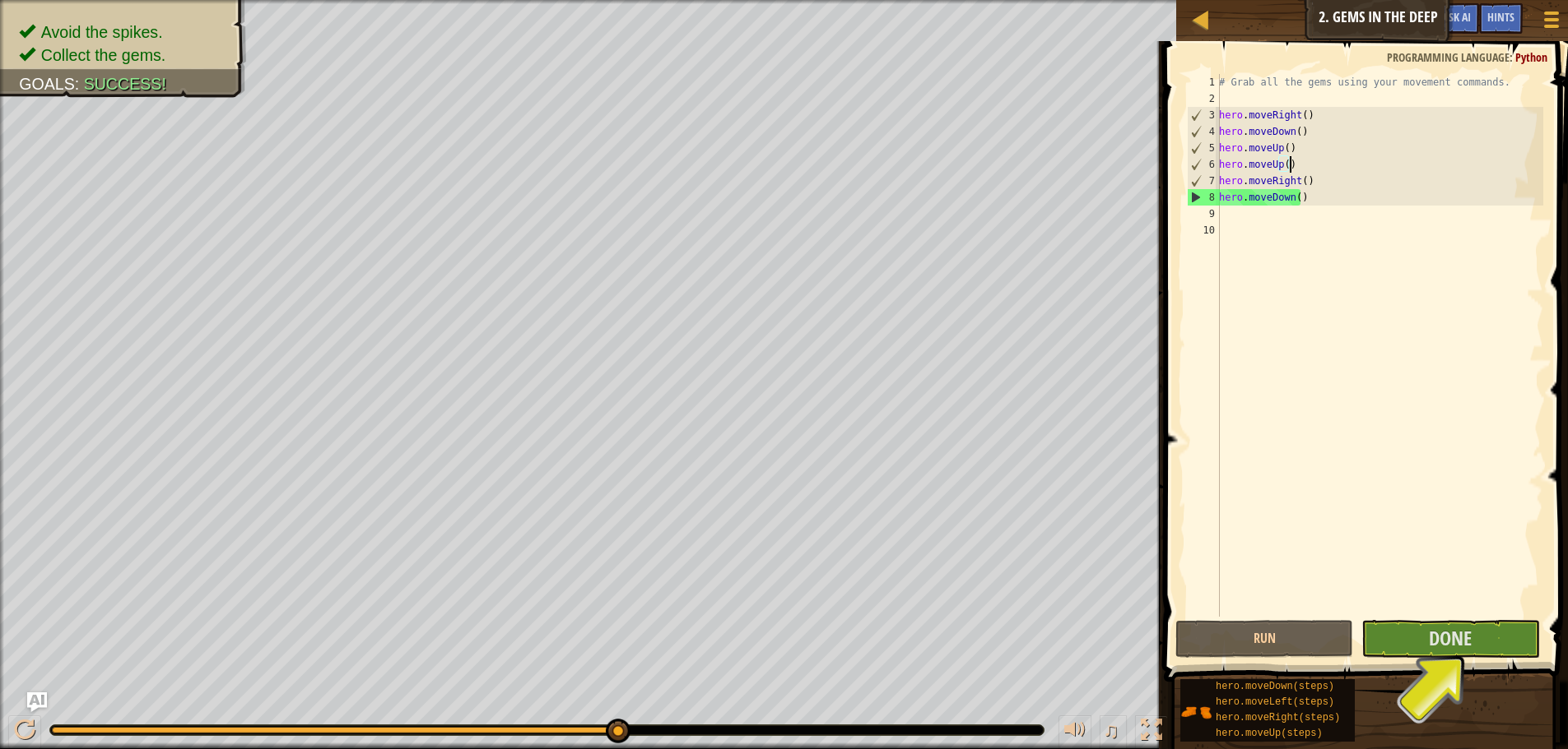
click at [1303, 198] on div "# Grab all the gems using your movement commands. hero . moveRight ( ) hero . m…" at bounding box center [1379, 362] width 328 height 576
type textarea "hero.moveDown()"
click at [1442, 638] on span "Done" at bounding box center [1450, 637] width 42 height 26
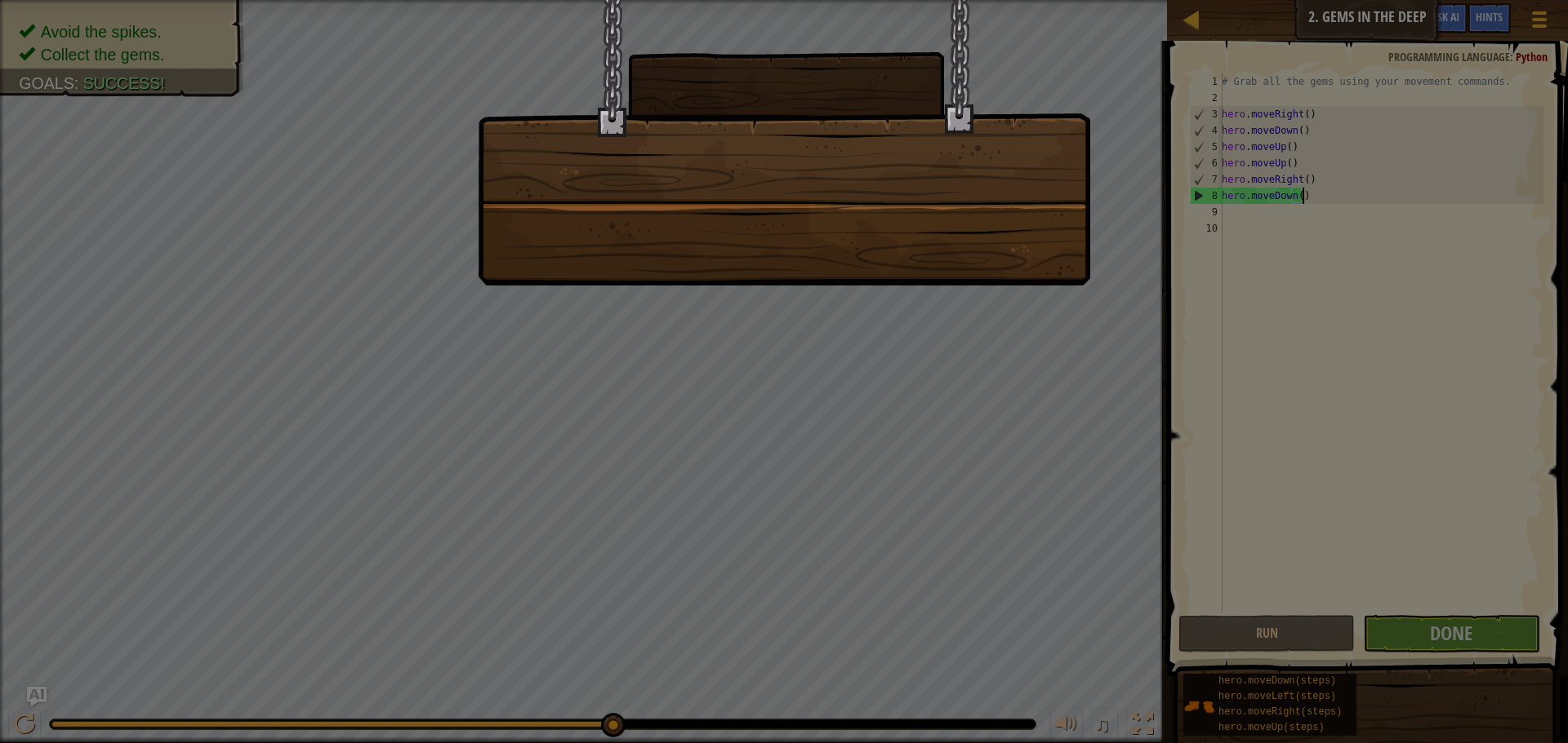
click at [974, 235] on div at bounding box center [784, 142] width 613 height 285
click at [975, 235] on div at bounding box center [784, 142] width 613 height 285
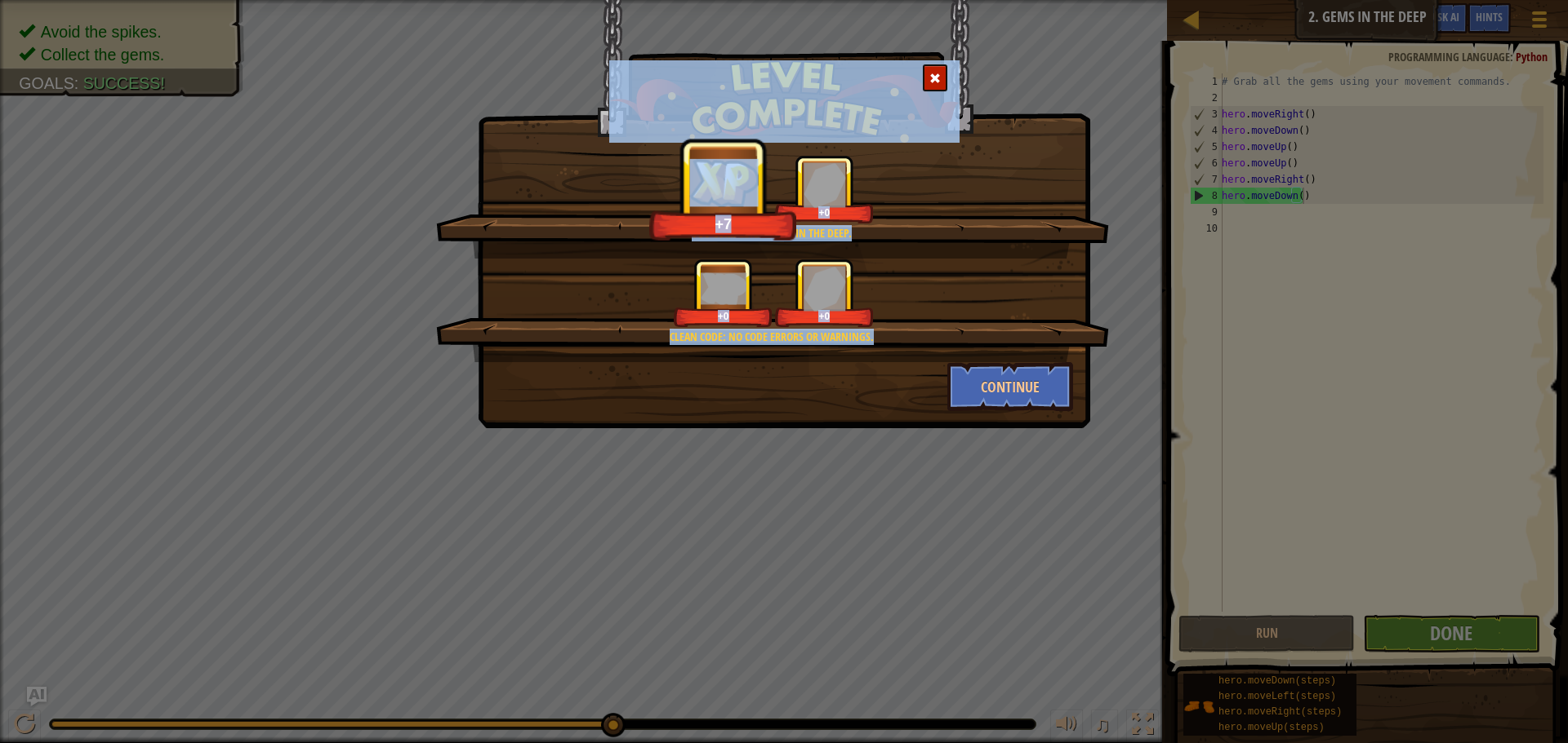
click at [927, 84] on div at bounding box center [935, 78] width 25 height 27
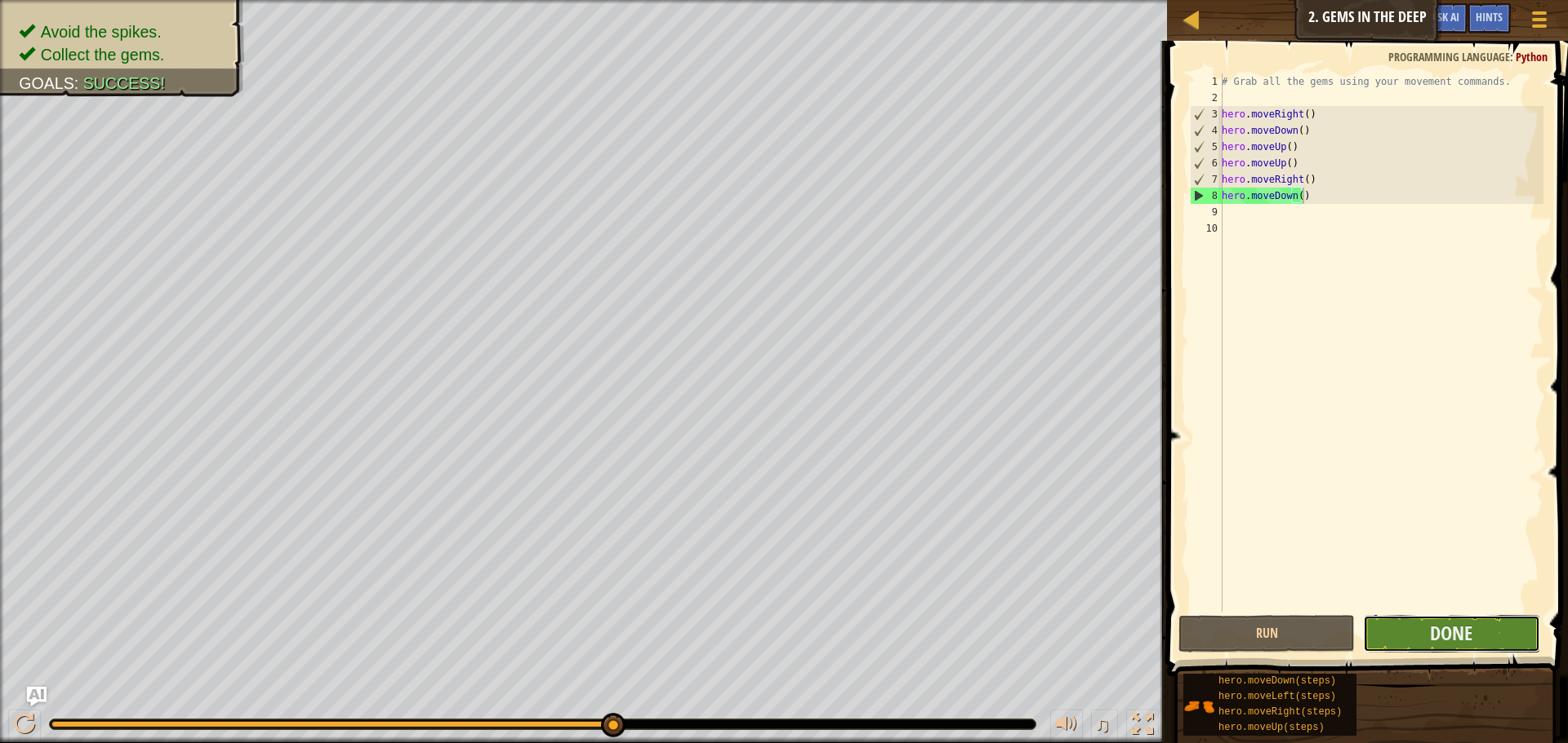
click at [1491, 640] on button "Done" at bounding box center [1451, 633] width 177 height 37
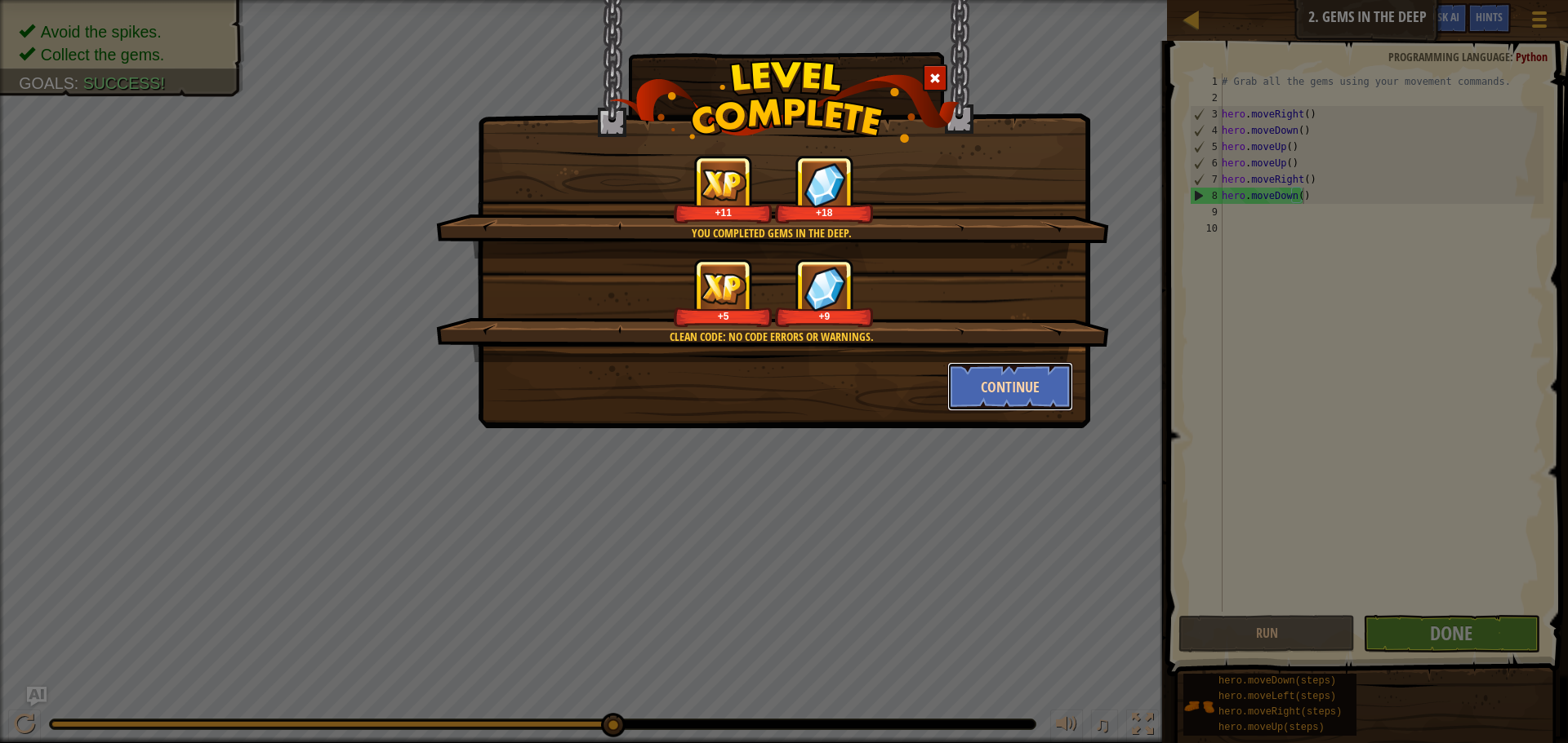
click at [1001, 386] on button "Continue" at bounding box center [1011, 386] width 127 height 49
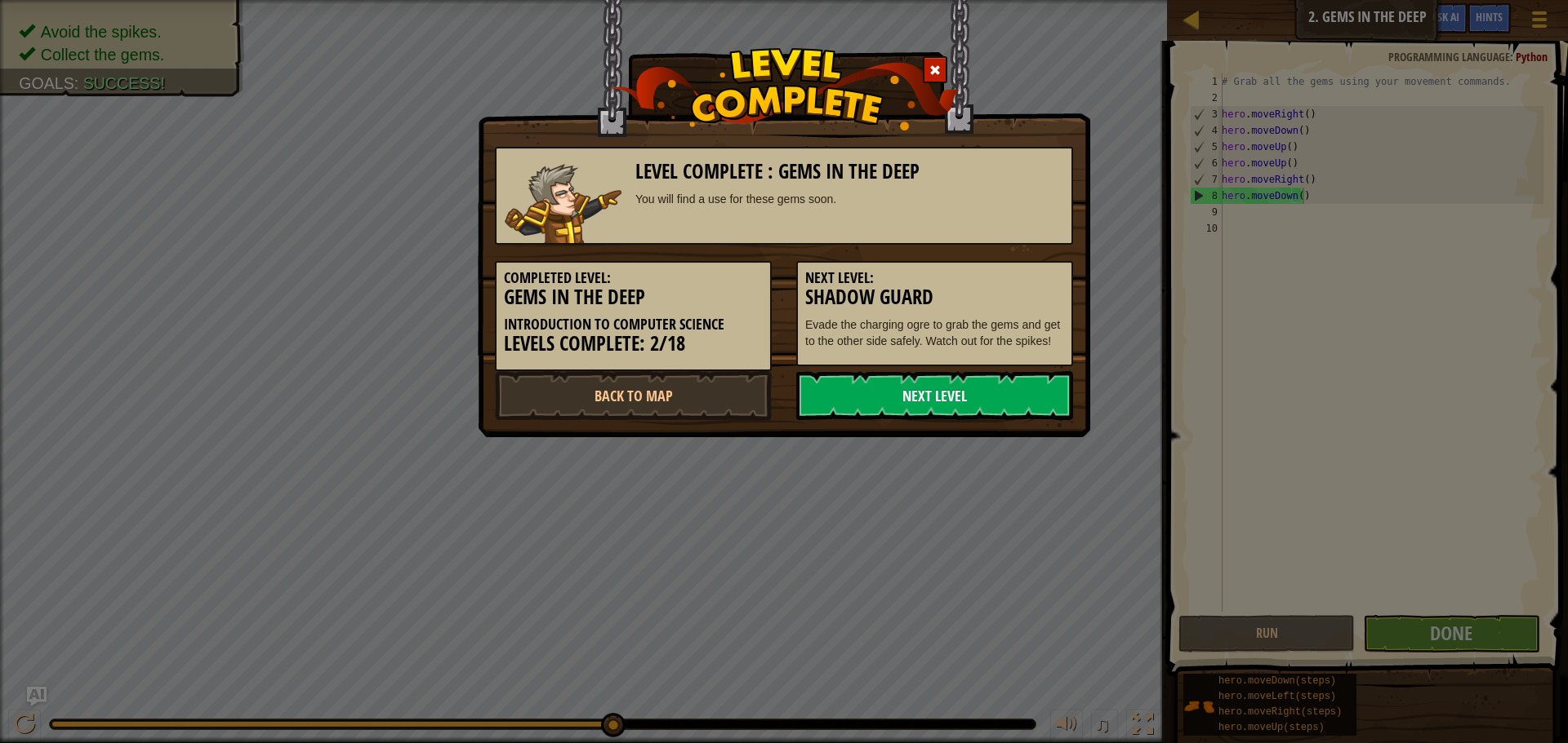
click at [963, 393] on link "Next Level" at bounding box center [934, 395] width 277 height 49
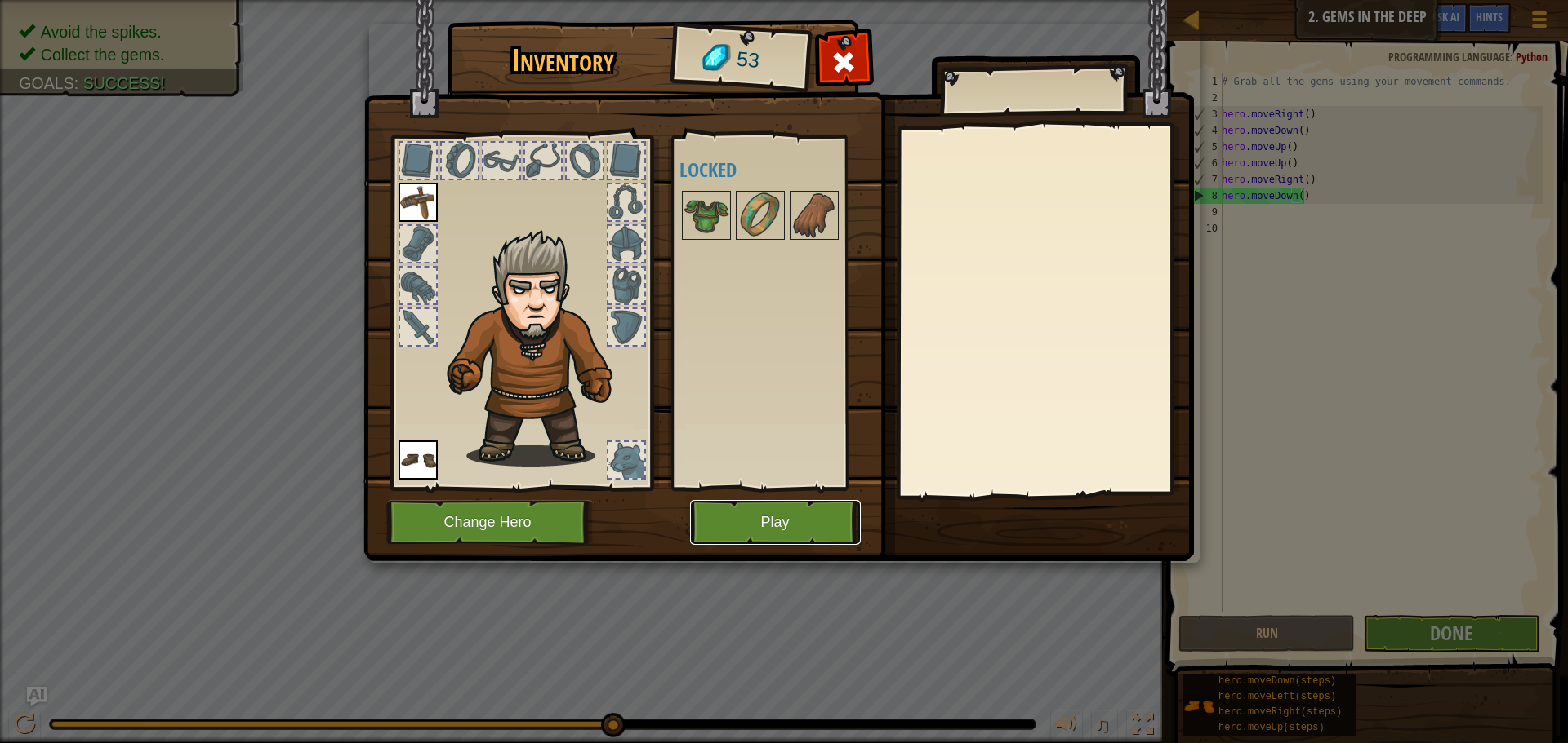
click at [746, 524] on button "Play" at bounding box center [775, 522] width 171 height 45
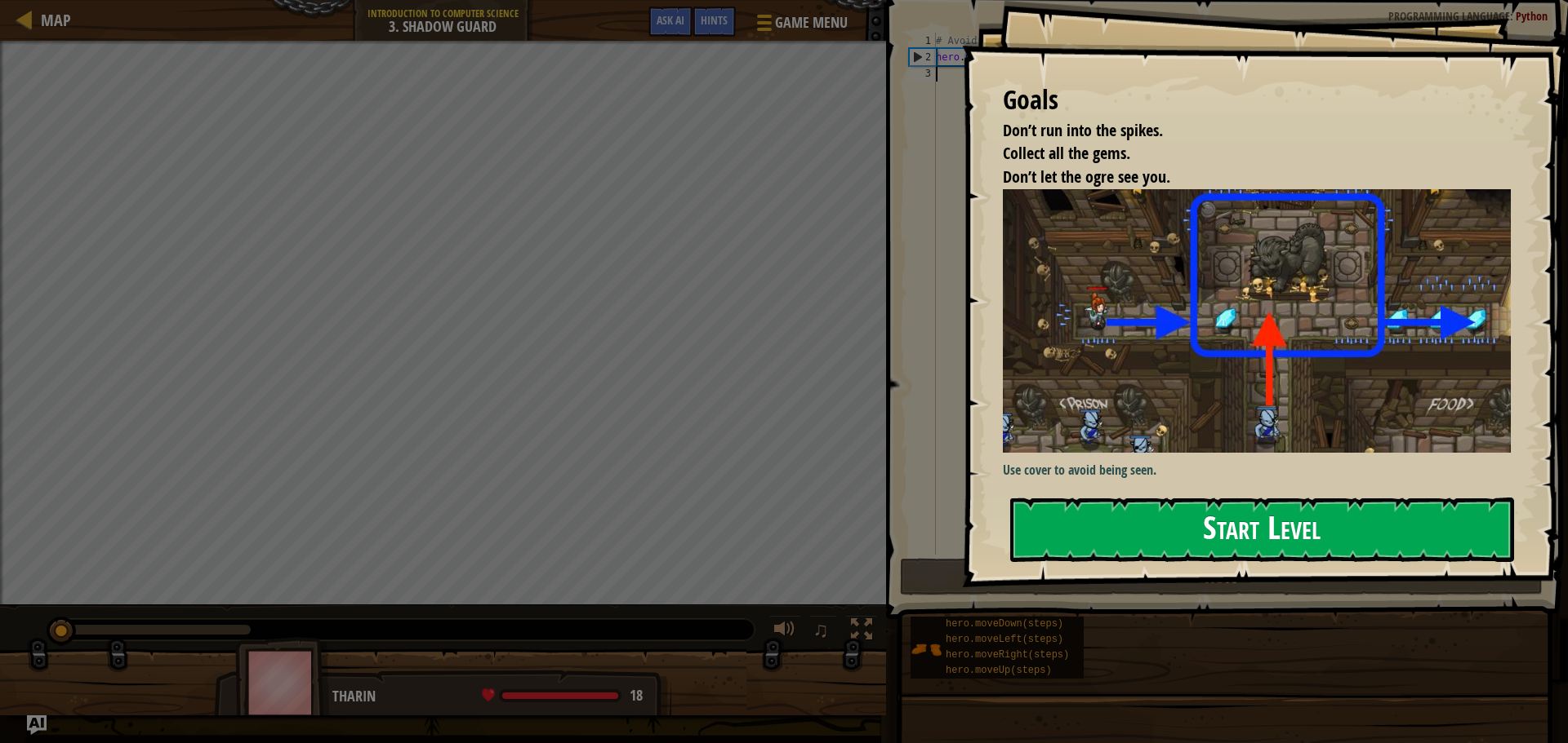
click at [1066, 528] on button "Start Level" at bounding box center [1262, 530] width 504 height 65
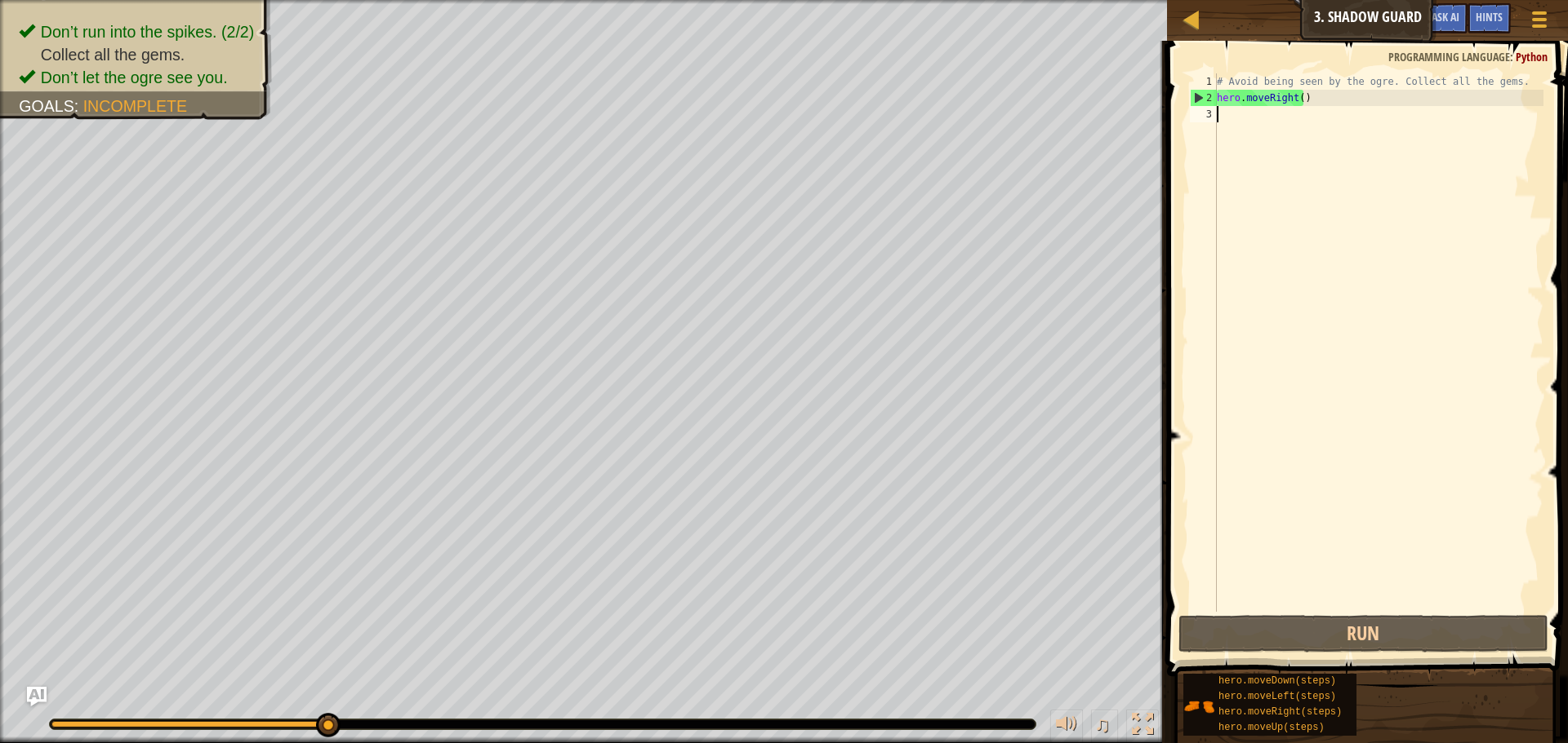
click at [1231, 109] on div "# Avoid being seen by the ogre. Collect all the gems. hero . moveRight ( )" at bounding box center [1378, 359] width 330 height 571
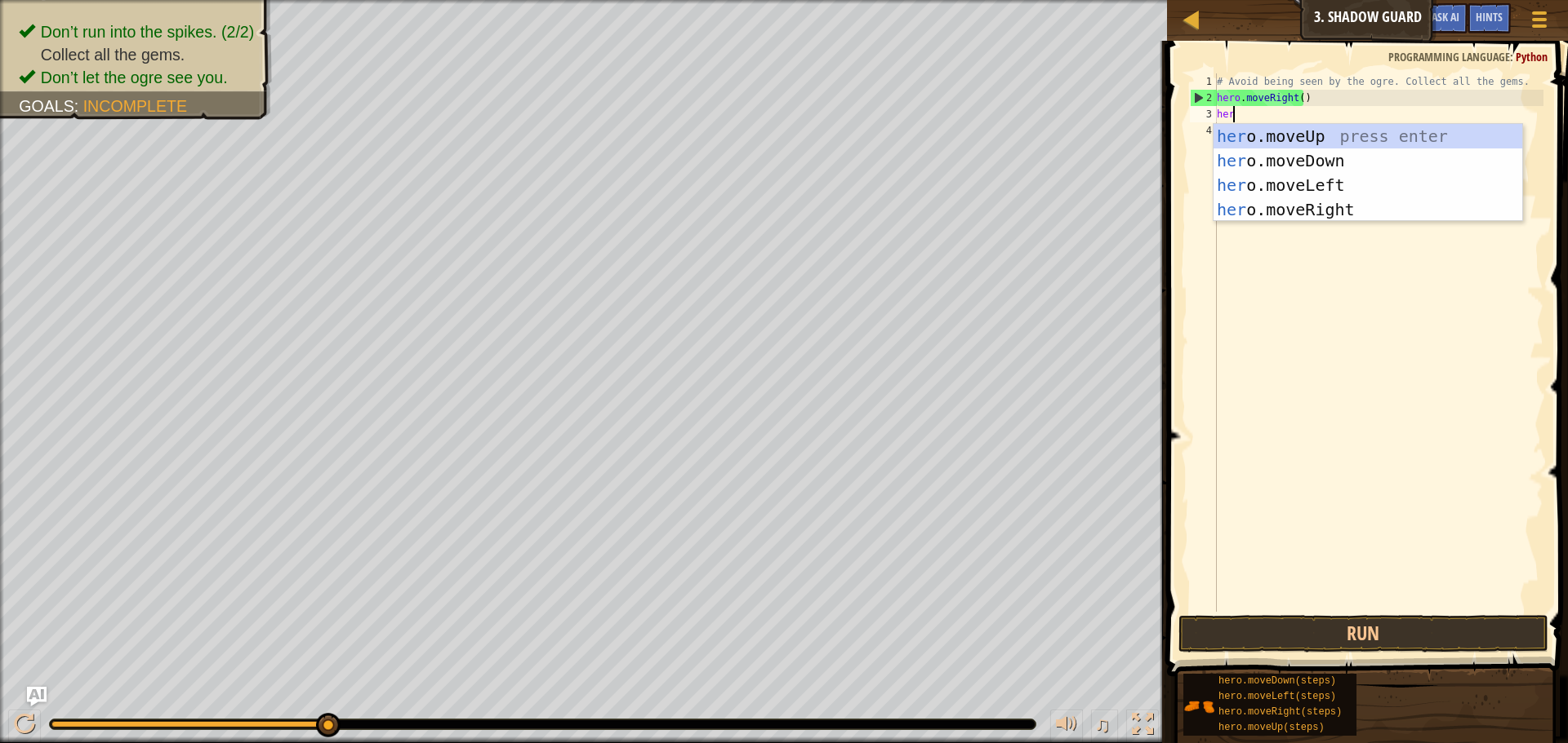
scroll to position [8, 1]
type textarea "hero."
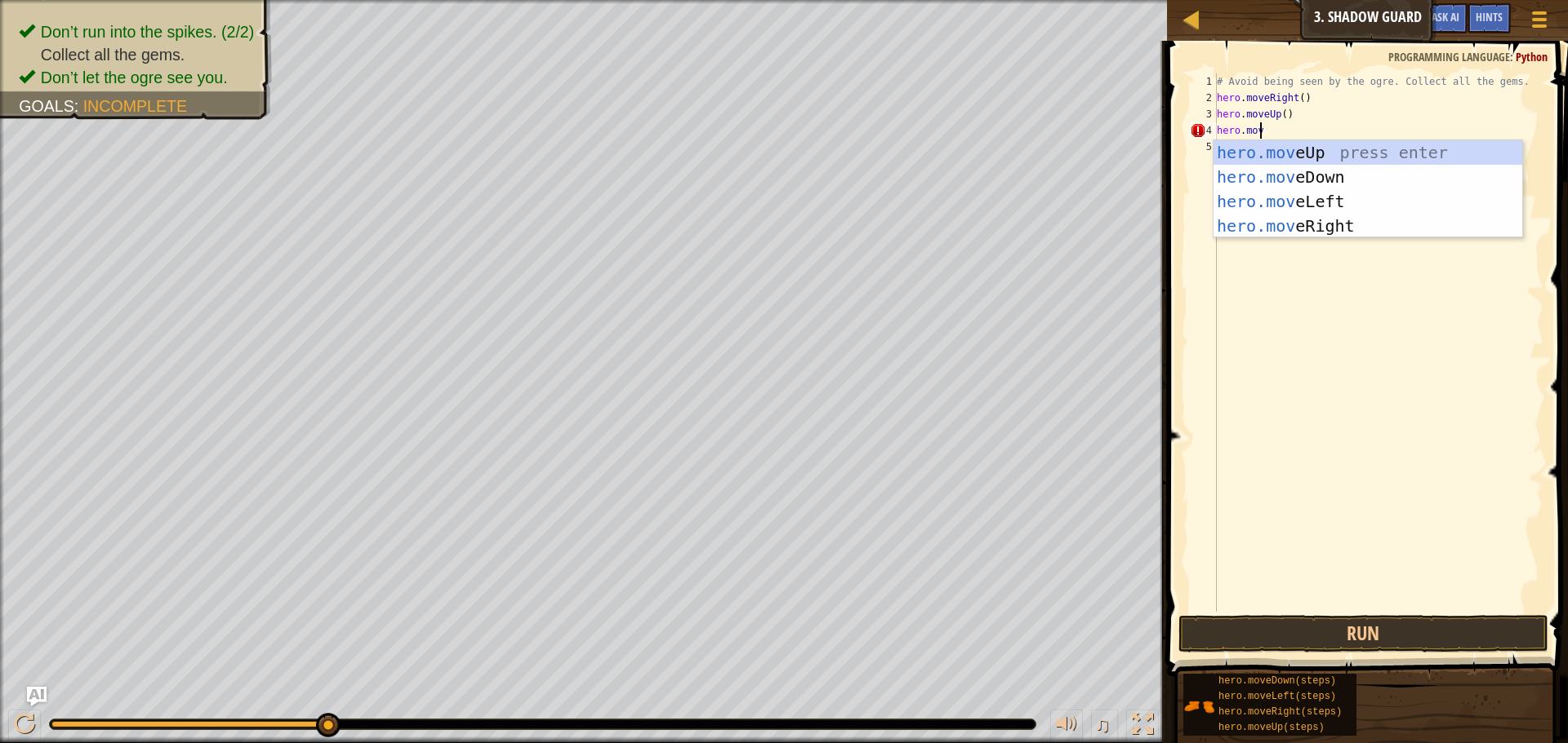
type textarea "hero.move"
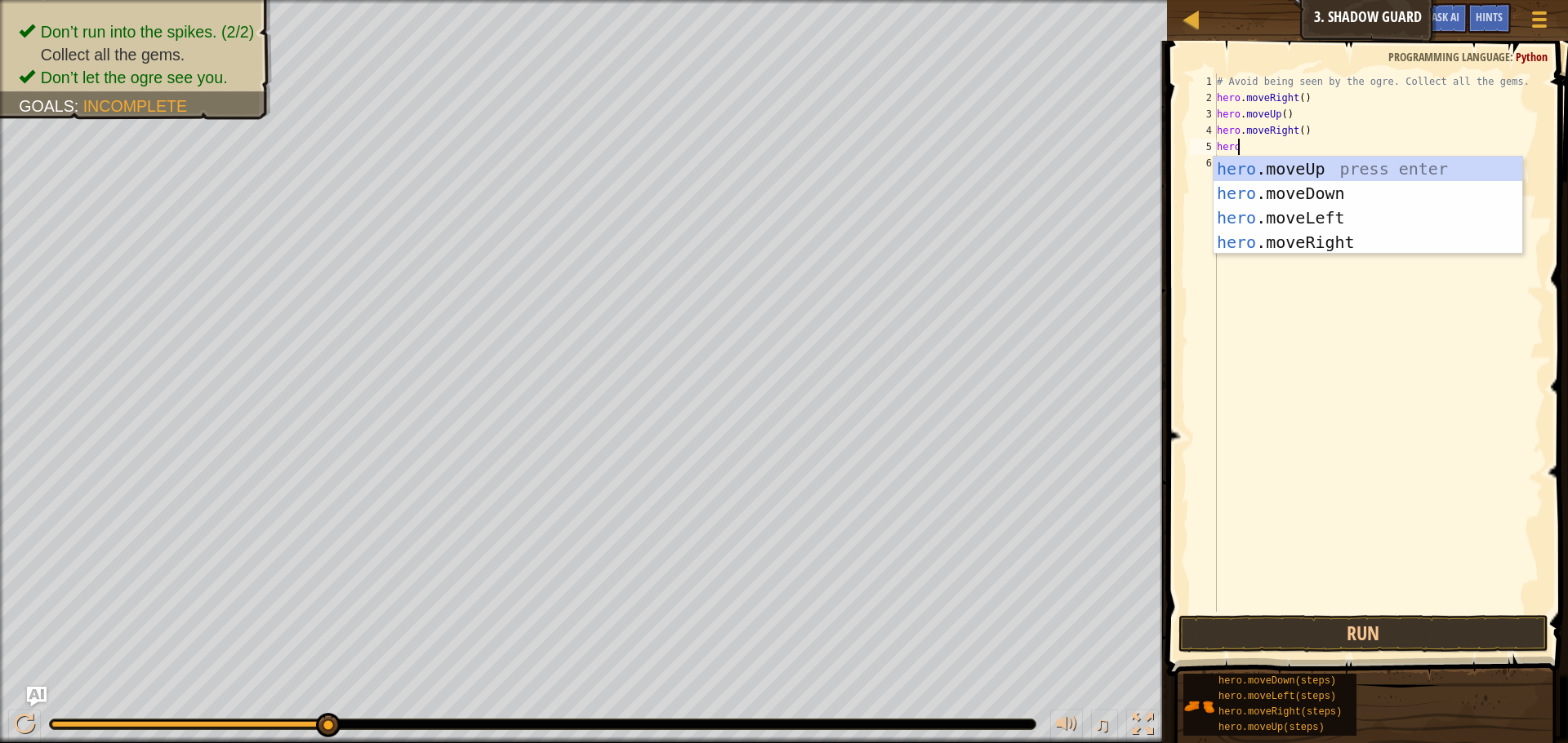
scroll to position [8, 2]
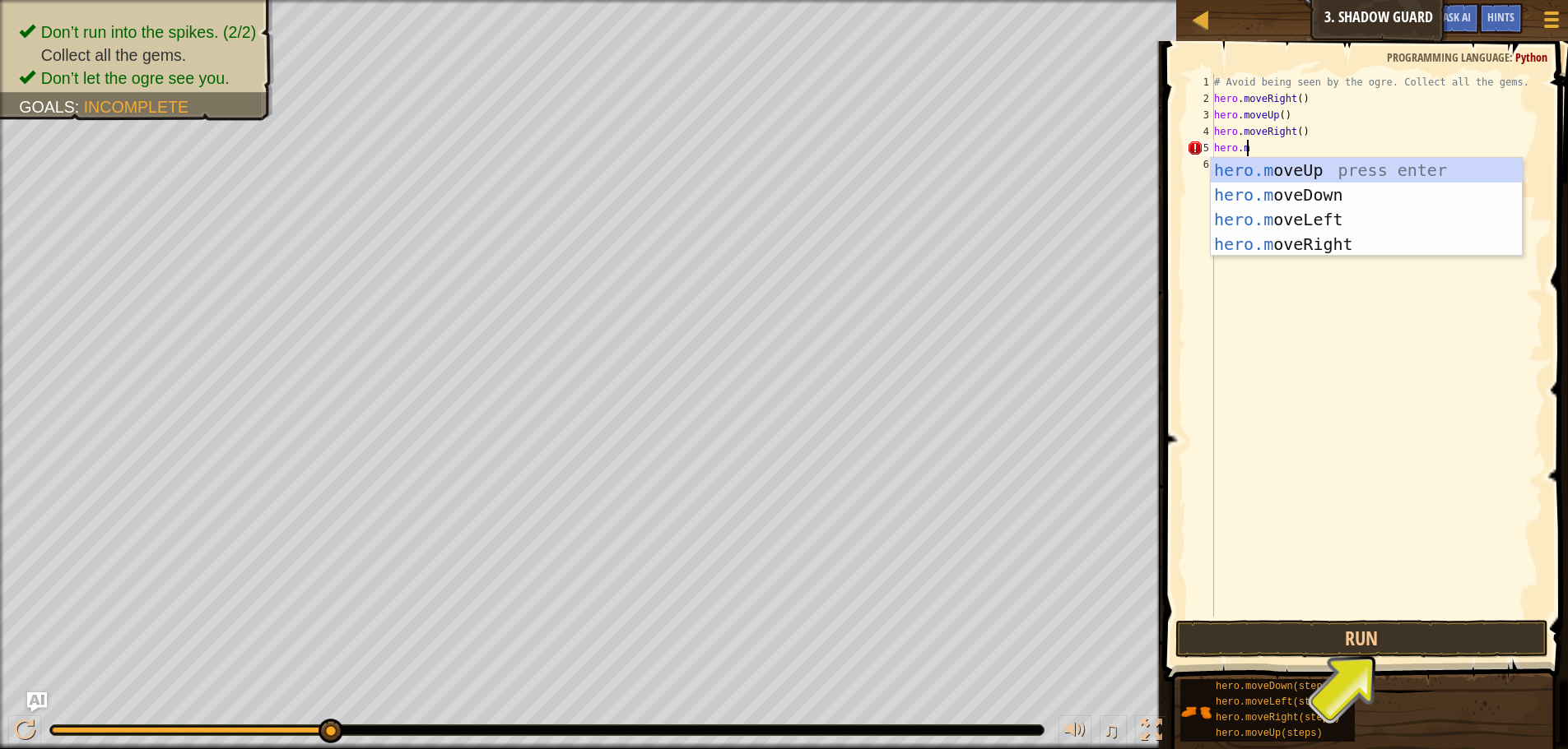
type textarea "[DOMAIN_NAME]"
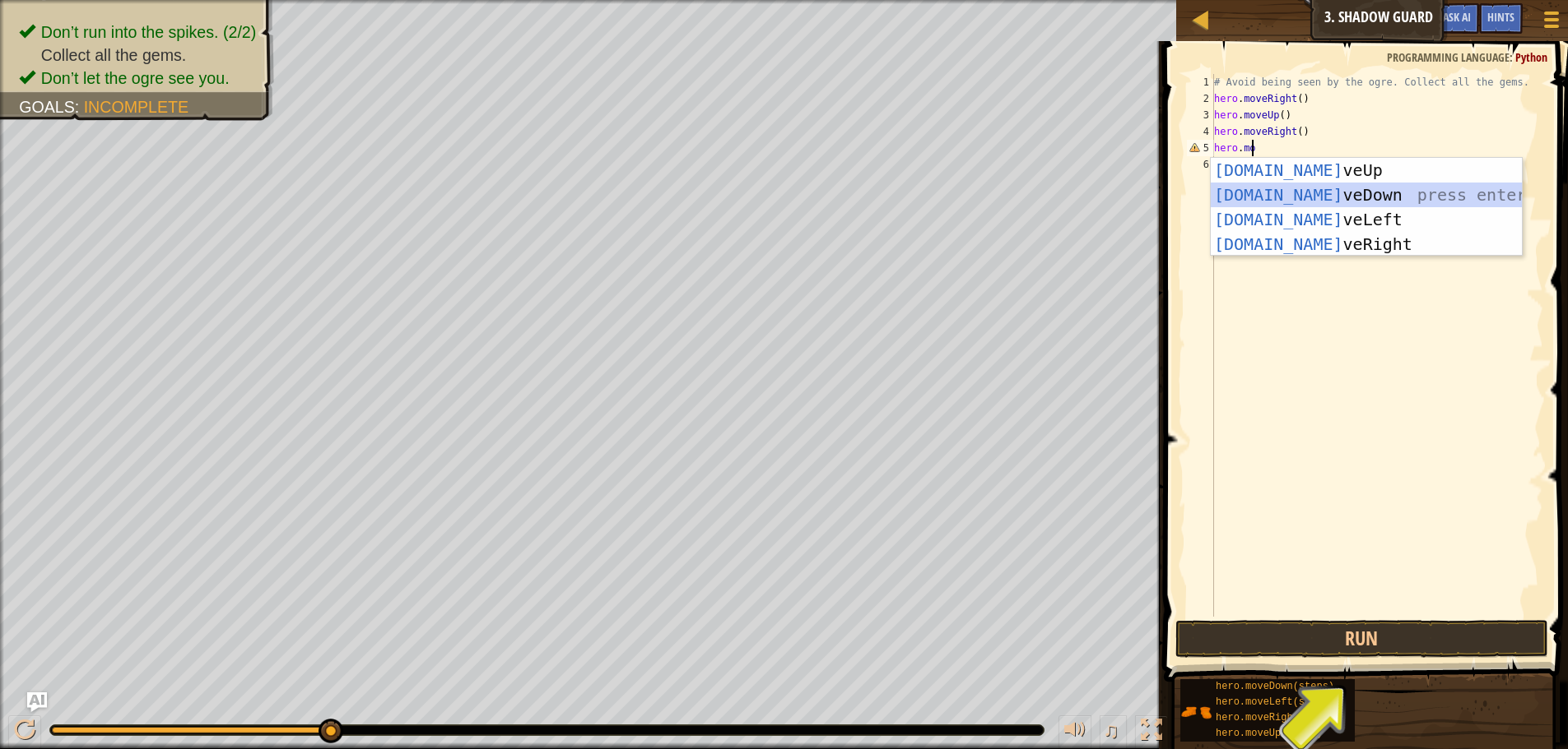
scroll to position [8, 0]
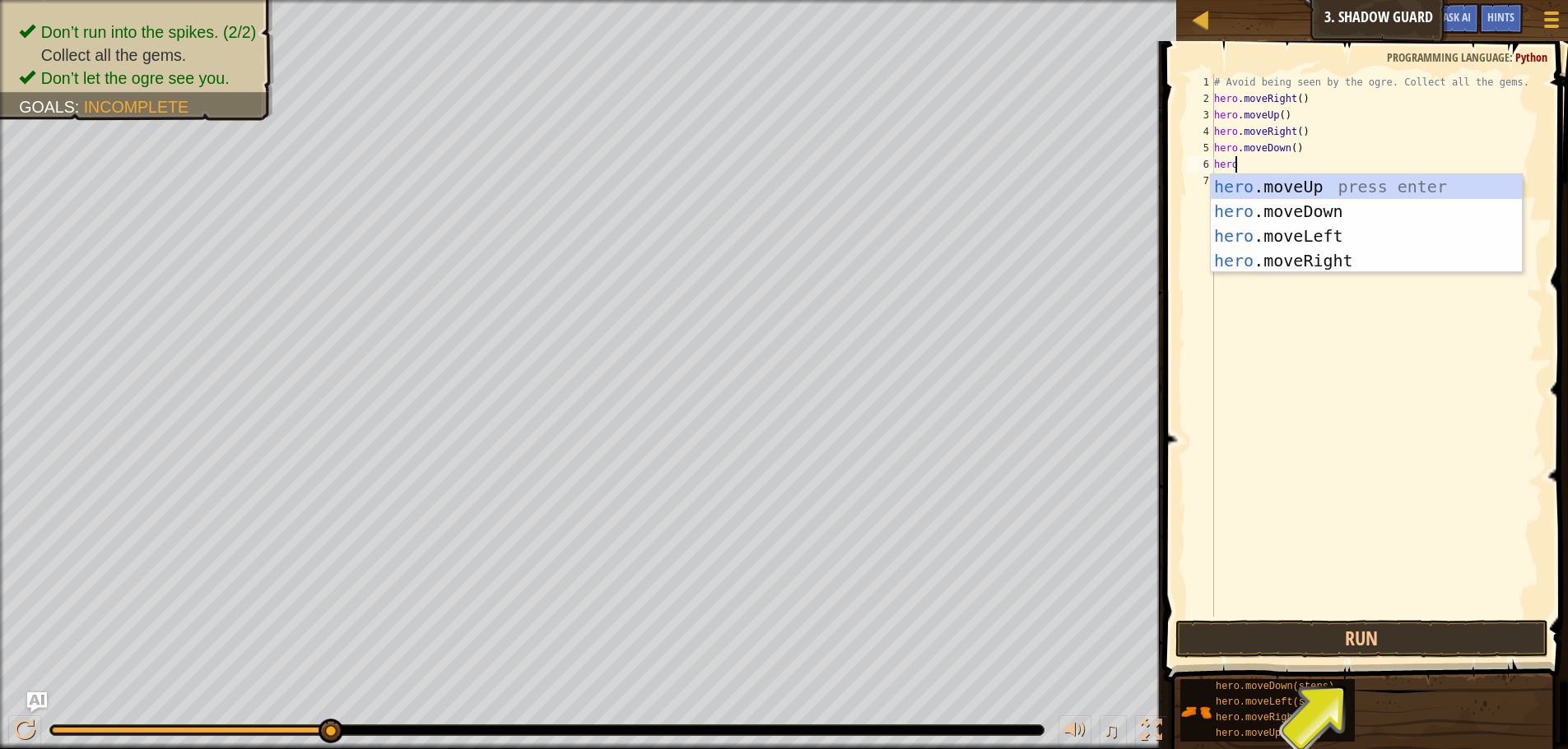
type textarea "hero."
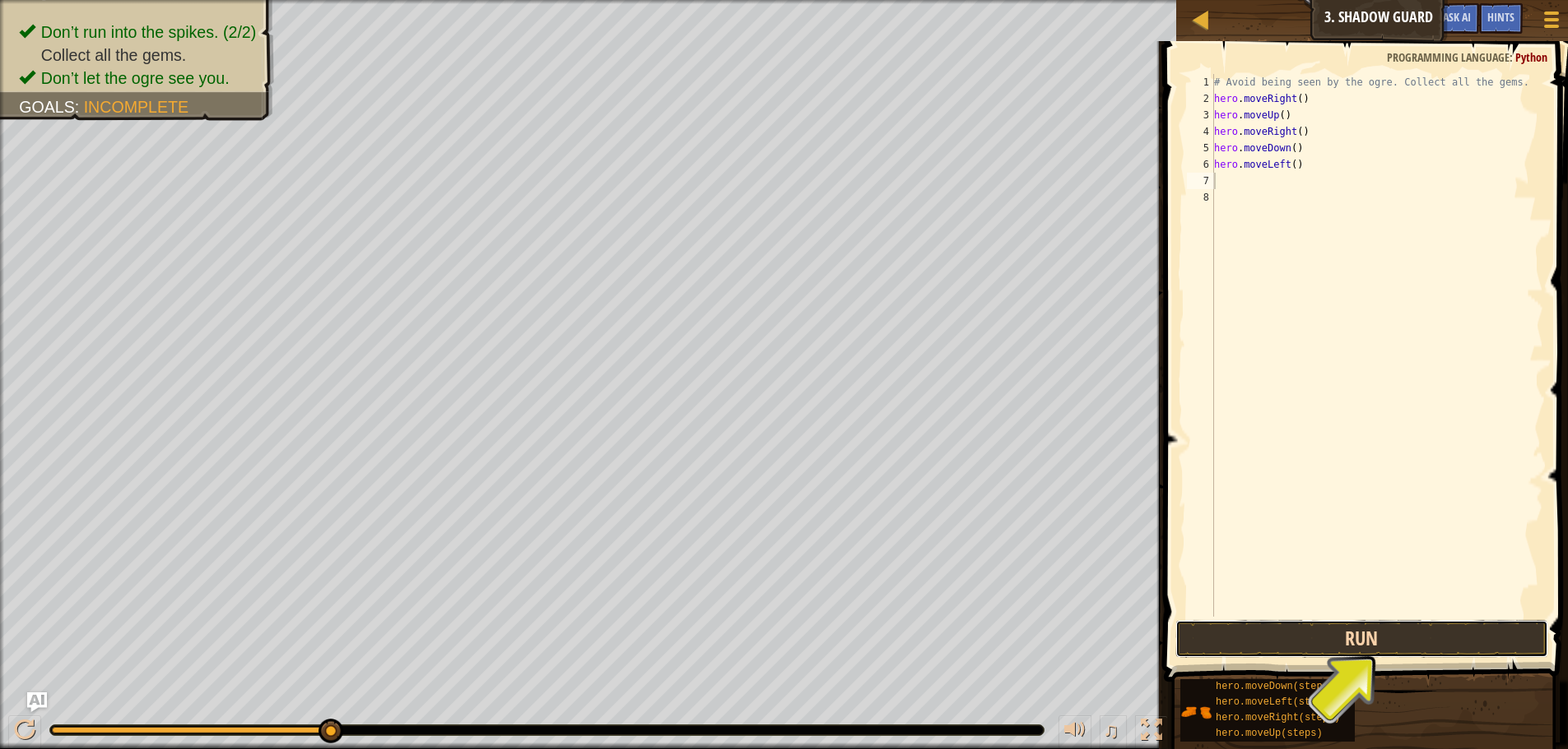
click at [1364, 636] on button "Run" at bounding box center [1362, 638] width 373 height 37
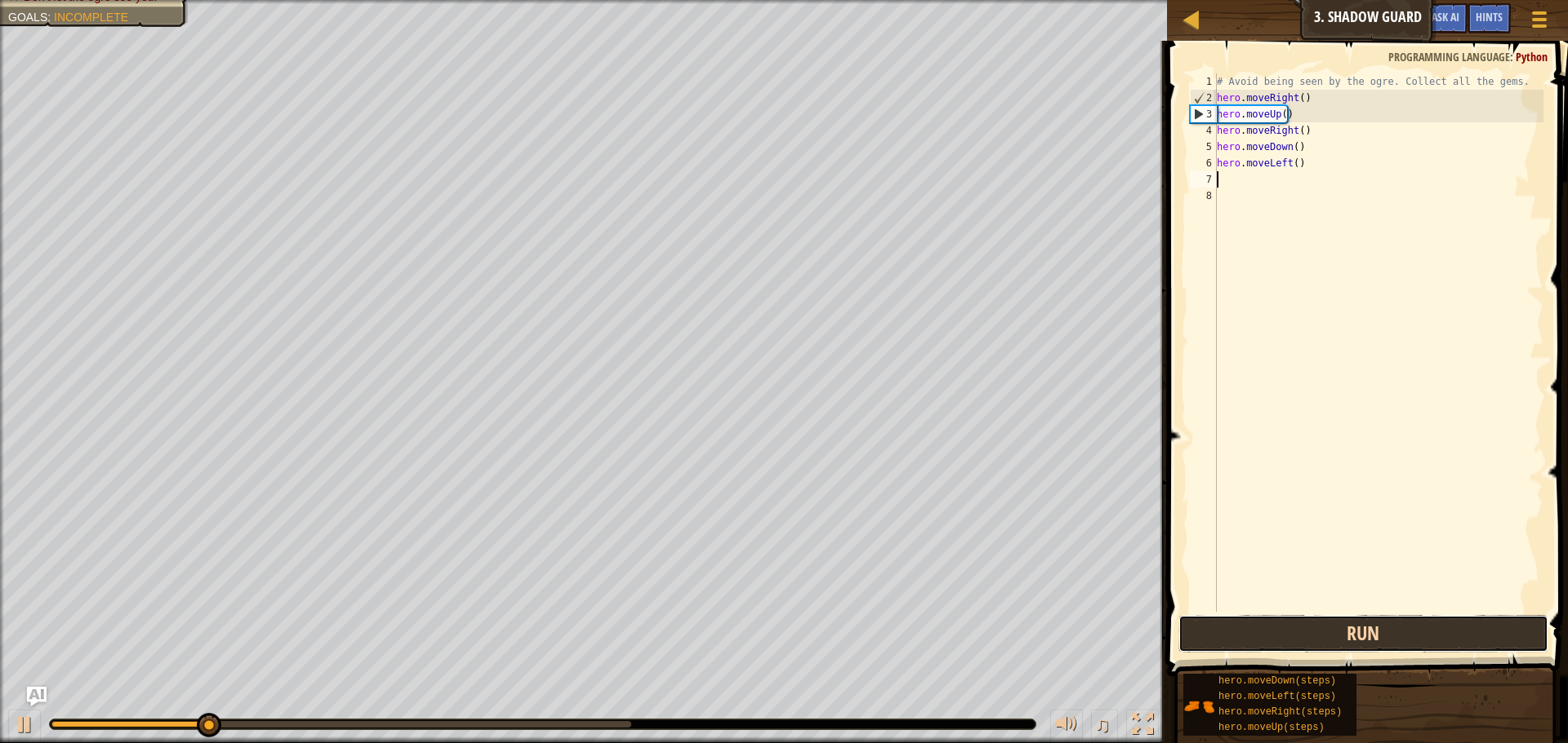
click at [1350, 628] on button "Run" at bounding box center [1364, 633] width 370 height 37
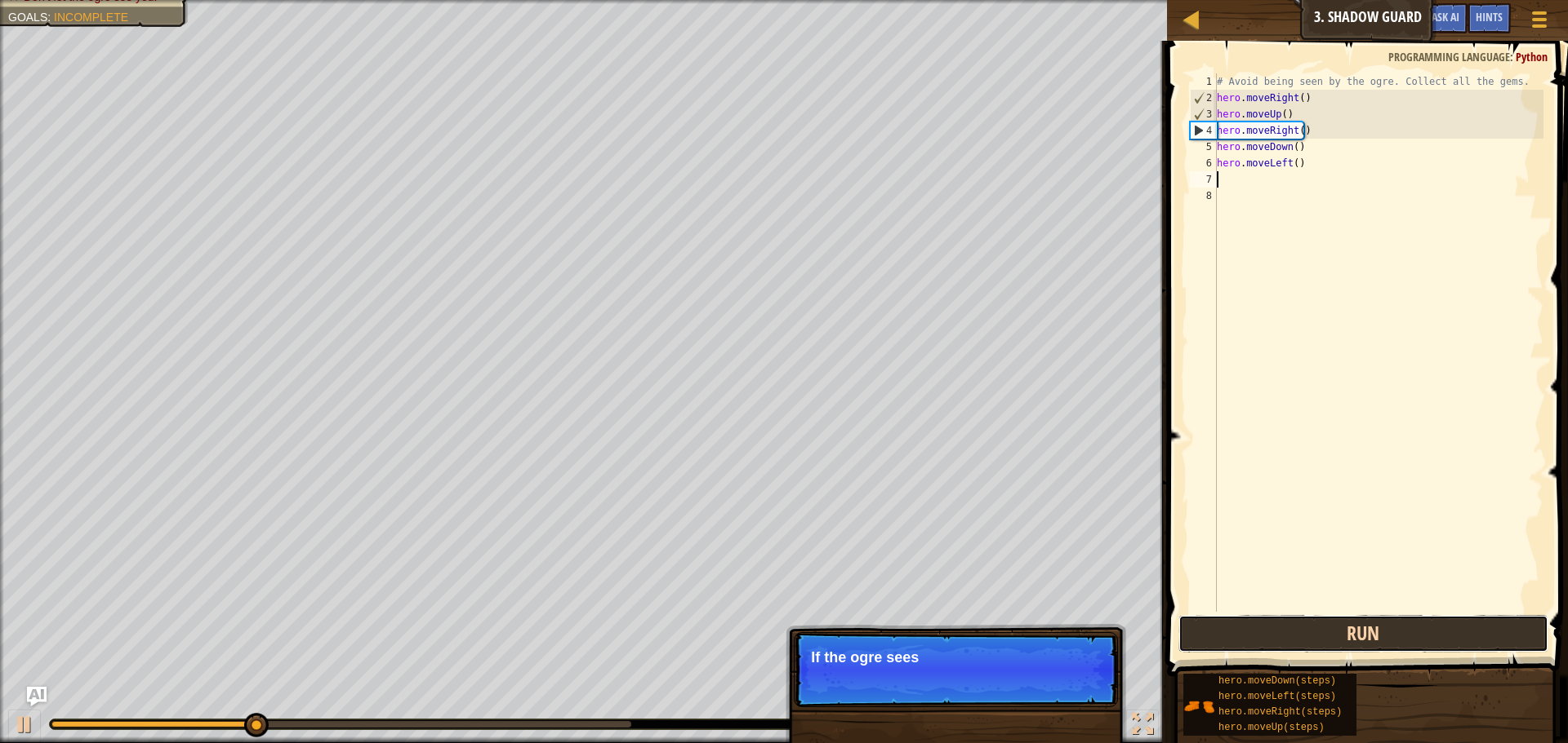
click at [1309, 615] on button "Run" at bounding box center [1364, 633] width 370 height 37
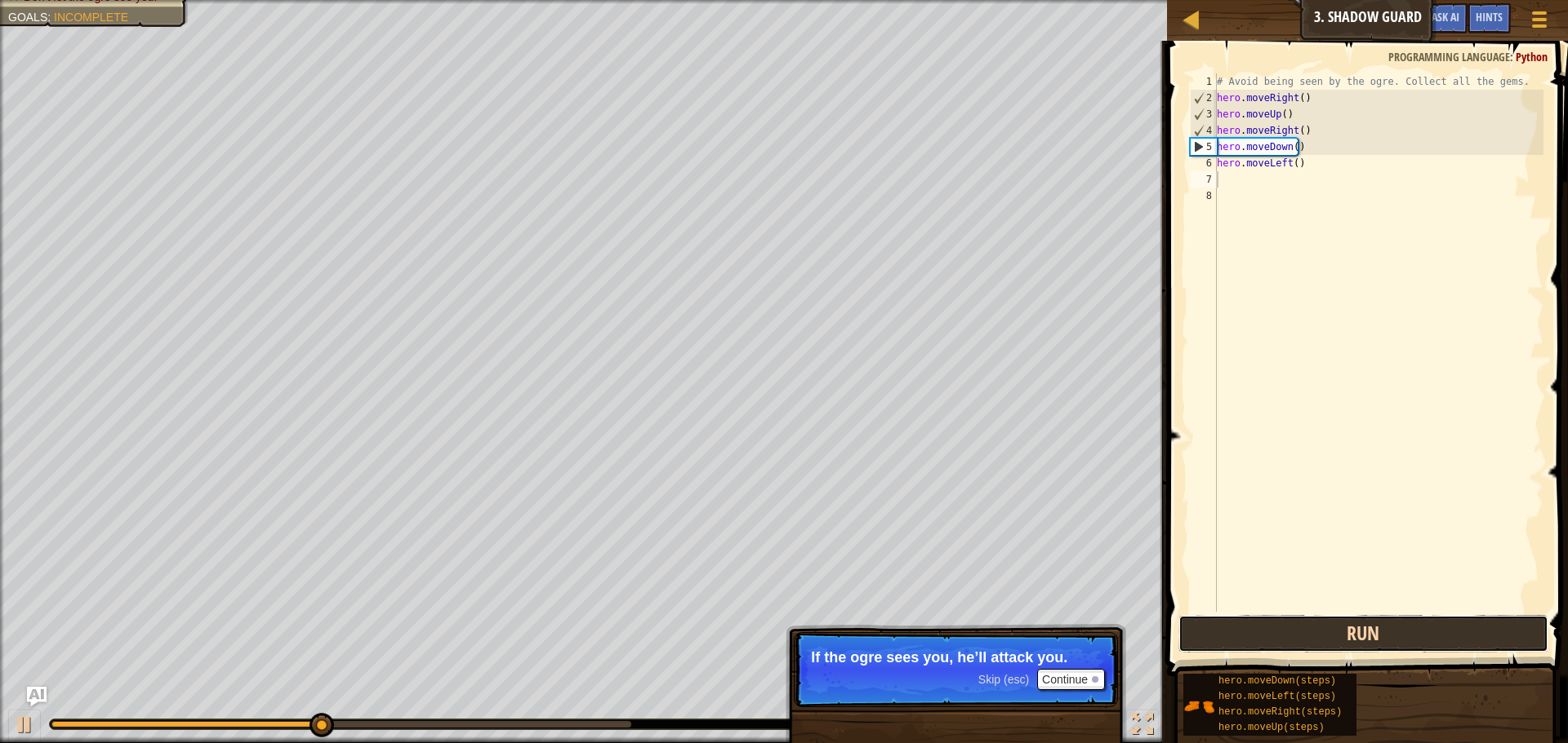
click at [1309, 615] on button "Run" at bounding box center [1364, 633] width 370 height 37
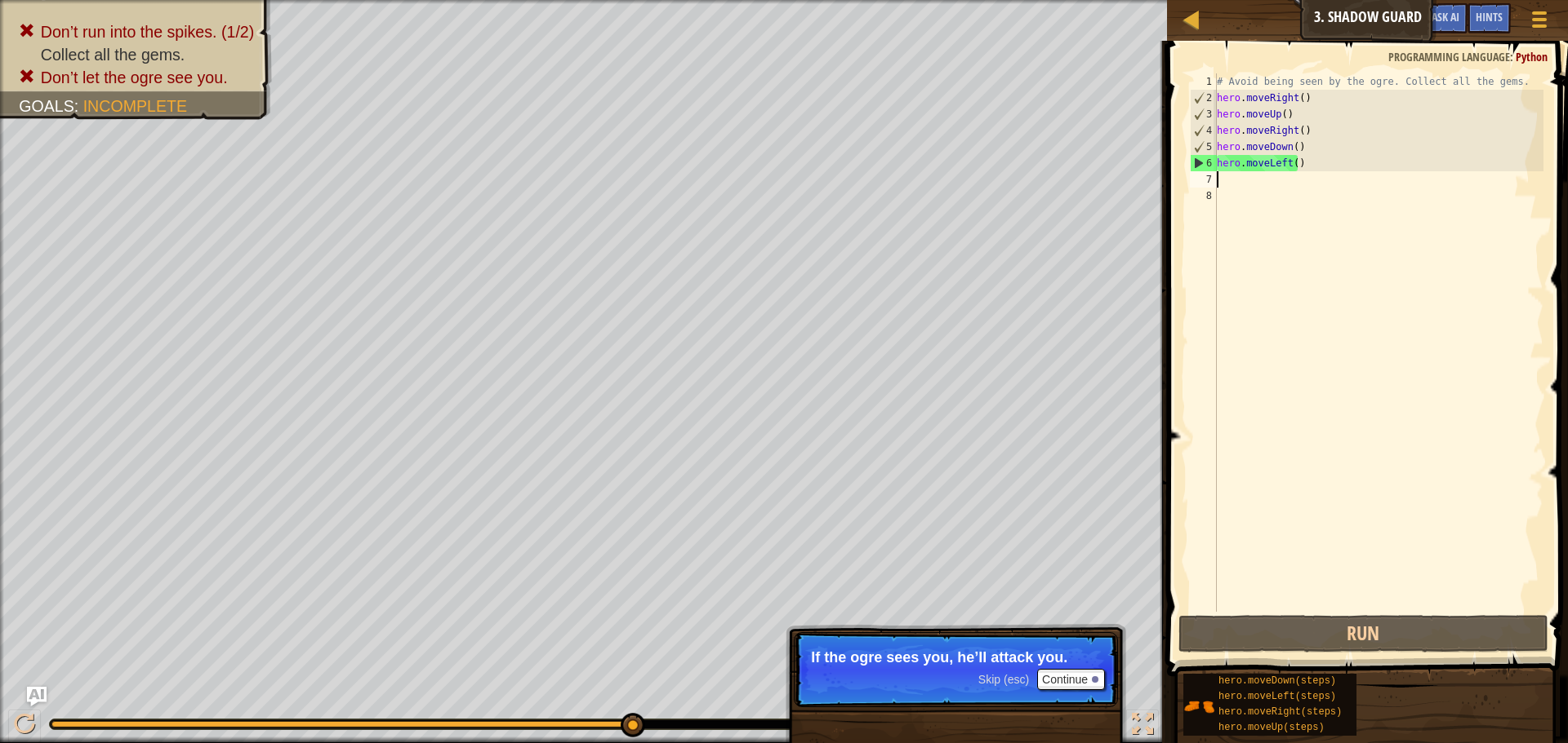
click at [1321, 167] on div "# Avoid being seen by the ogre. Collect all the gems. hero . moveRight ( ) hero…" at bounding box center [1378, 359] width 330 height 571
drag, startPoint x: 1286, startPoint y: 167, endPoint x: 1266, endPoint y: 167, distance: 20.0
click at [1266, 167] on div "# Avoid being seen by the ogre. Collect all the gems. hero . moveRight ( ) hero…" at bounding box center [1378, 359] width 330 height 571
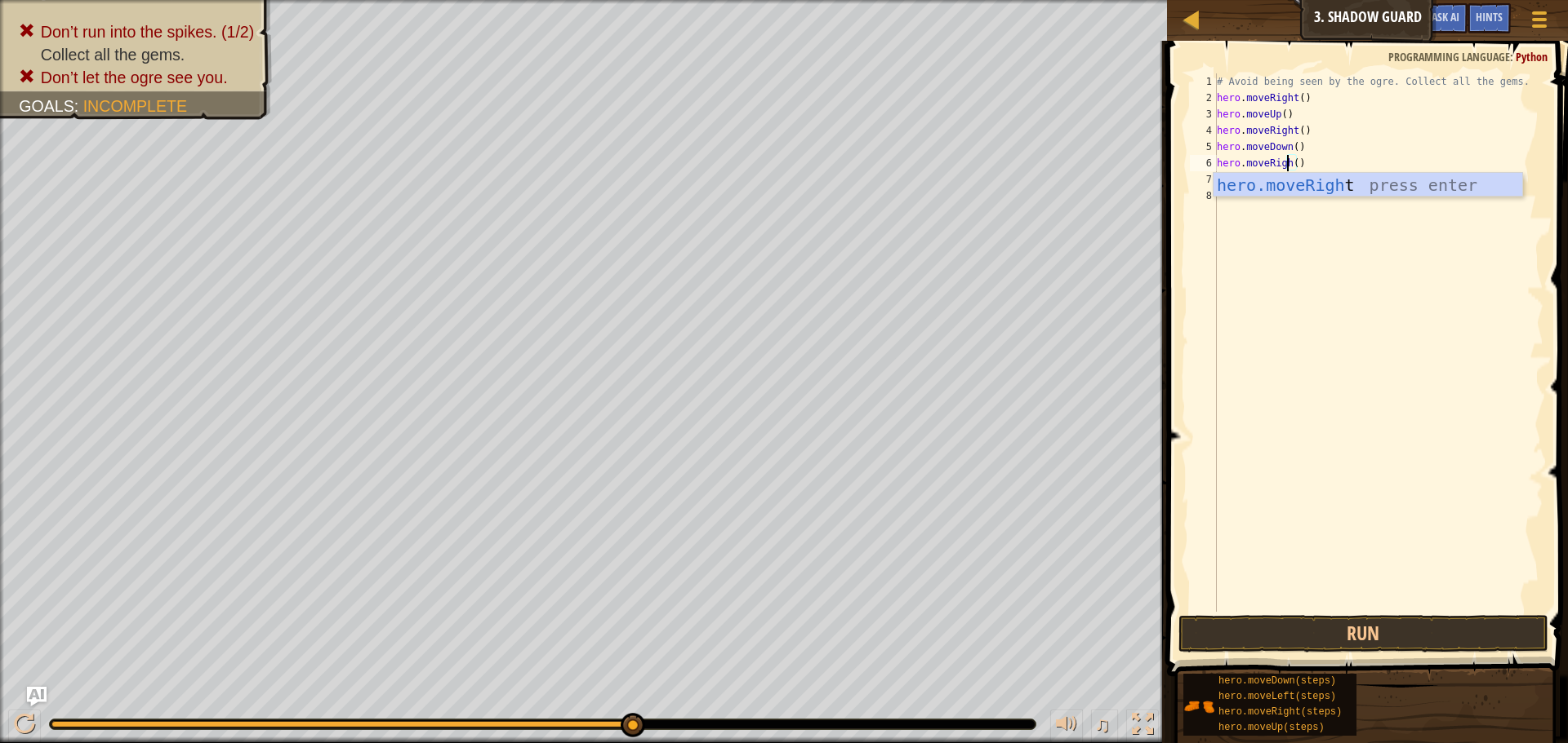
scroll to position [8, 7]
type textarea "hero.moveRight()"
click at [1253, 623] on button "Run" at bounding box center [1364, 633] width 370 height 37
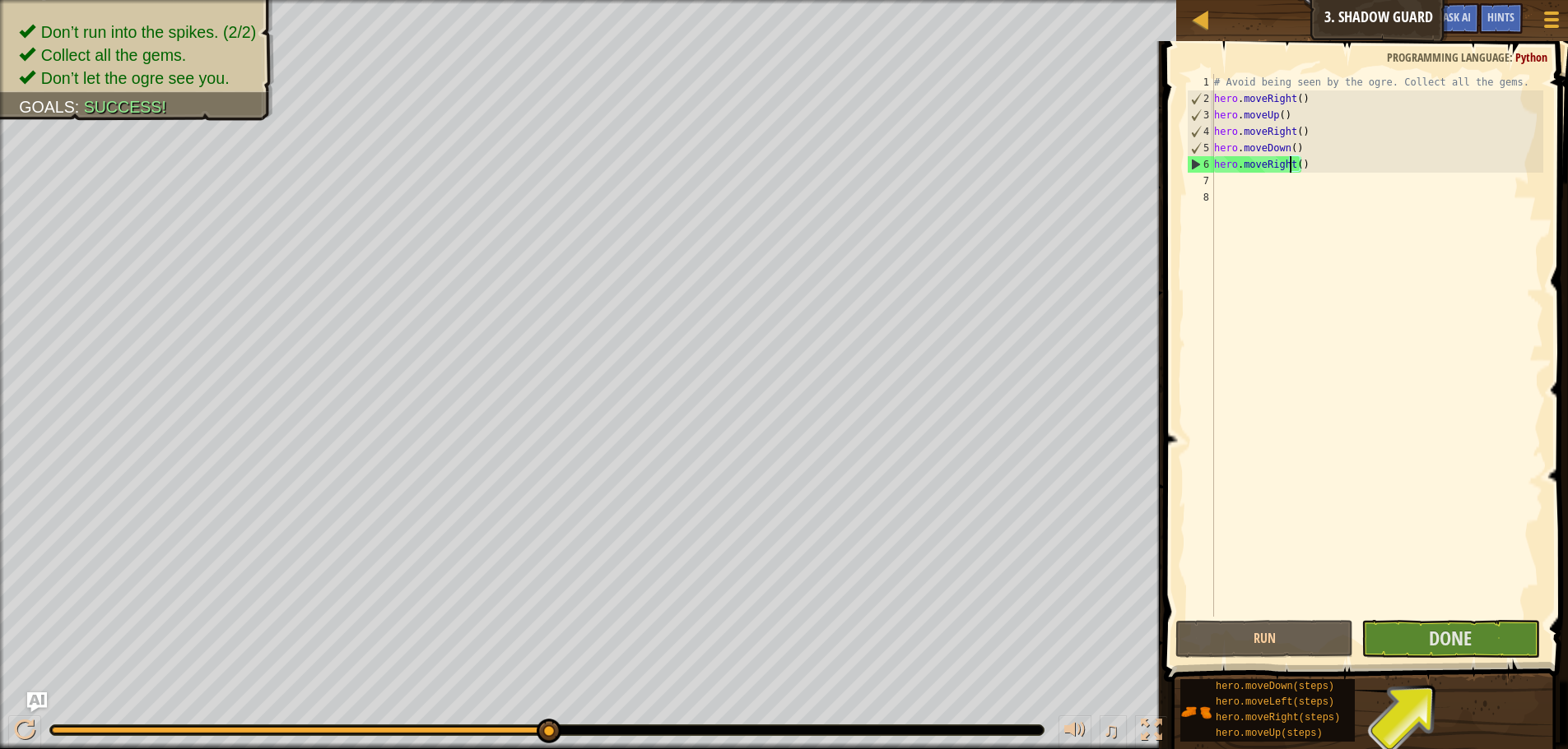
click at [1416, 660] on span at bounding box center [1368, 337] width 417 height 689
click at [1411, 688] on div "hero.moveDown(steps) hero.moveLeft(steps) hero.moveRight(steps) hero.moveUp(ste…" at bounding box center [1368, 711] width 377 height 64
click at [1405, 647] on button "Done" at bounding box center [1450, 638] width 178 height 37
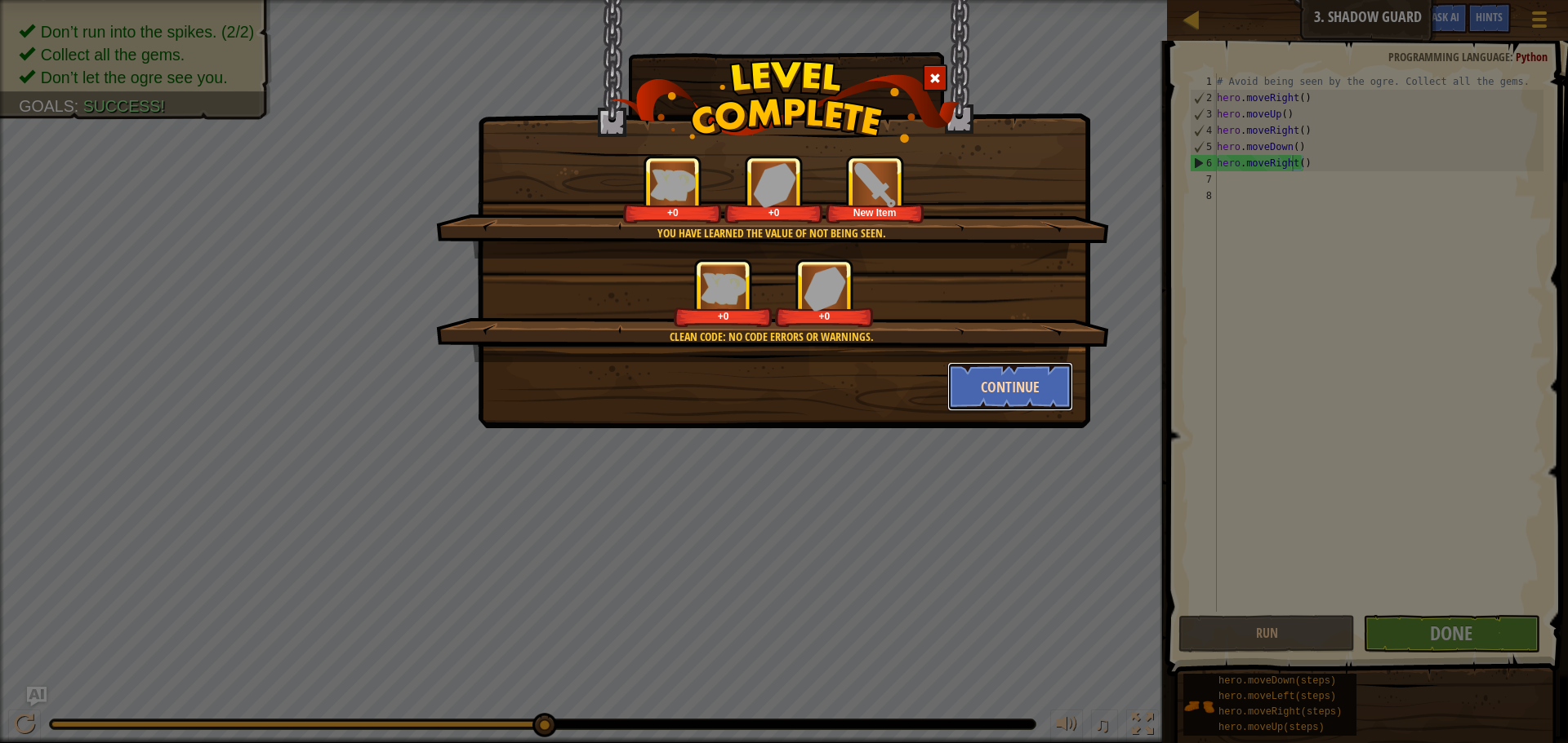
click at [1035, 399] on button "Continue" at bounding box center [1011, 386] width 127 height 49
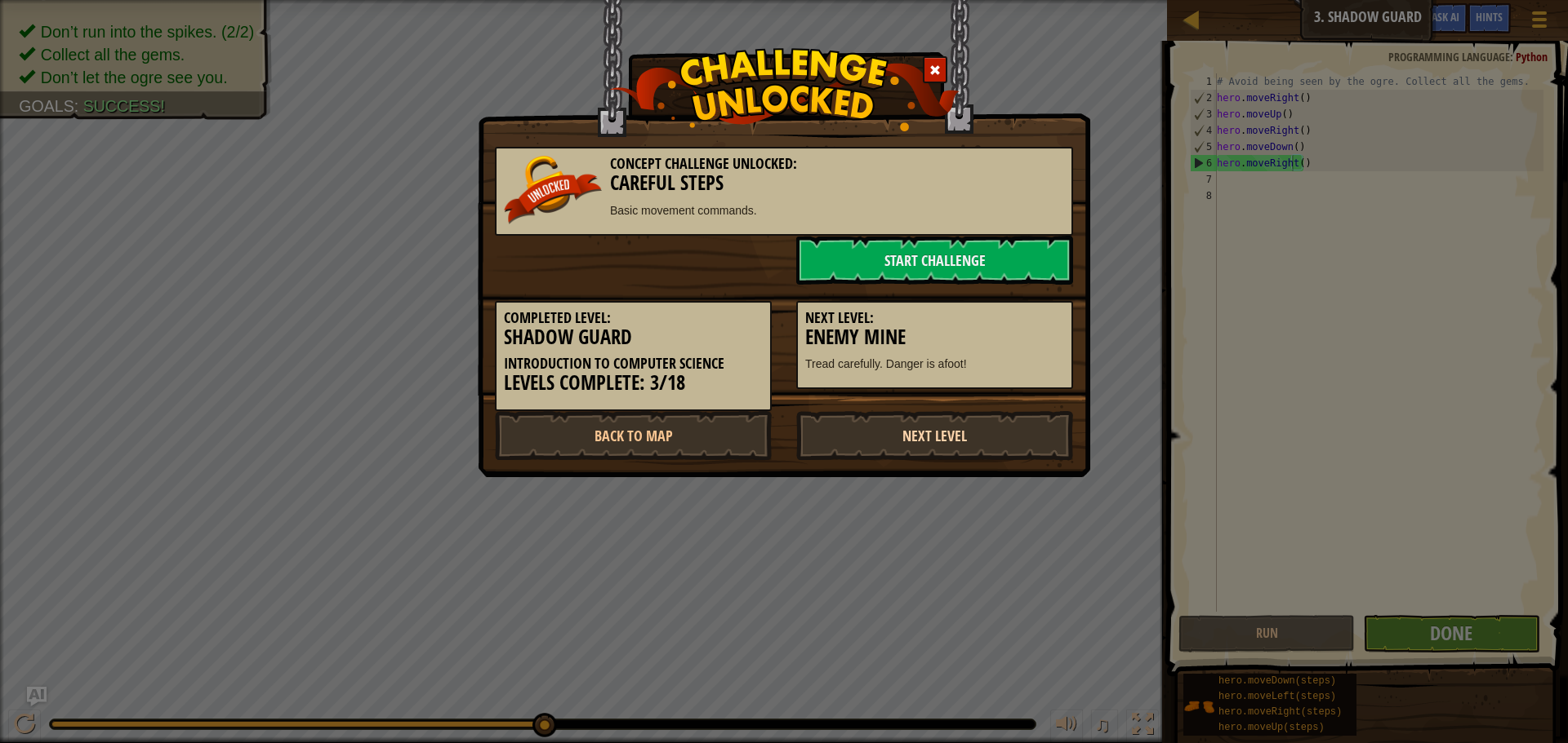
click at [880, 442] on link "Next Level" at bounding box center [934, 435] width 277 height 49
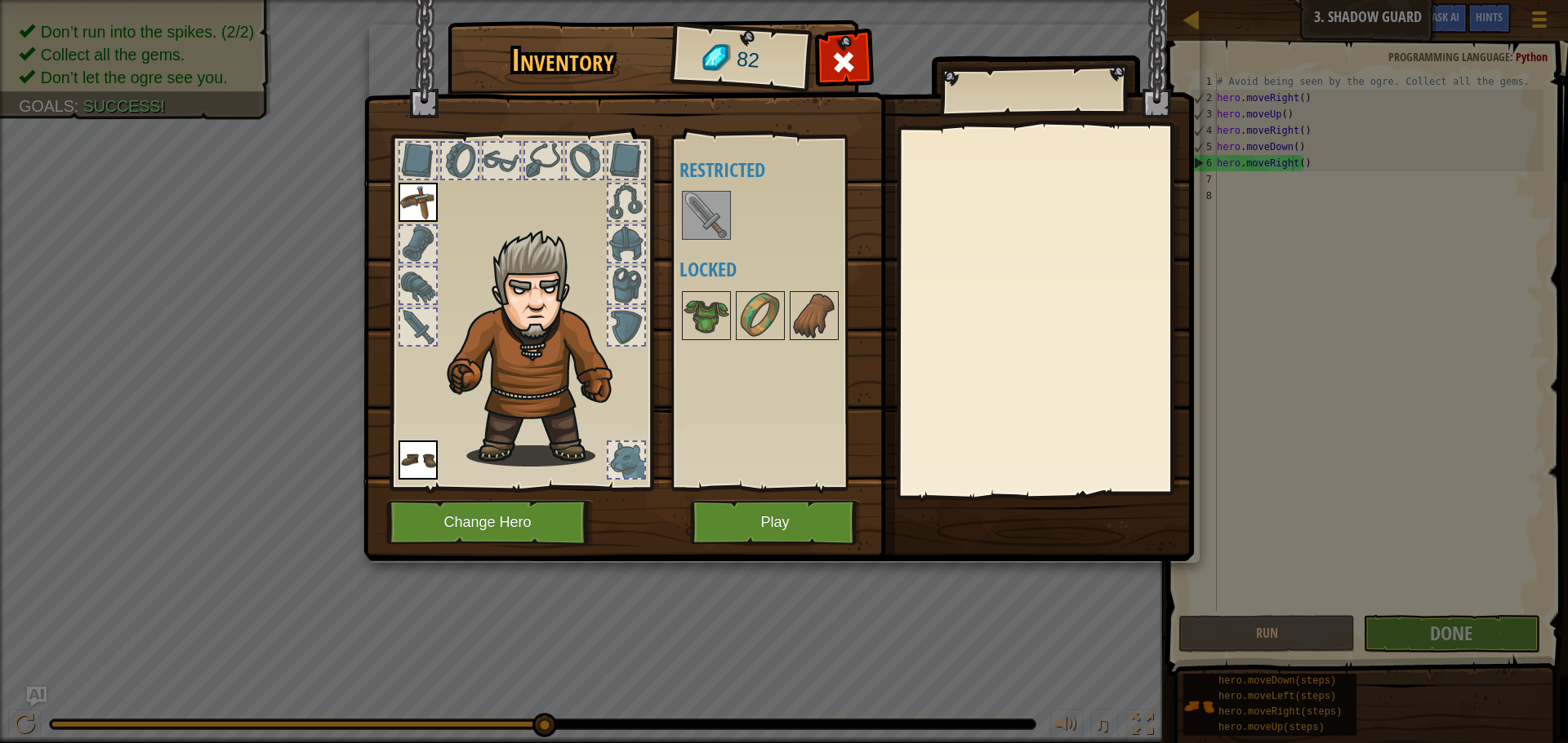
click at [693, 209] on img at bounding box center [706, 216] width 46 height 46
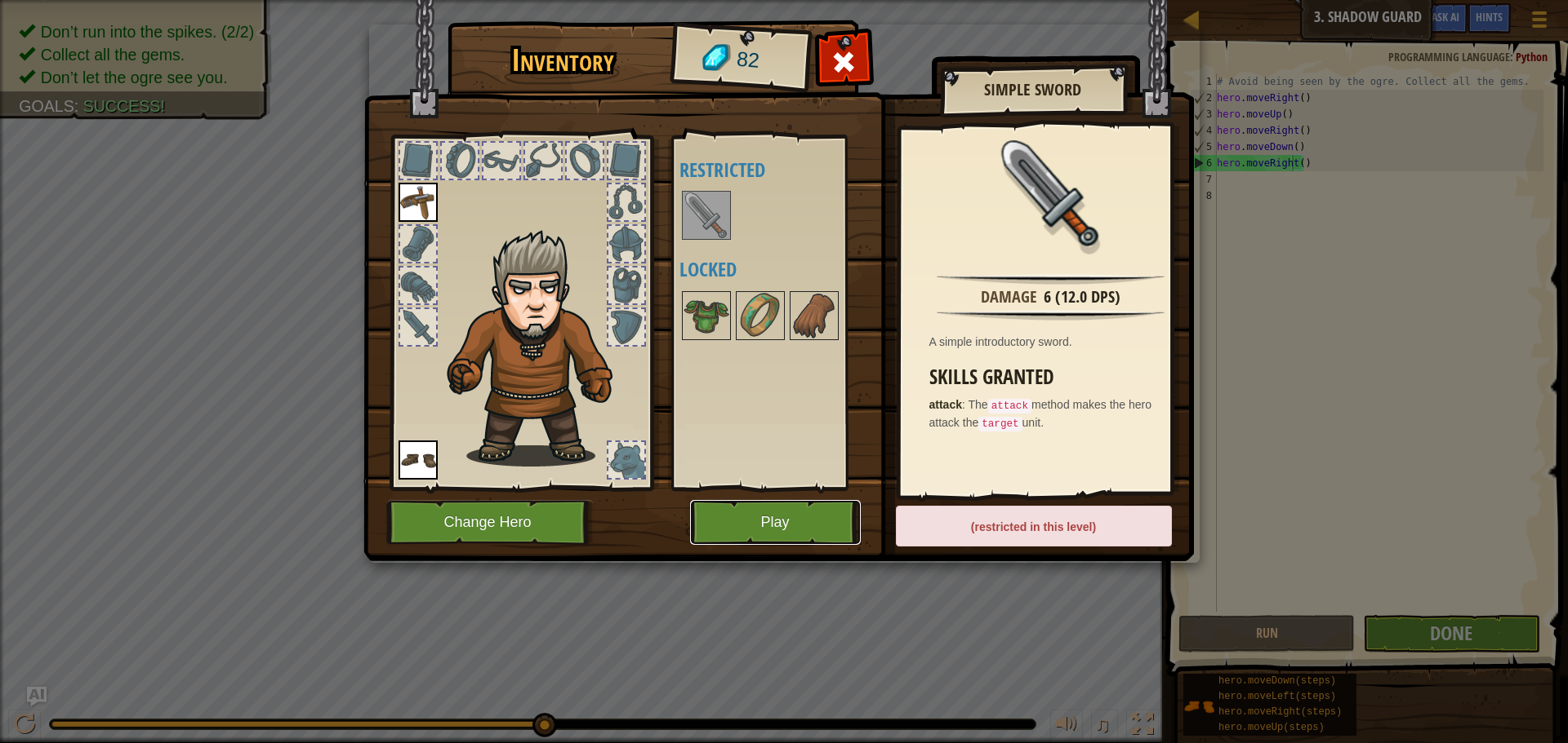
click at [801, 514] on button "Play" at bounding box center [775, 522] width 171 height 45
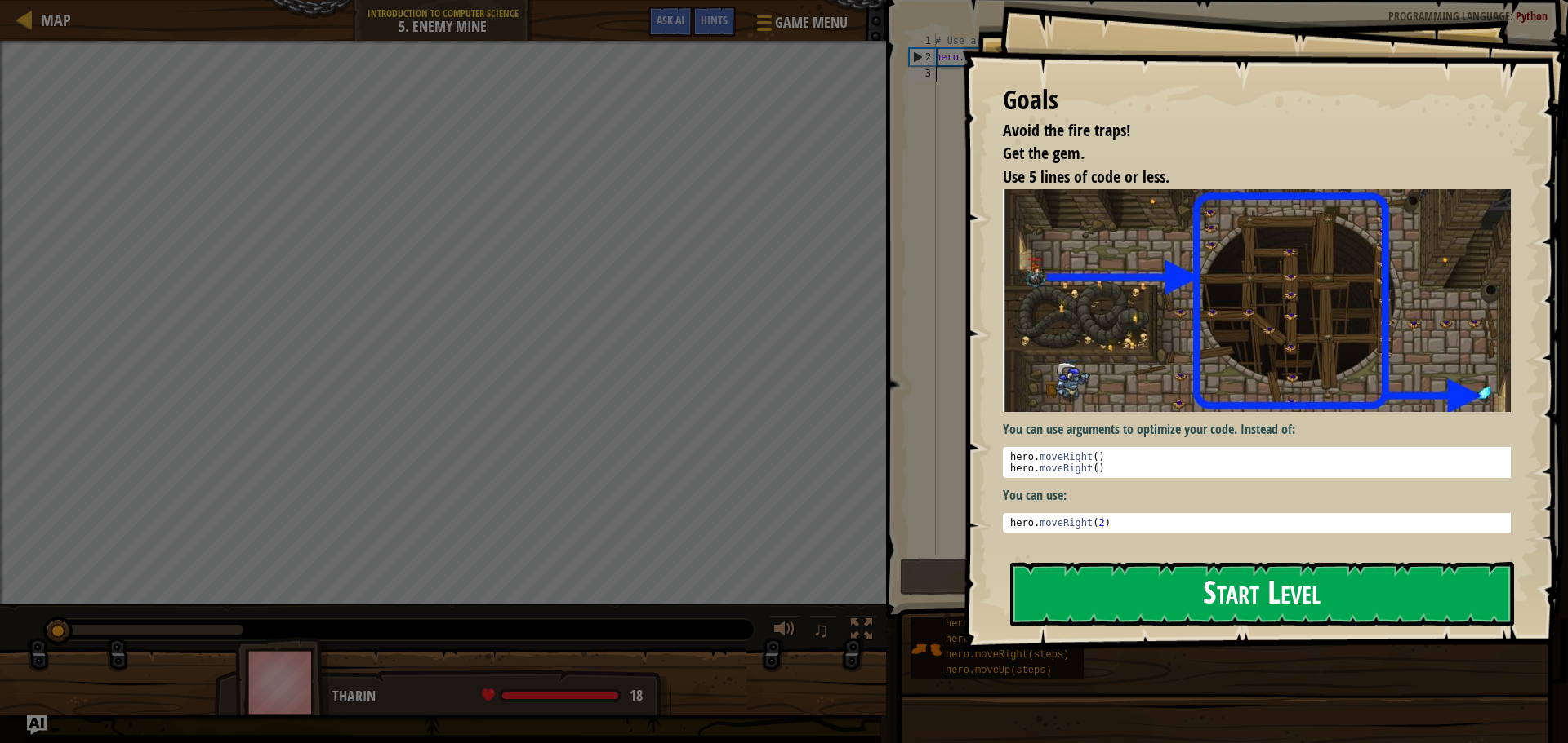
click at [1125, 583] on button "Start Level" at bounding box center [1262, 595] width 504 height 65
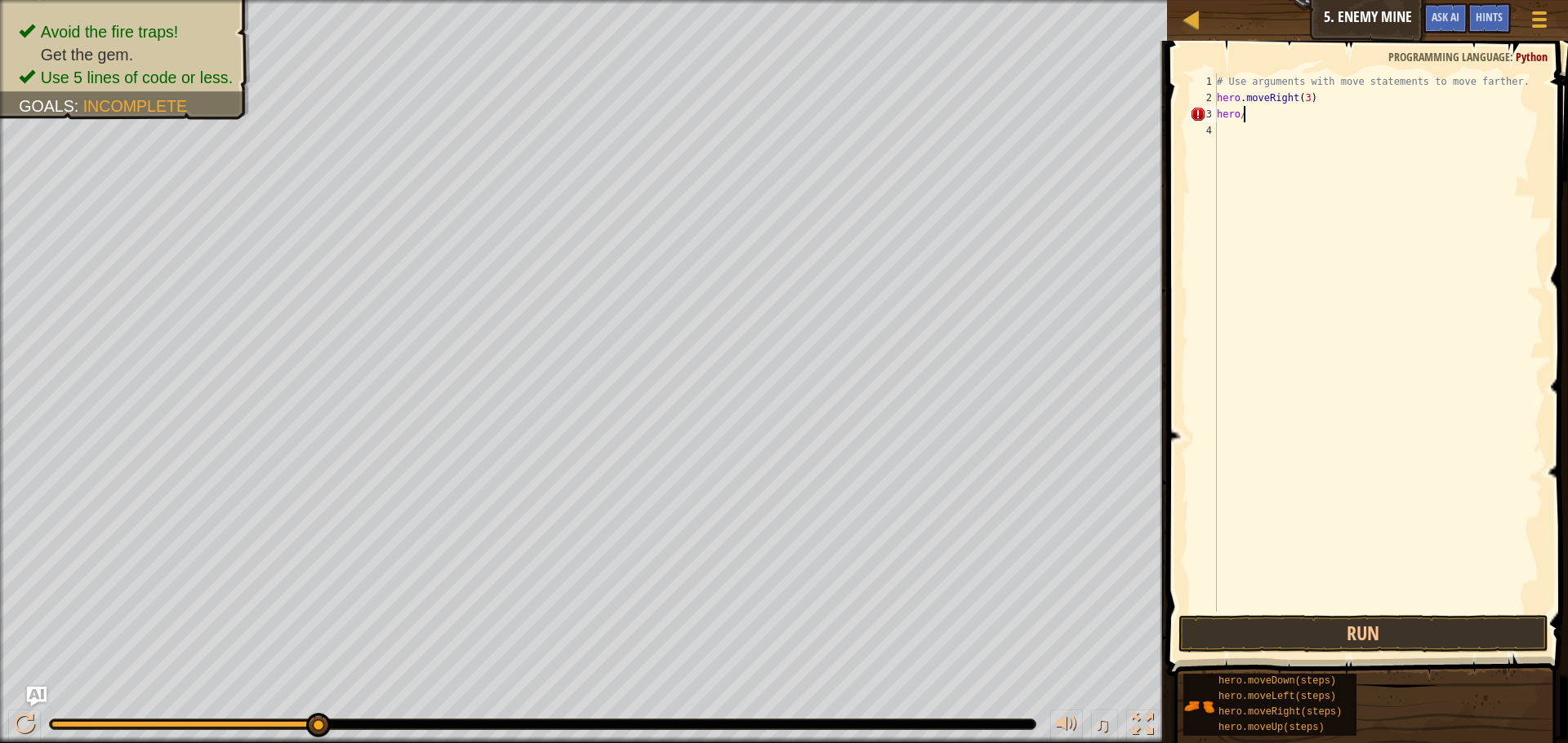
scroll to position [8, 1]
type textarea "hero."
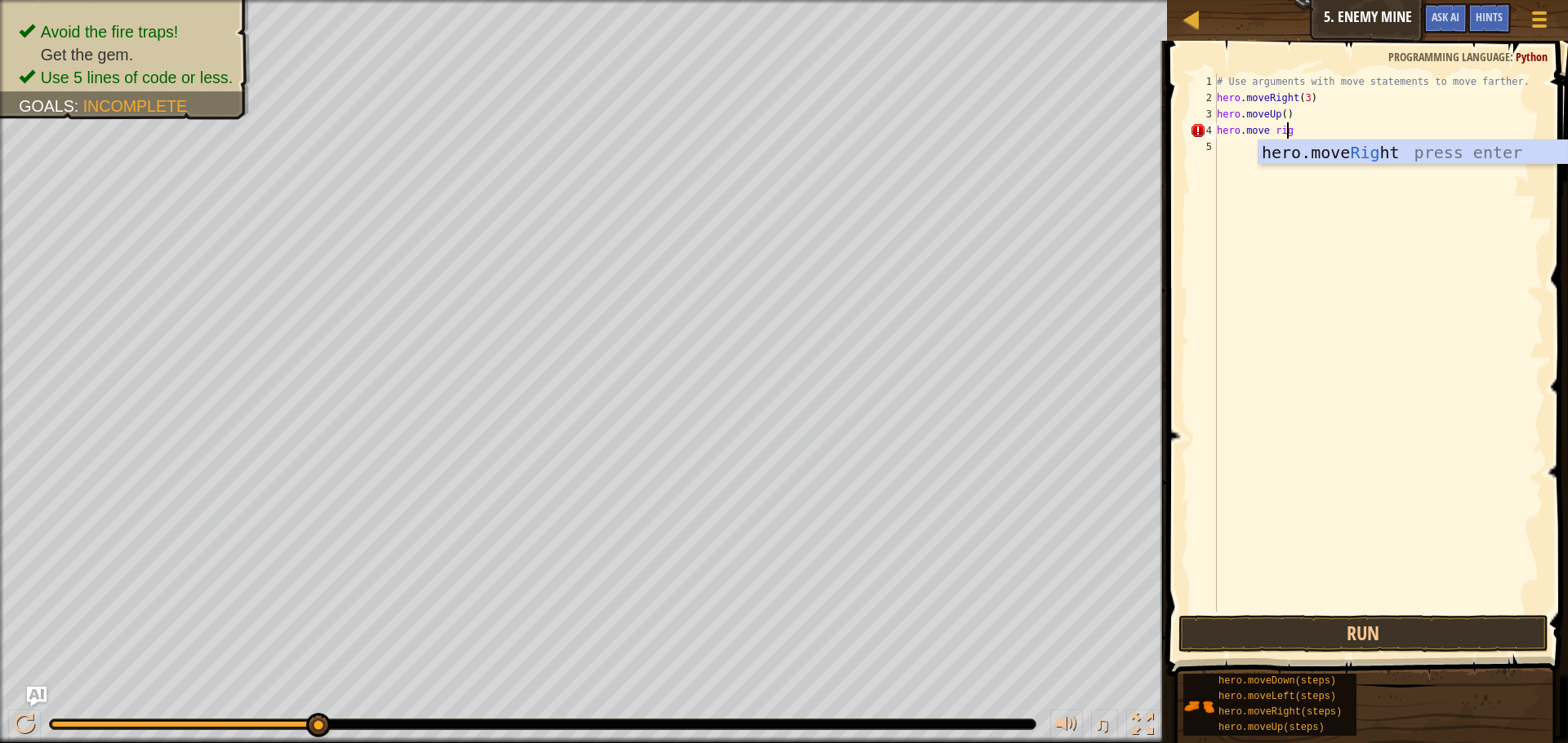
scroll to position [8, 6]
type textarea "hero.moveRight"
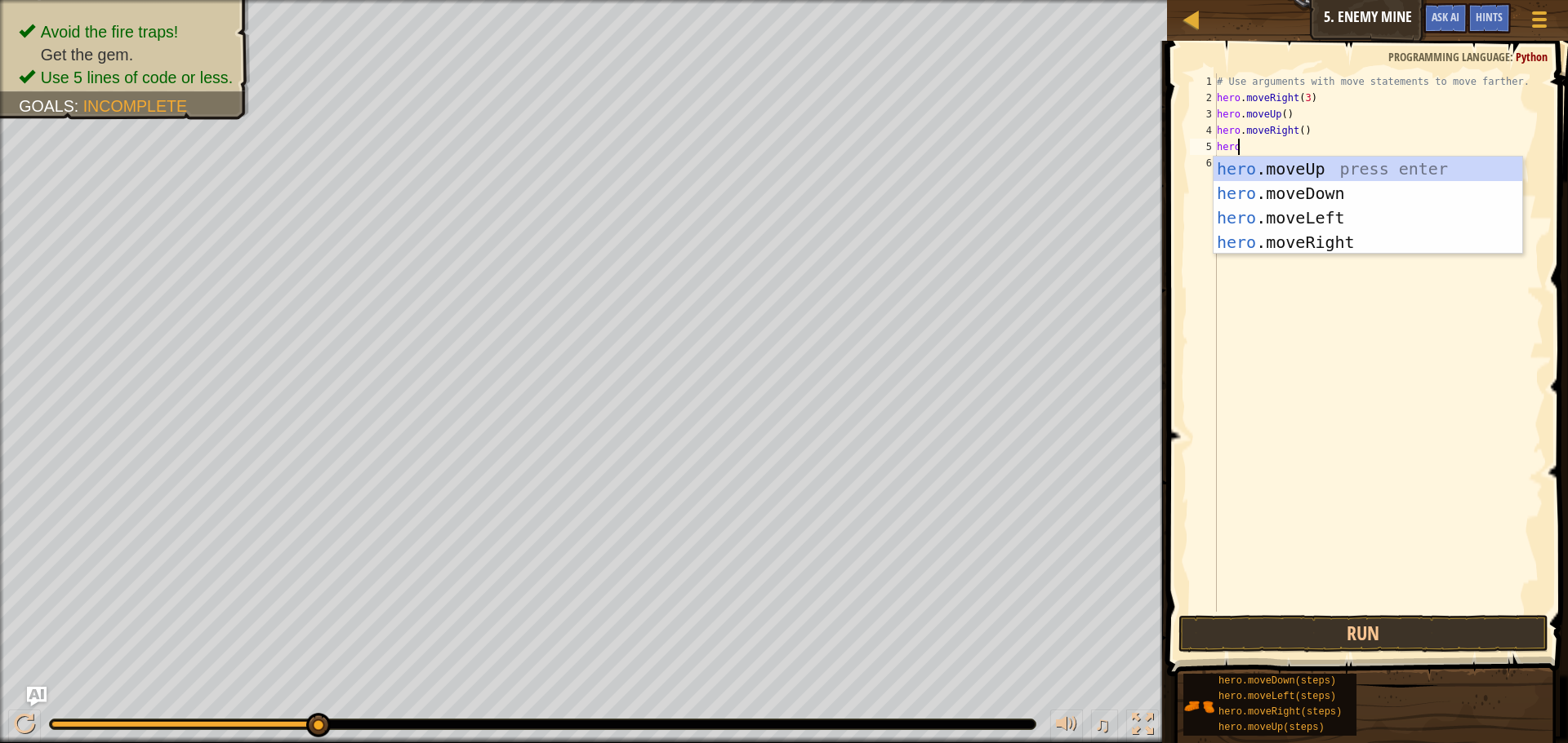
scroll to position [8, 2]
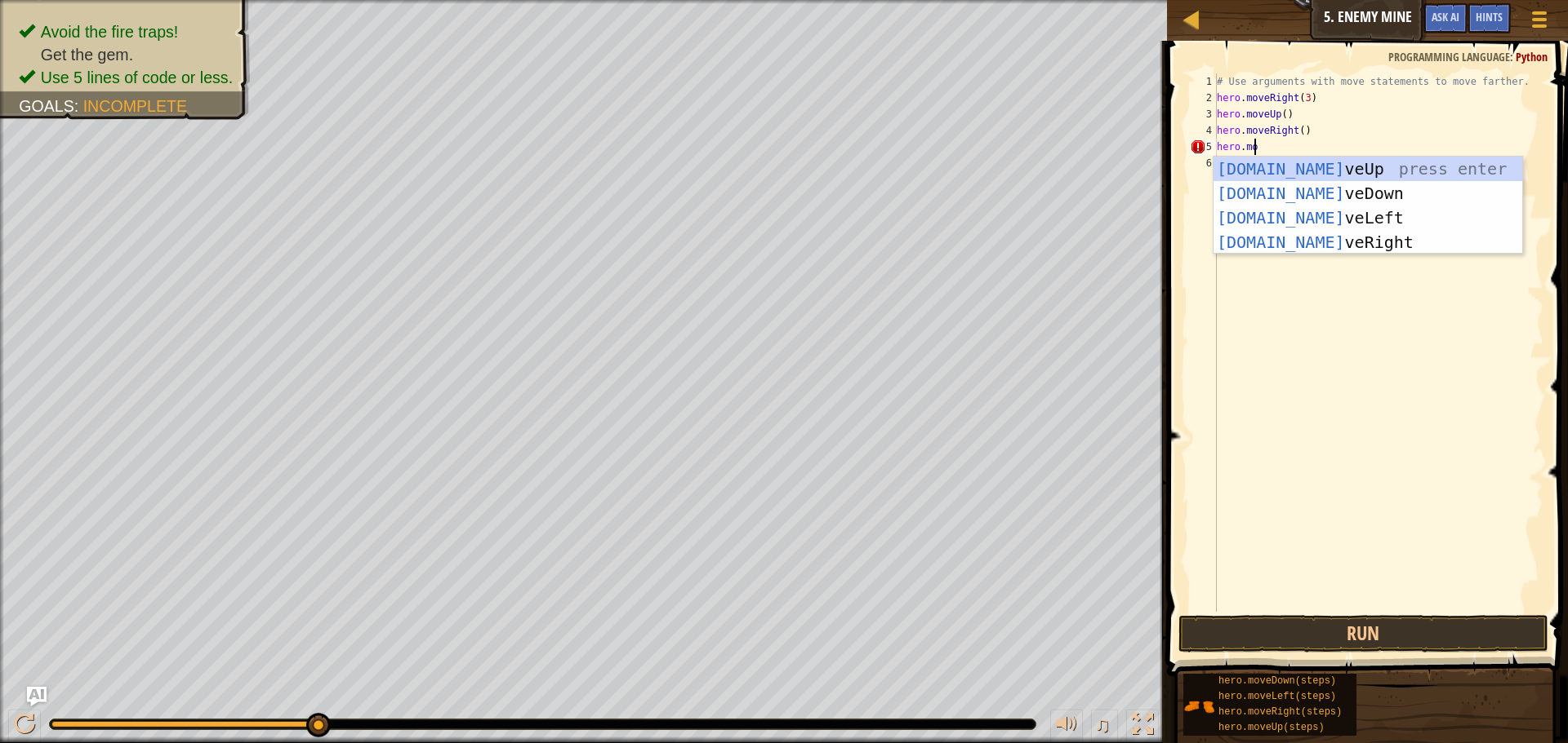
type textarea "hero.move"
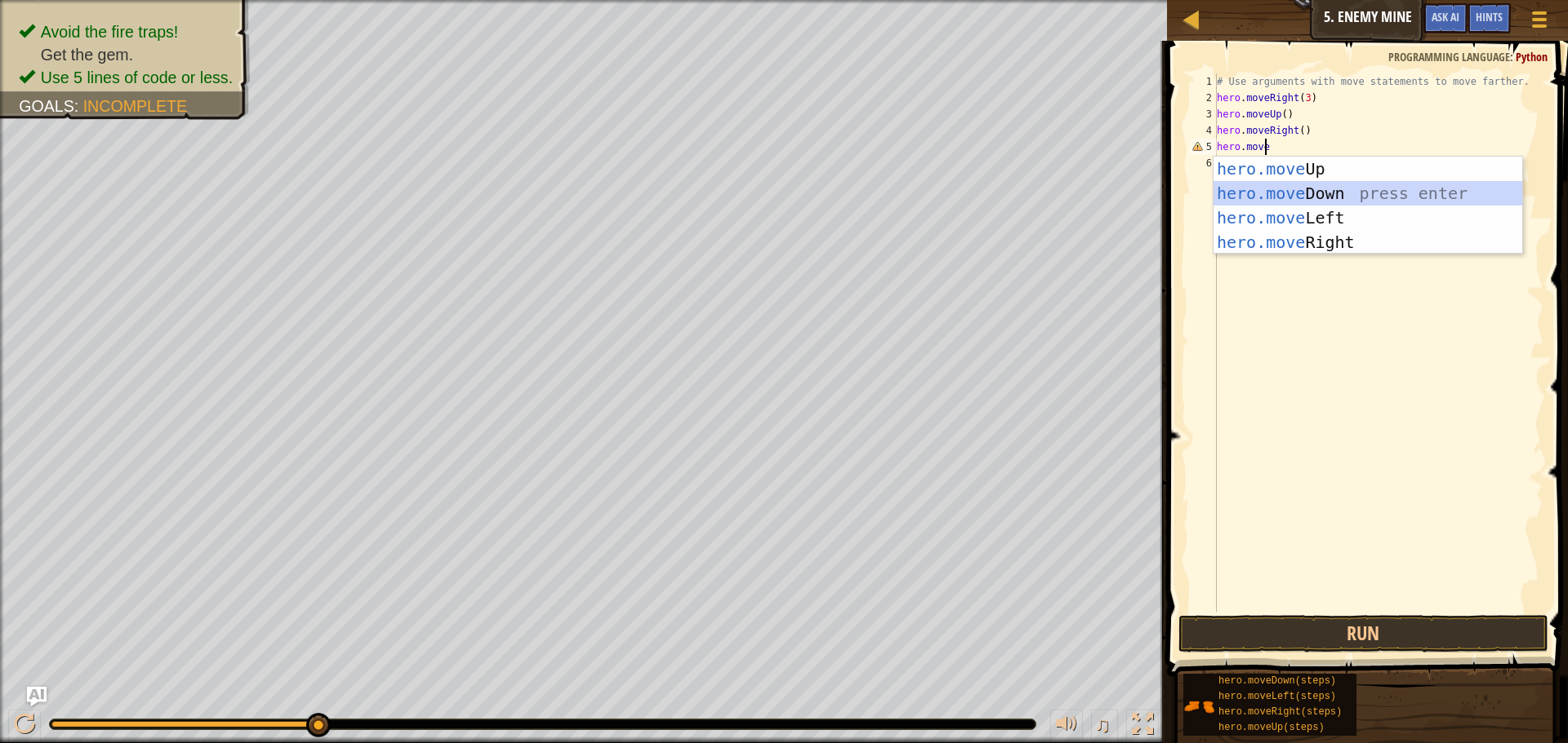
scroll to position [8, 0]
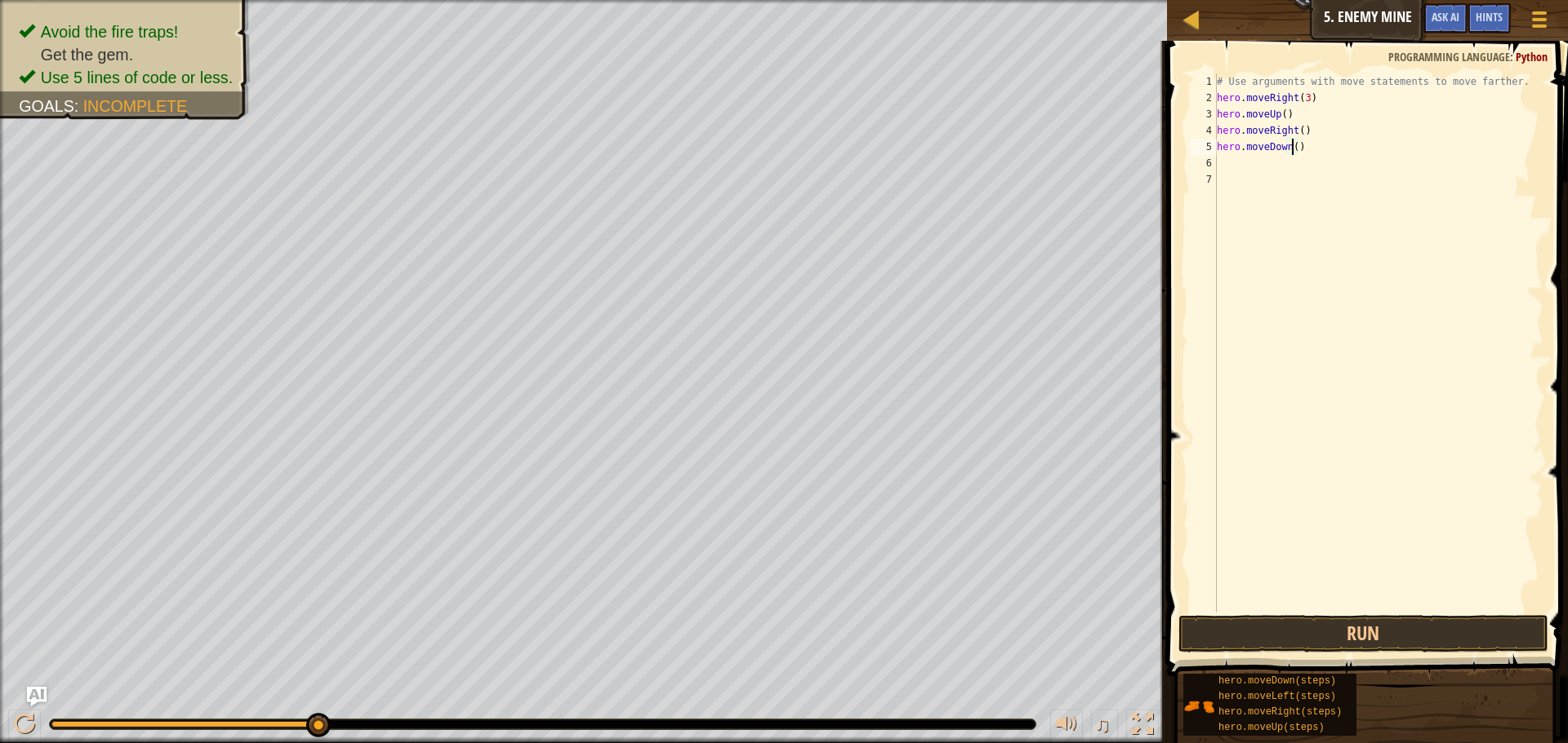
type textarea "hero.moveDown(3)"
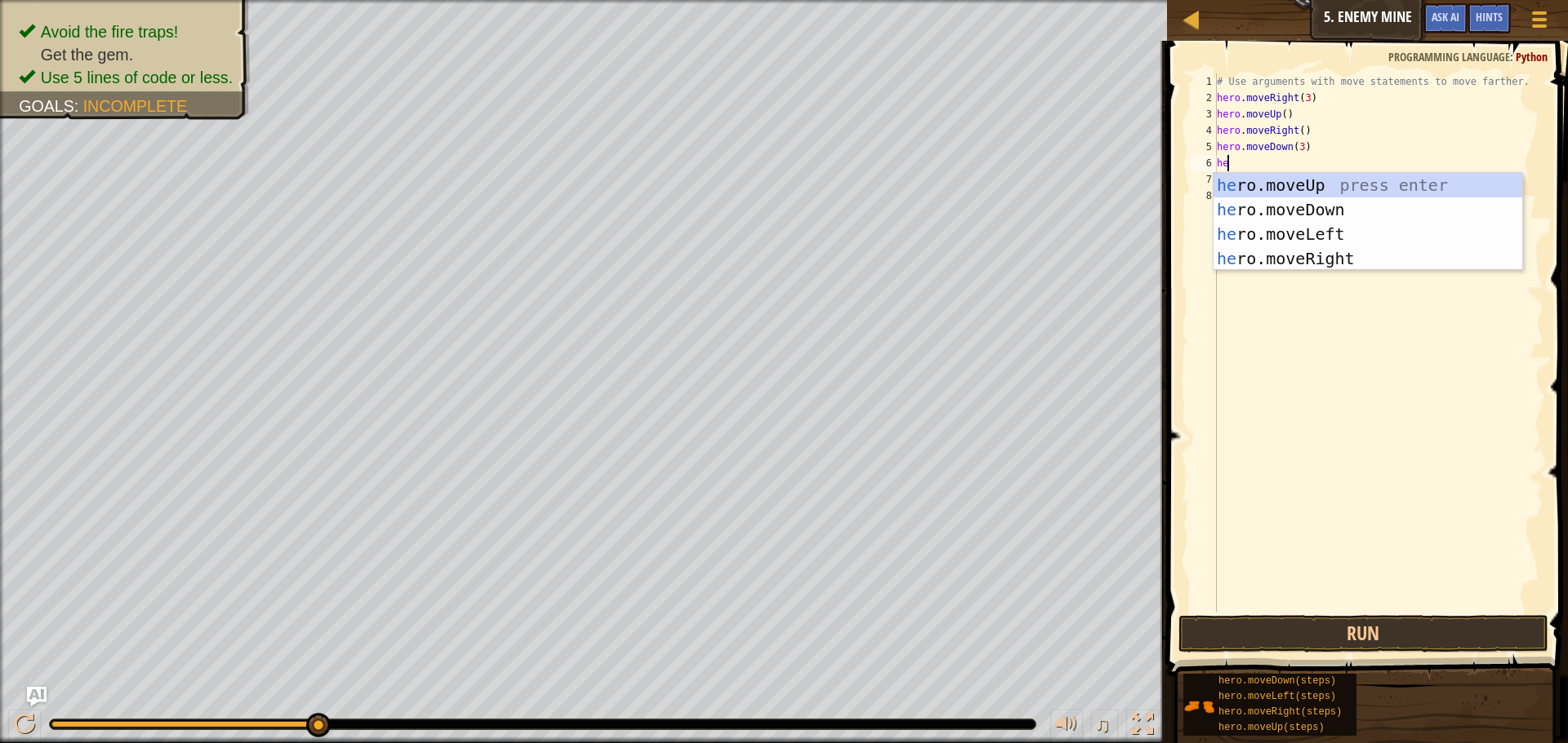
scroll to position [8, 1]
type textarea "hero."
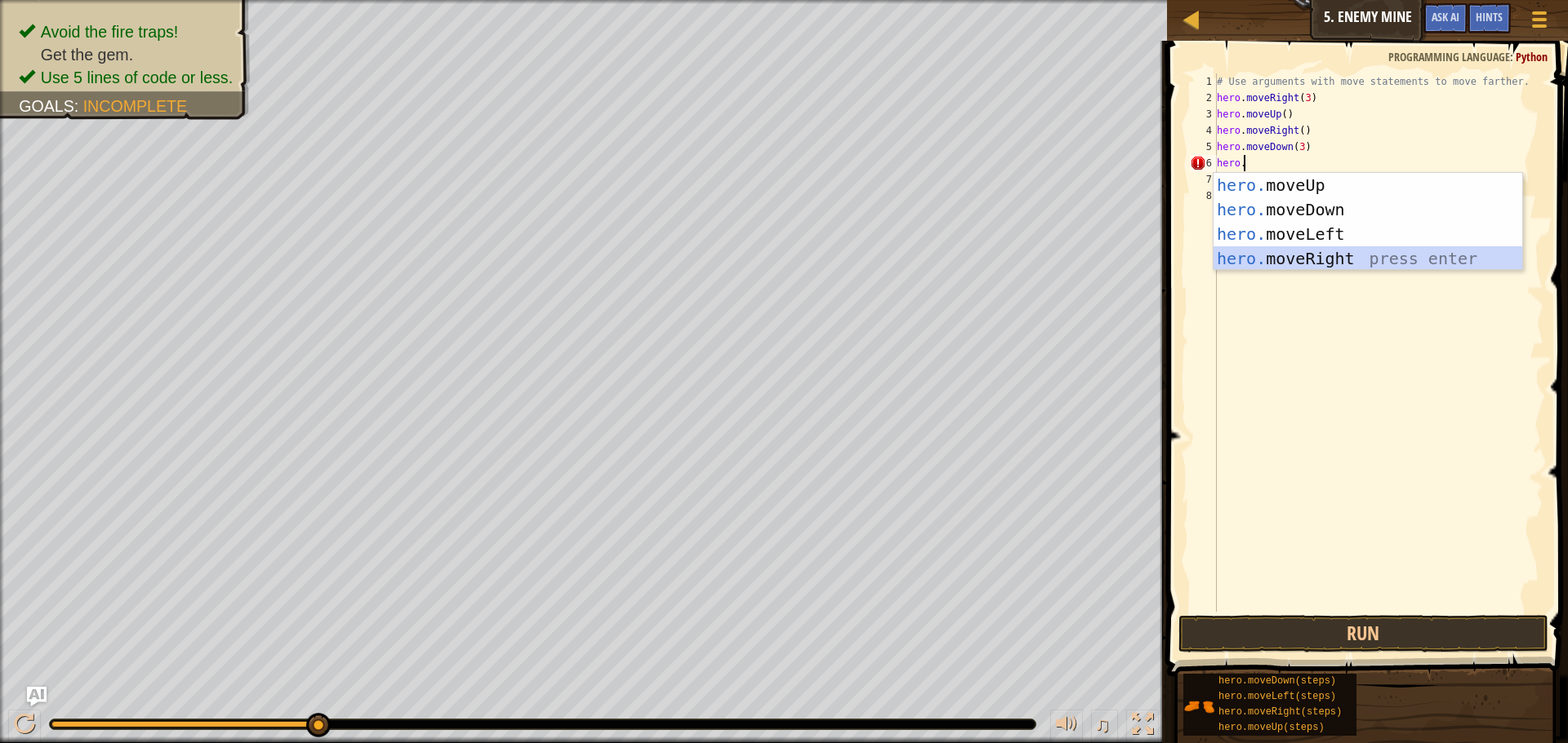
scroll to position [8, 0]
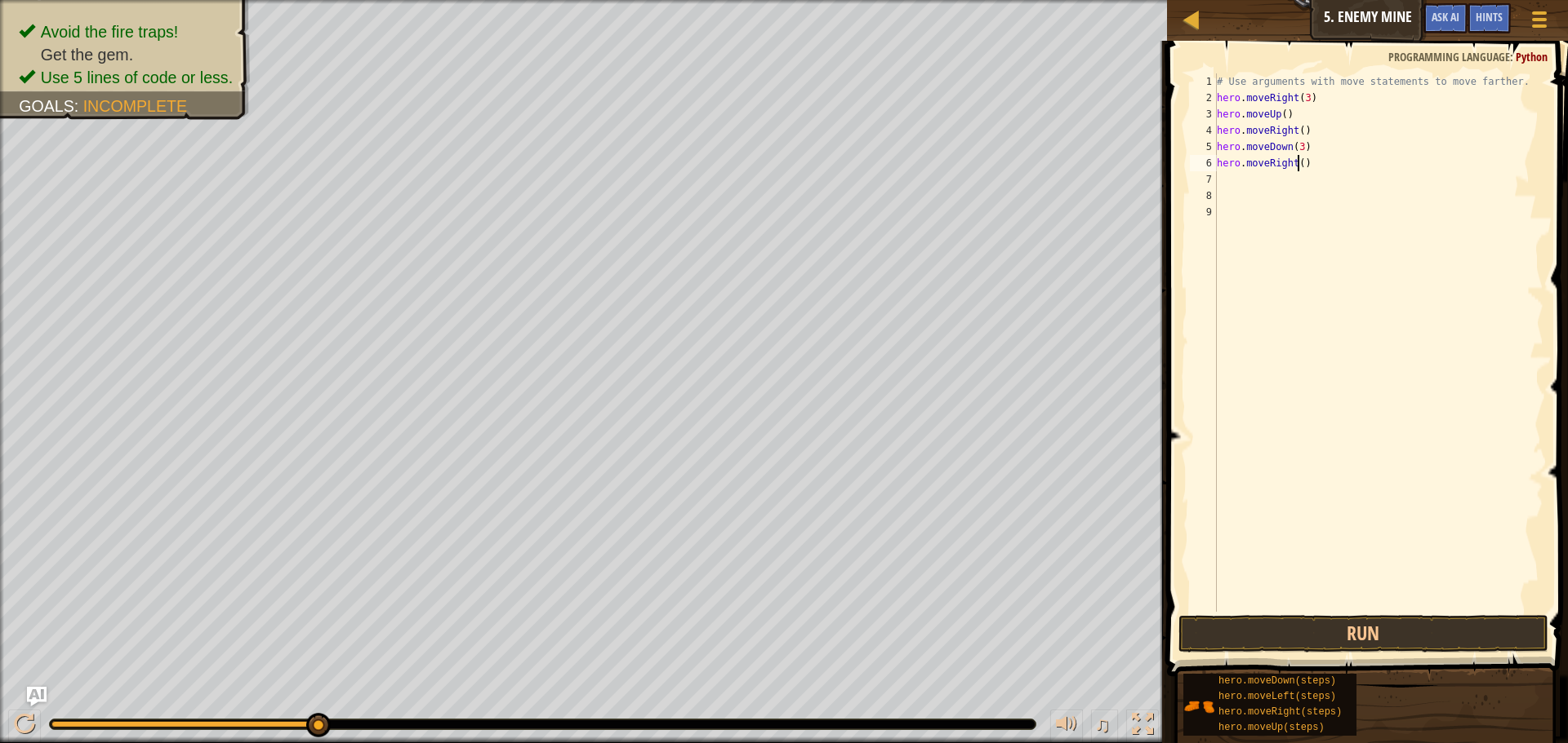
click at [1297, 168] on div "# Use arguments with move statements to move farther. hero . moveRight ( 3 ) he…" at bounding box center [1378, 359] width 330 height 571
type textarea "hero.moveRight(2)"
click at [1315, 471] on div "# Use arguments with move statements to move farther. hero . moveRight ( 3 ) he…" at bounding box center [1378, 359] width 330 height 571
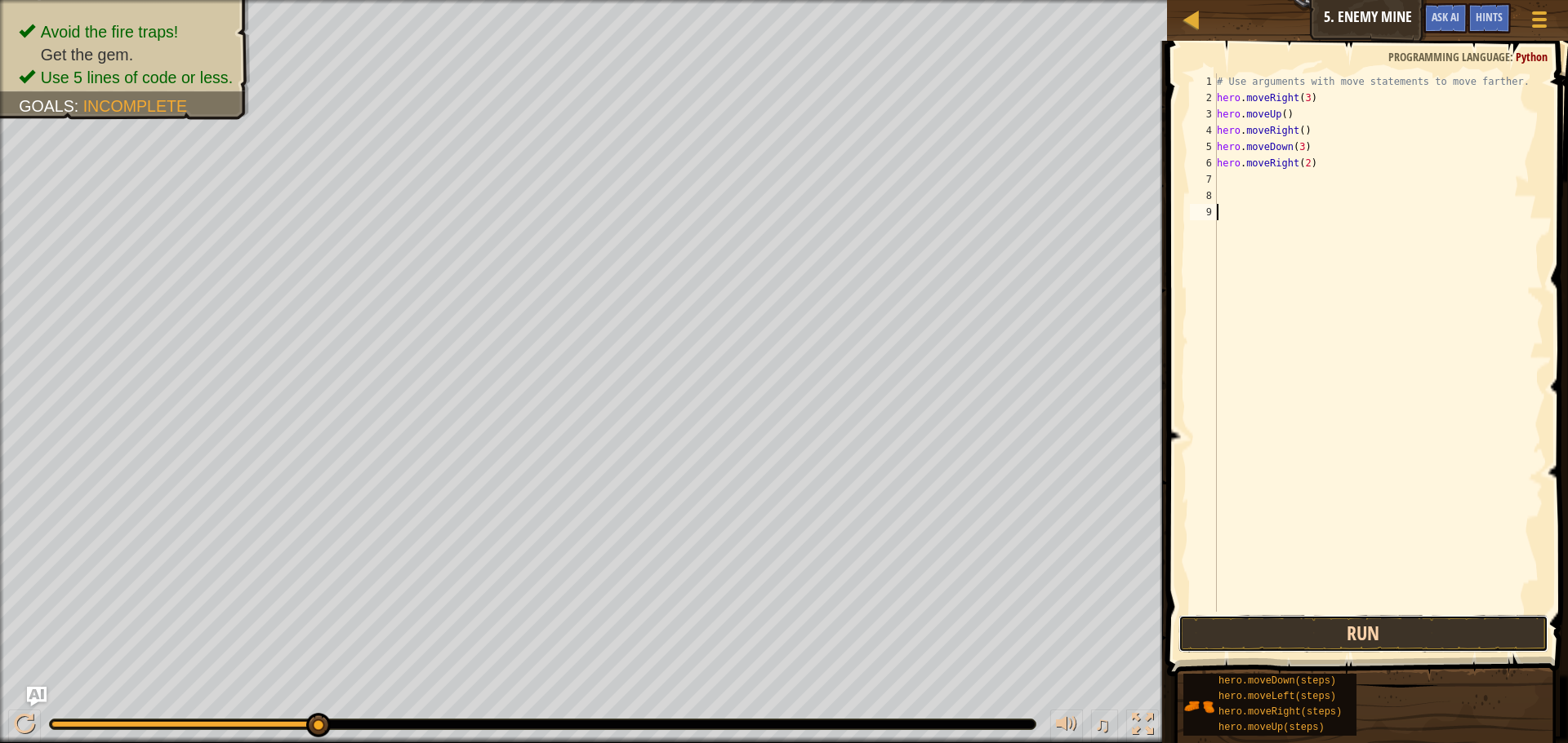
click at [1332, 636] on button "Run" at bounding box center [1364, 633] width 370 height 37
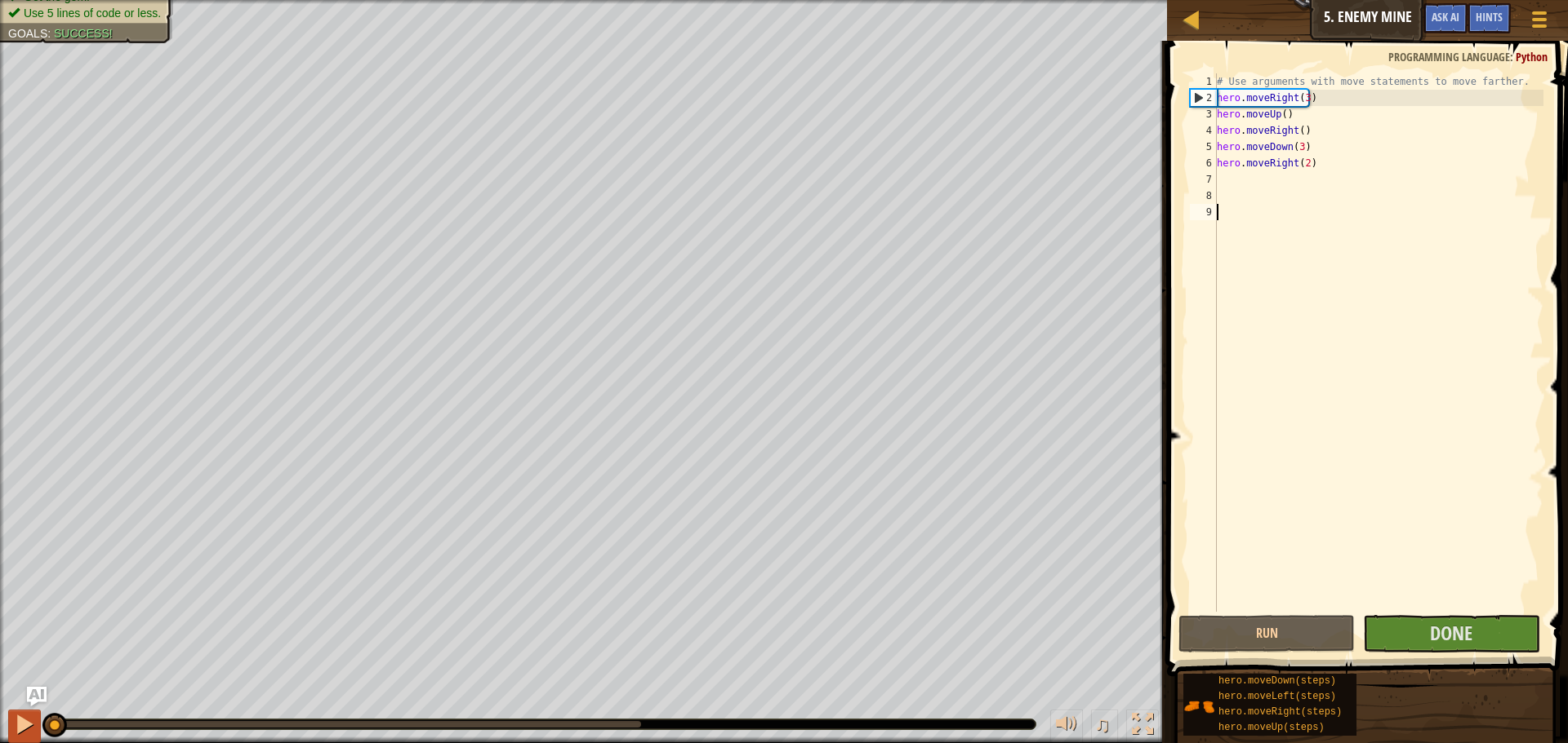
drag, startPoint x: 276, startPoint y: 715, endPoint x: 17, endPoint y: 714, distance: 259.0
click at [17, 714] on div "♫" at bounding box center [583, 720] width 1167 height 49
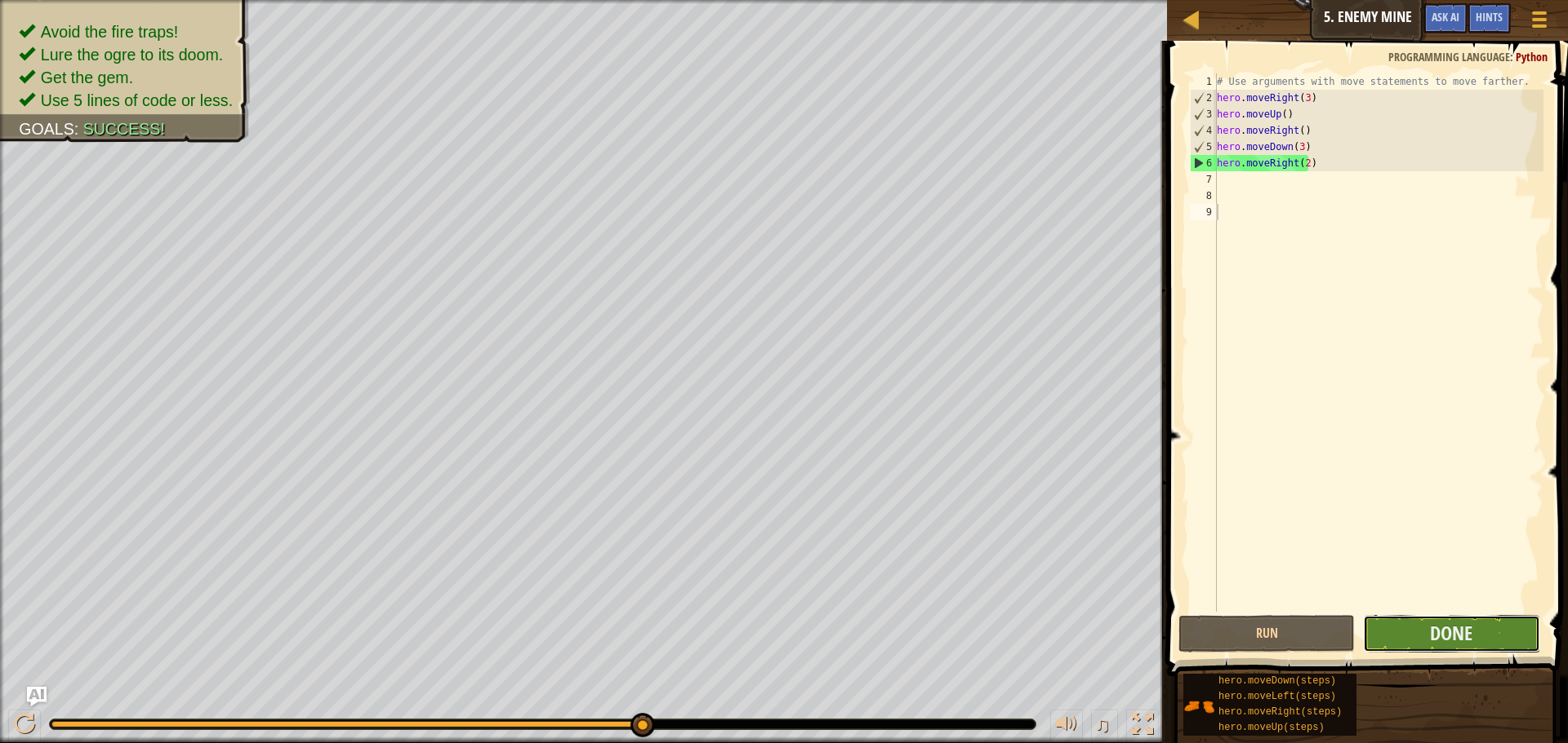
click at [1393, 637] on button "Done" at bounding box center [1451, 633] width 177 height 37
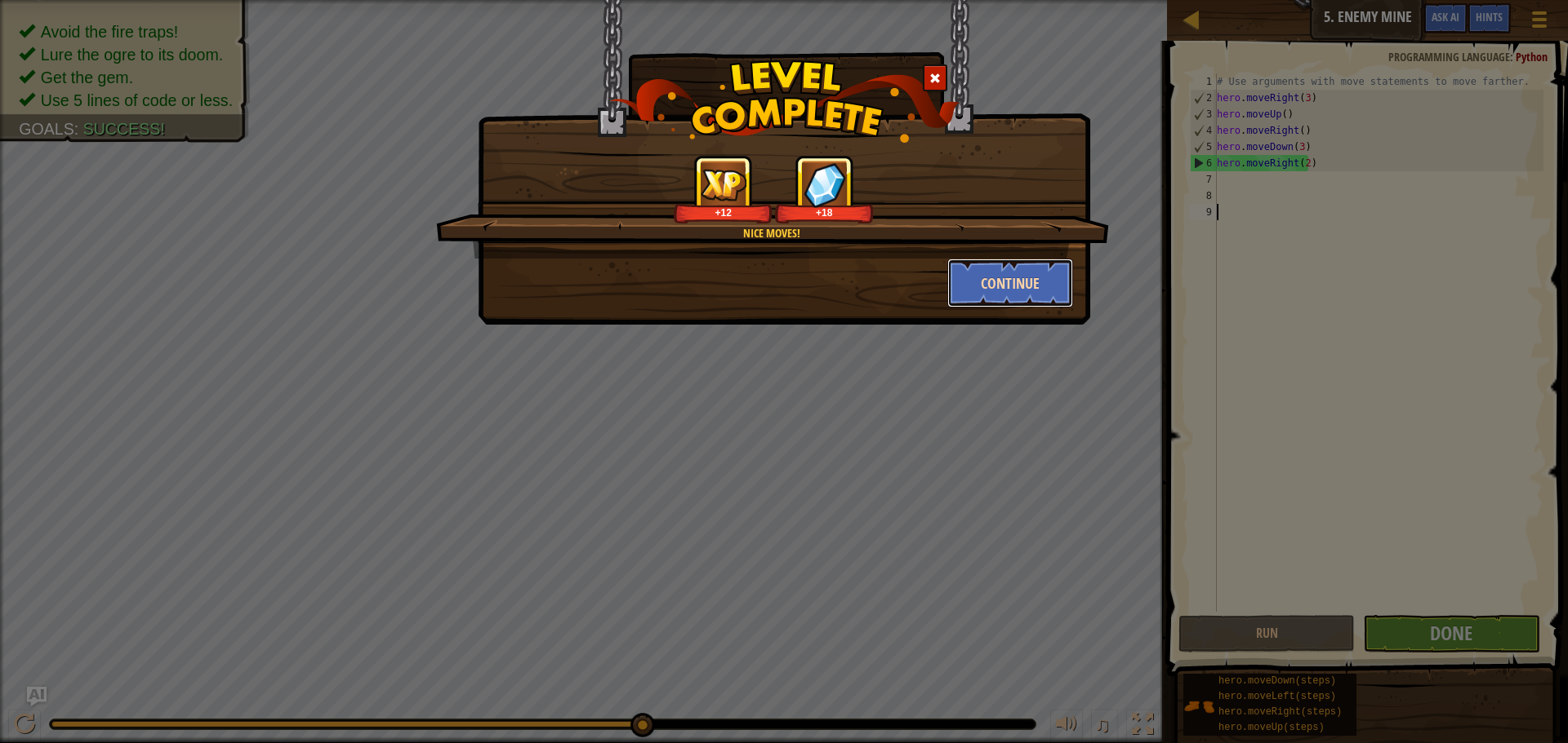
click at [993, 289] on button "Continue" at bounding box center [1011, 282] width 127 height 49
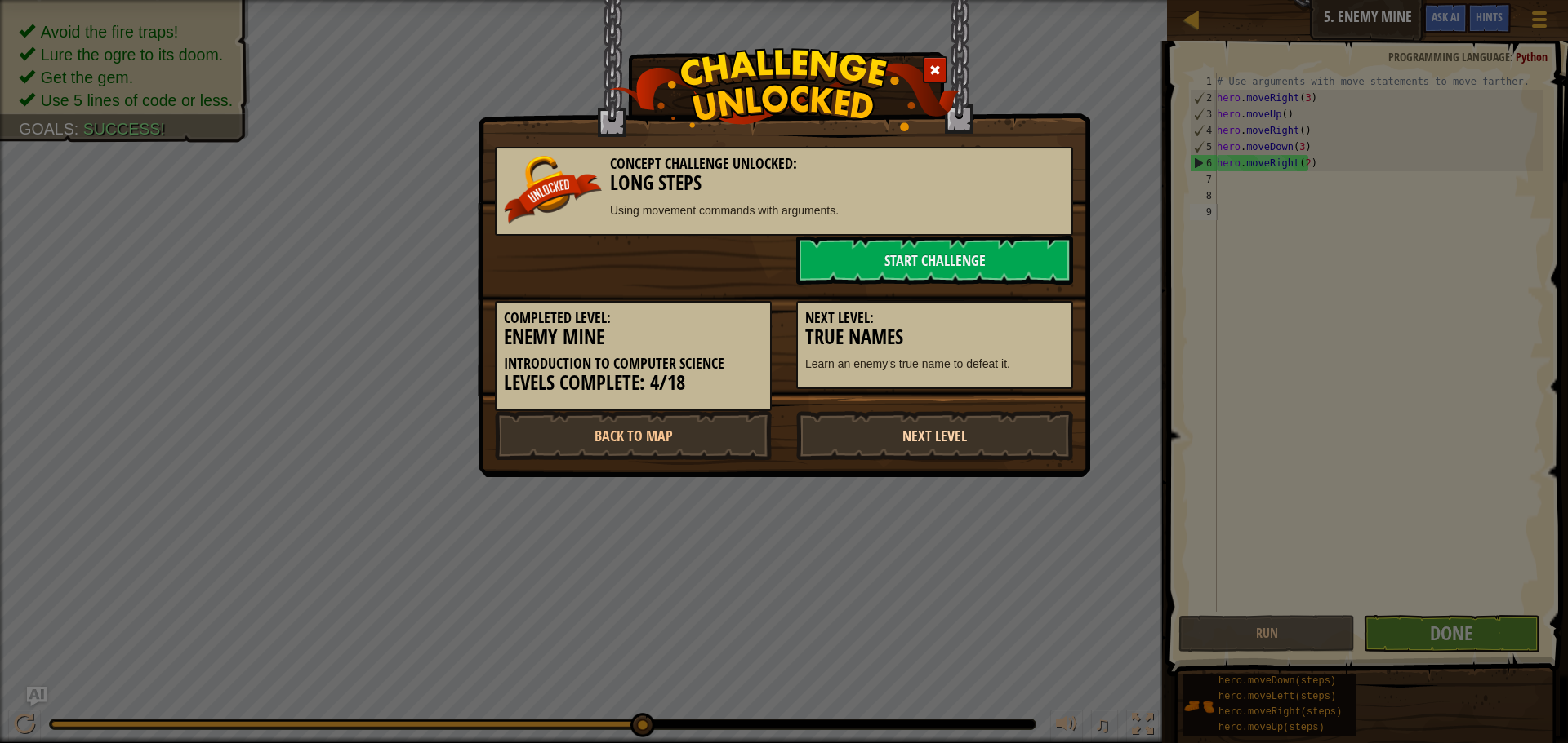
click at [914, 448] on link "Next Level" at bounding box center [934, 435] width 277 height 49
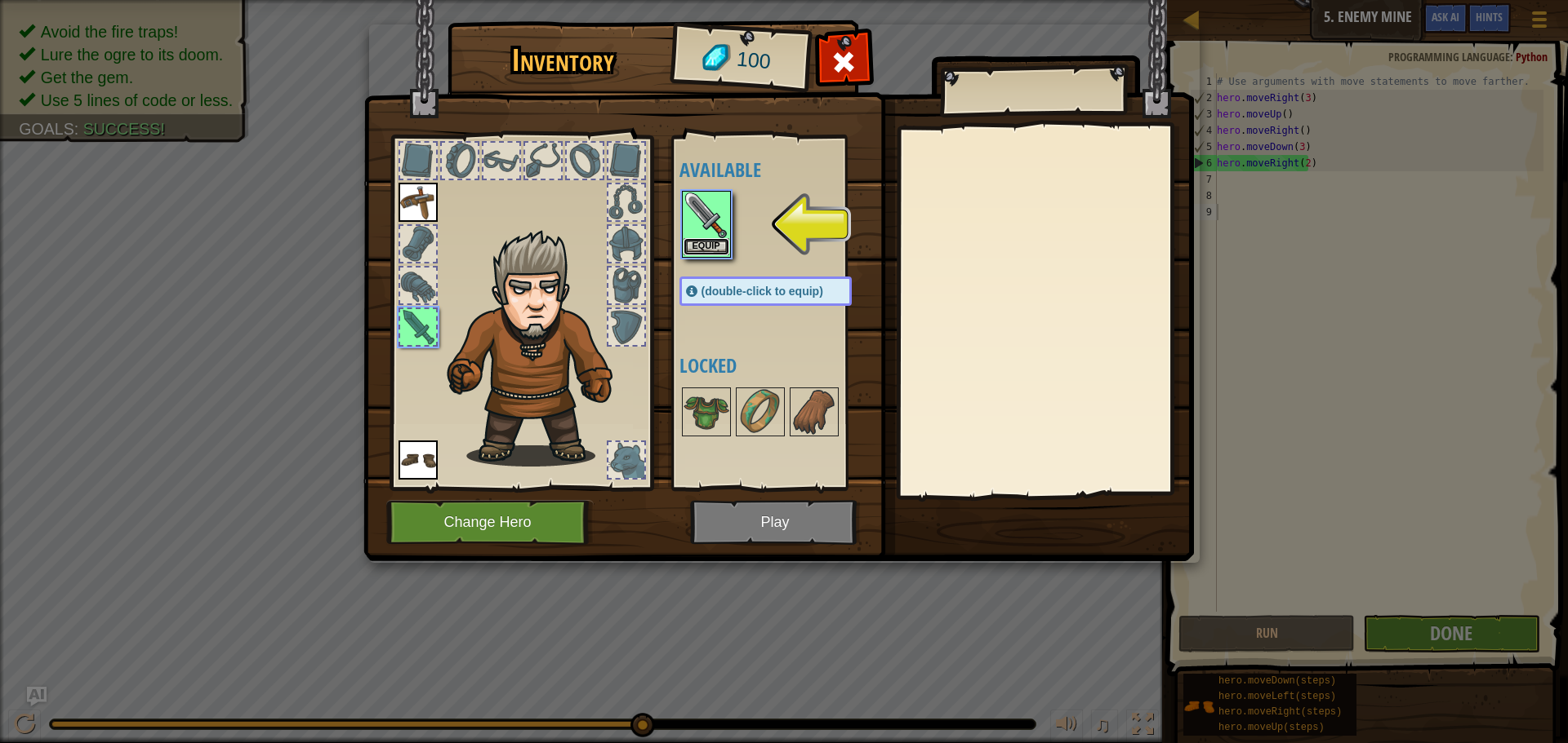
click at [703, 241] on button "Equip" at bounding box center [706, 247] width 46 height 17
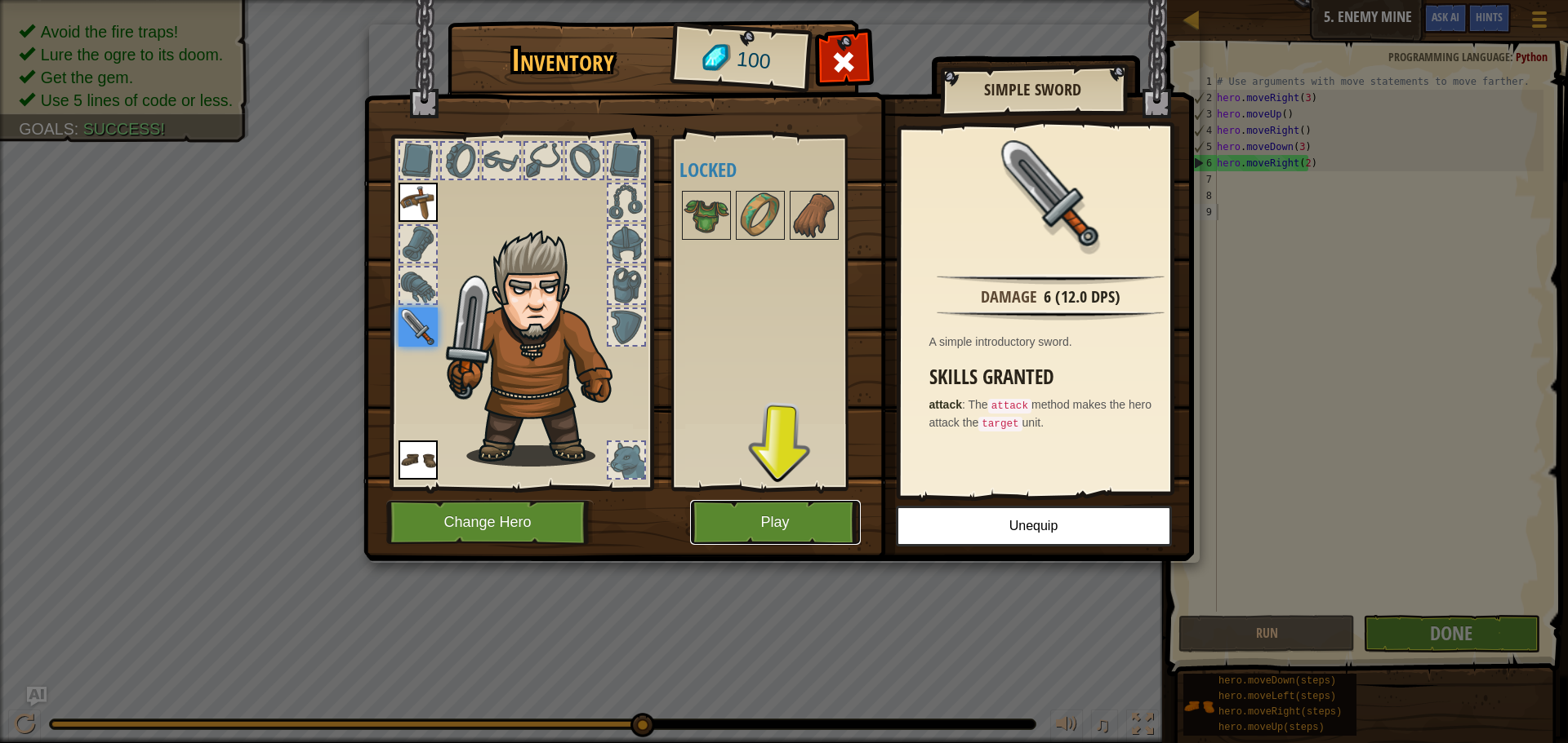
click at [785, 525] on button "Play" at bounding box center [775, 522] width 171 height 45
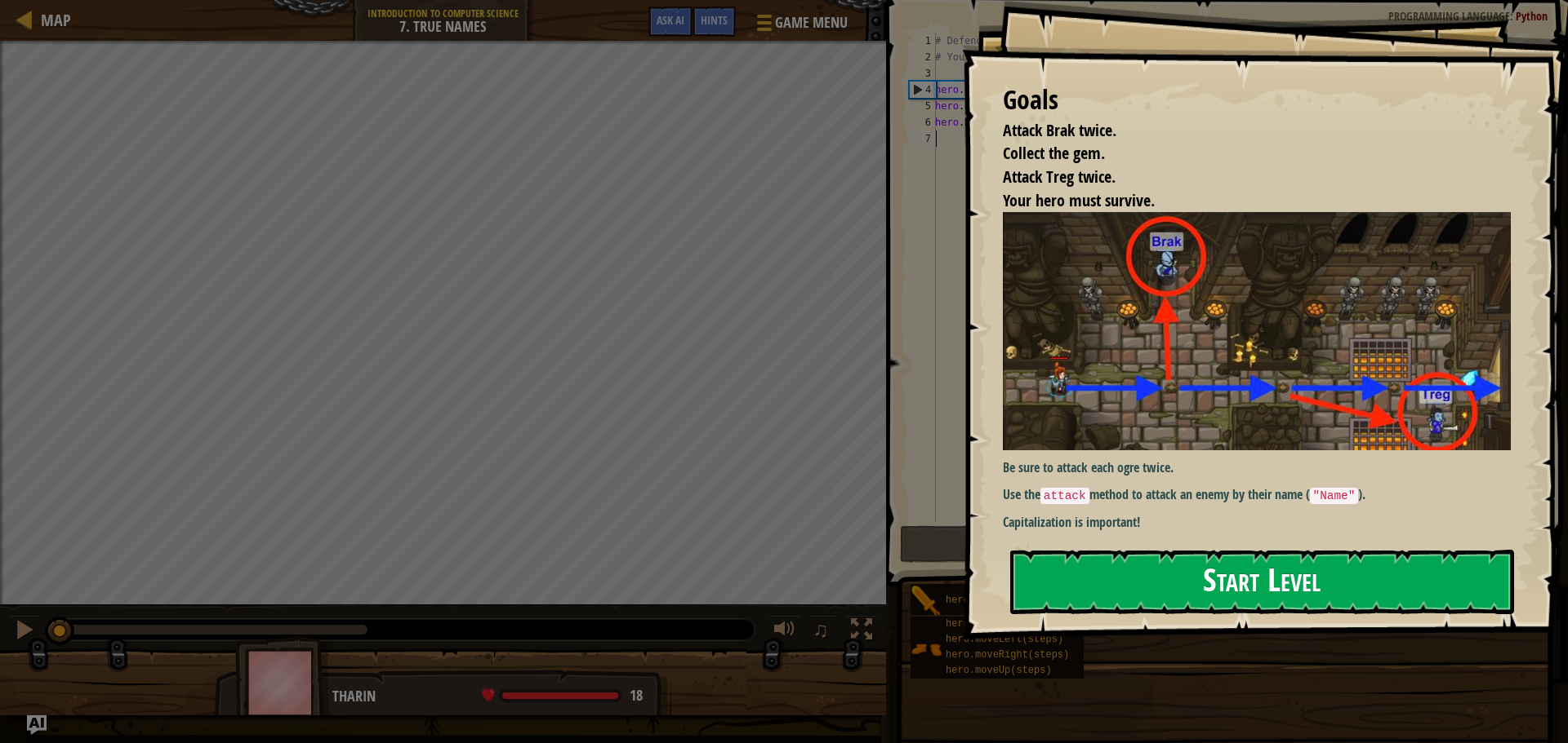
click at [1122, 583] on button "Start Level" at bounding box center [1262, 583] width 504 height 65
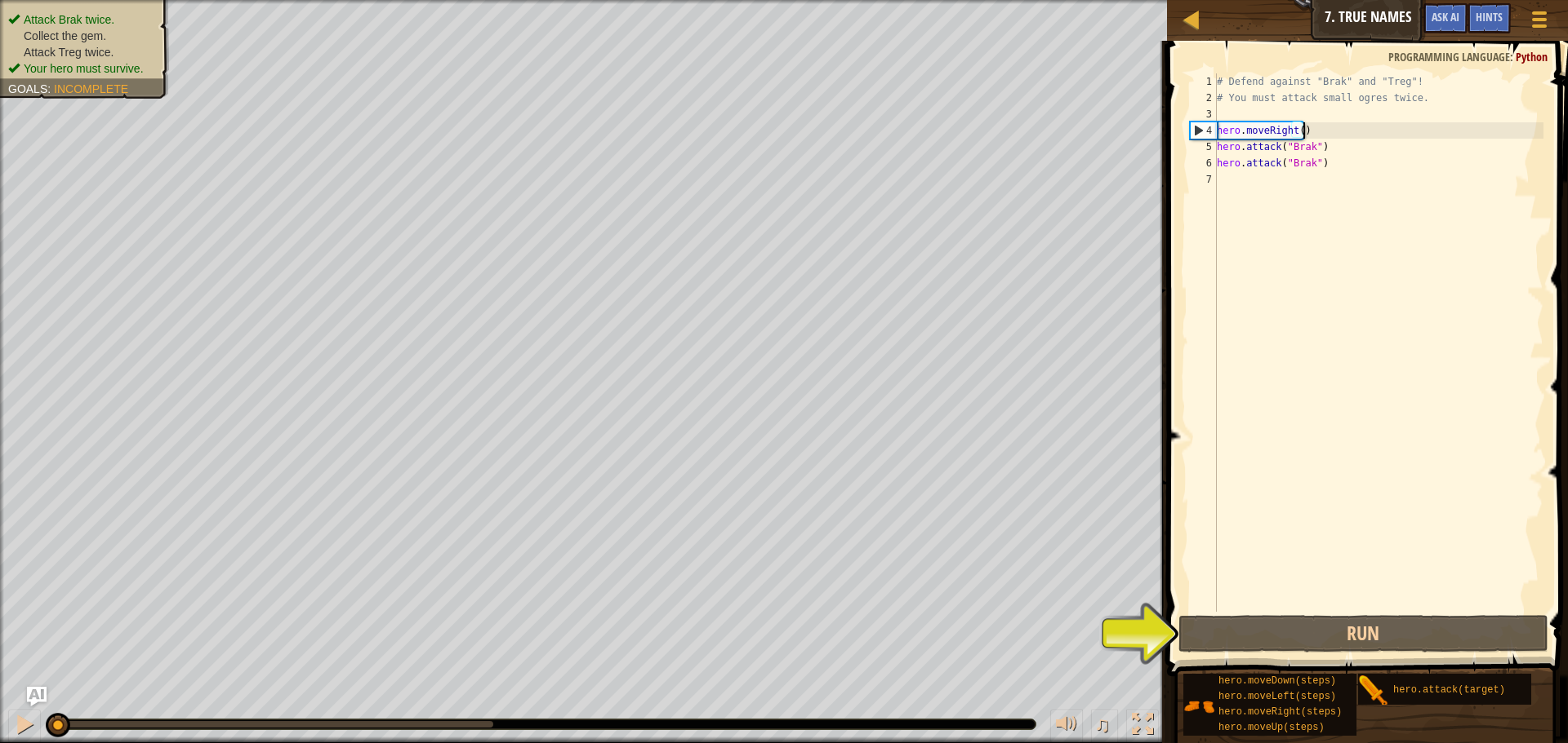
click at [1317, 134] on div "# Defend against "Brak" and "Treg"! # You must attack small ogres twice. hero .…" at bounding box center [1378, 359] width 330 height 571
type textarea "hero.moveRight()"
click at [1281, 175] on div "# Defend against "Brak" and "Treg"! # You must attack small ogres twice. hero .…" at bounding box center [1378, 359] width 330 height 571
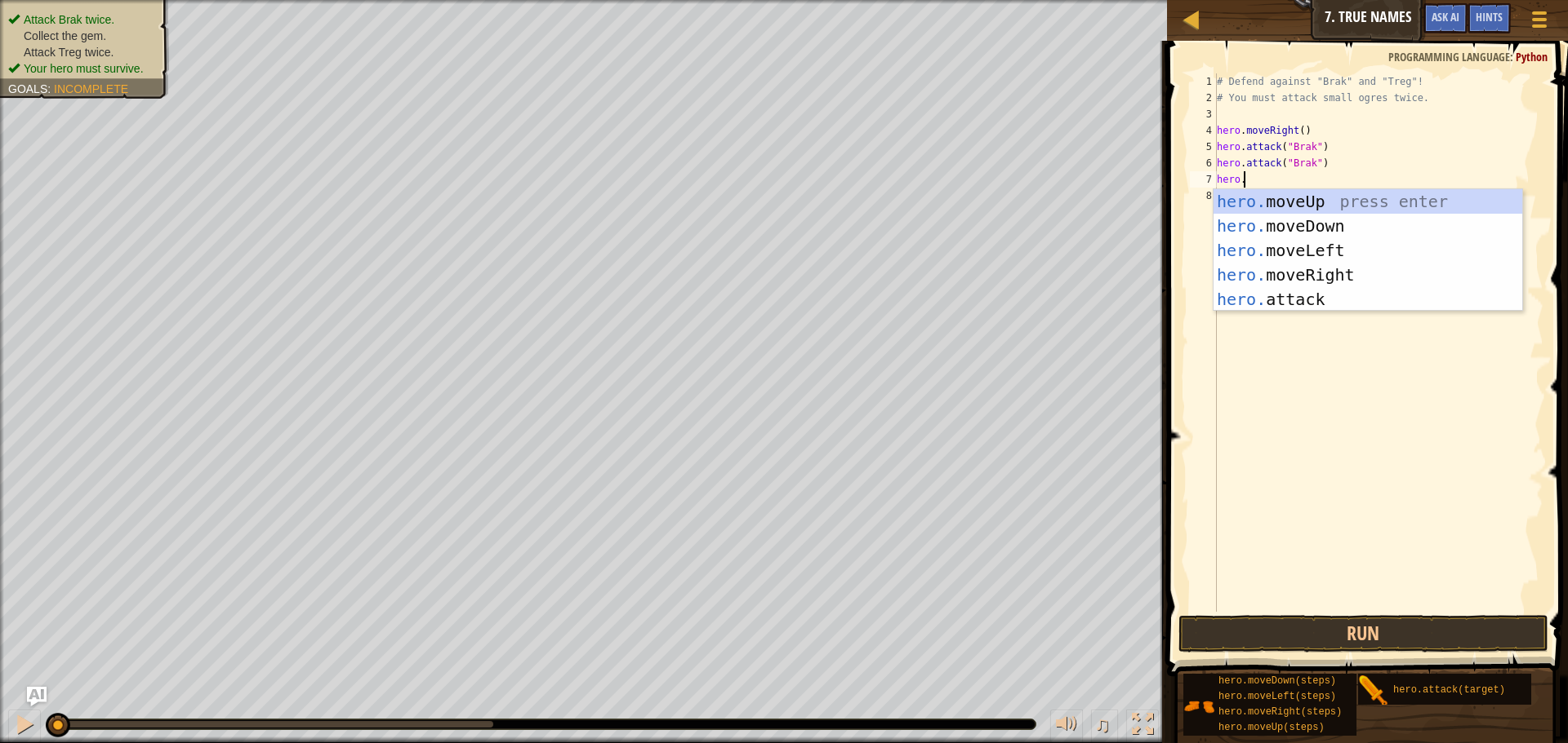
scroll to position [8, 2]
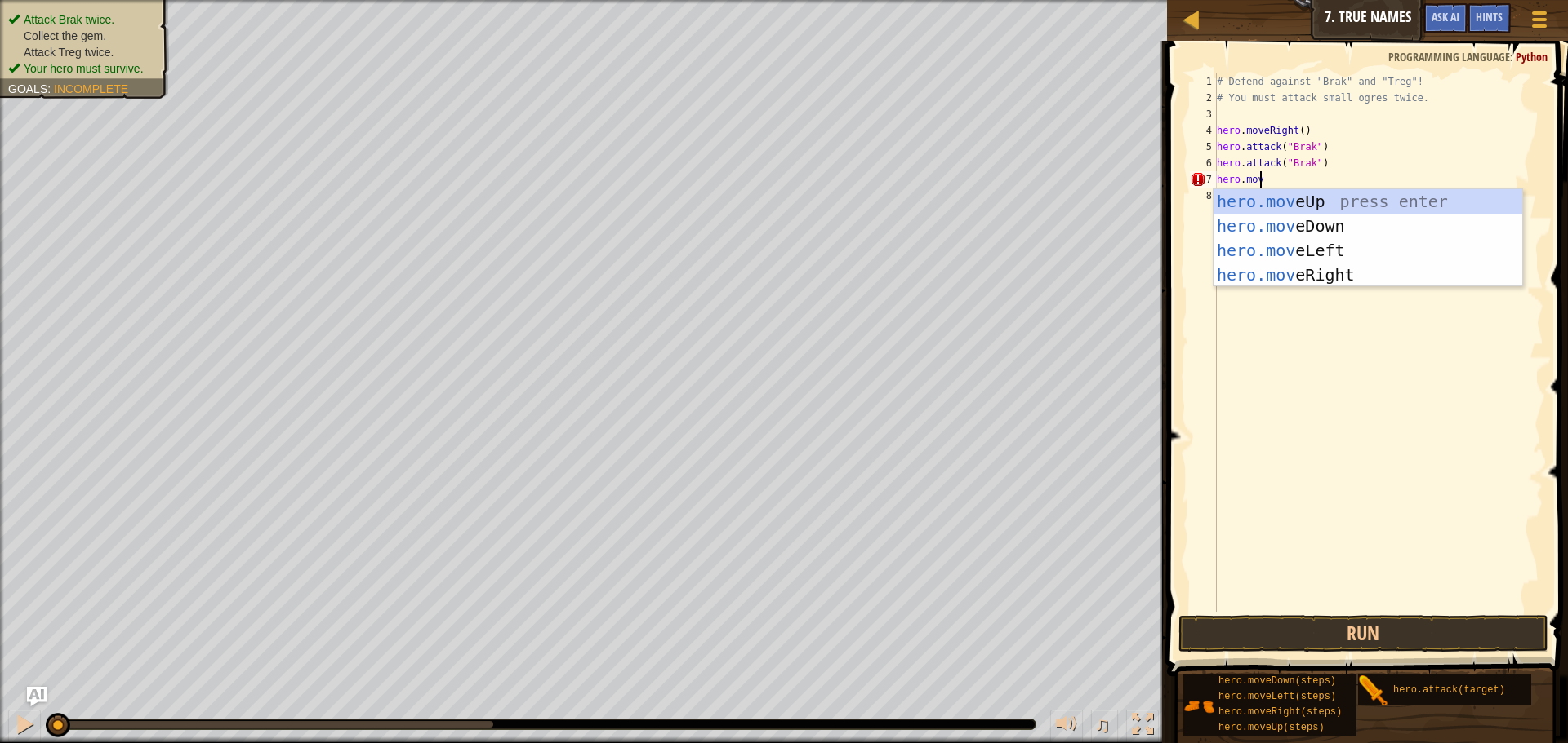
type textarea "hero.move"
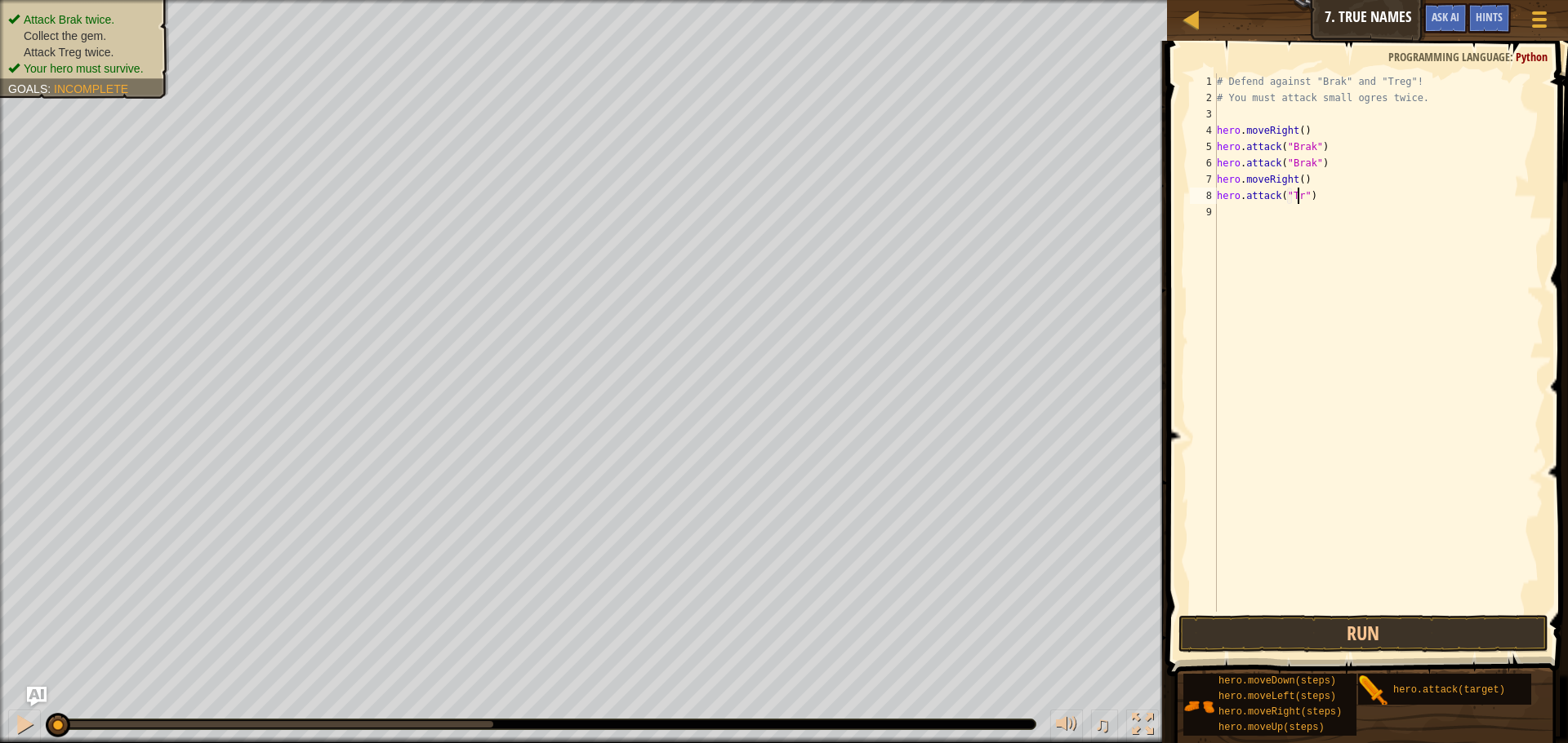
scroll to position [8, 8]
type textarea "hero.attack("Treg")"
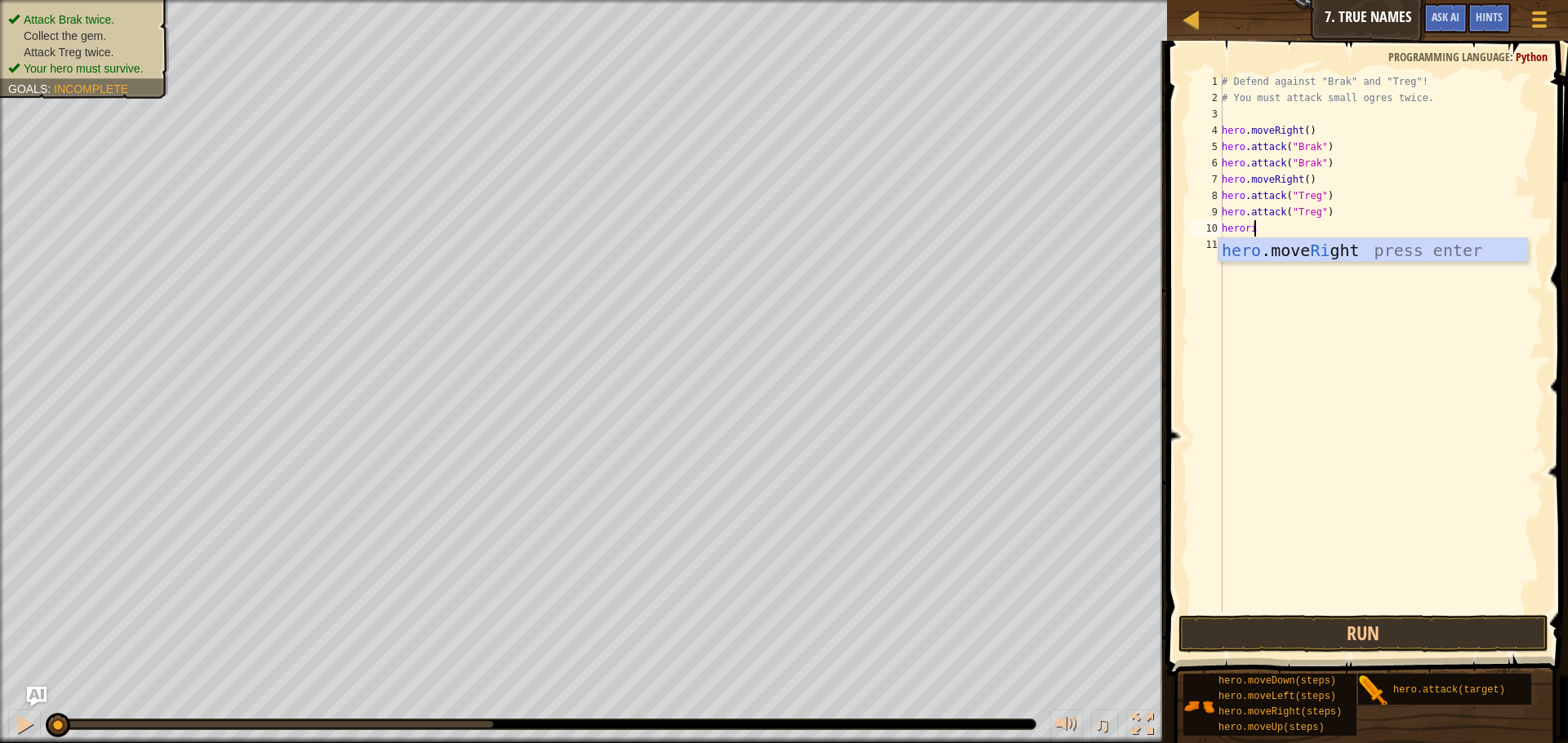
scroll to position [8, 2]
type textarea "heror"
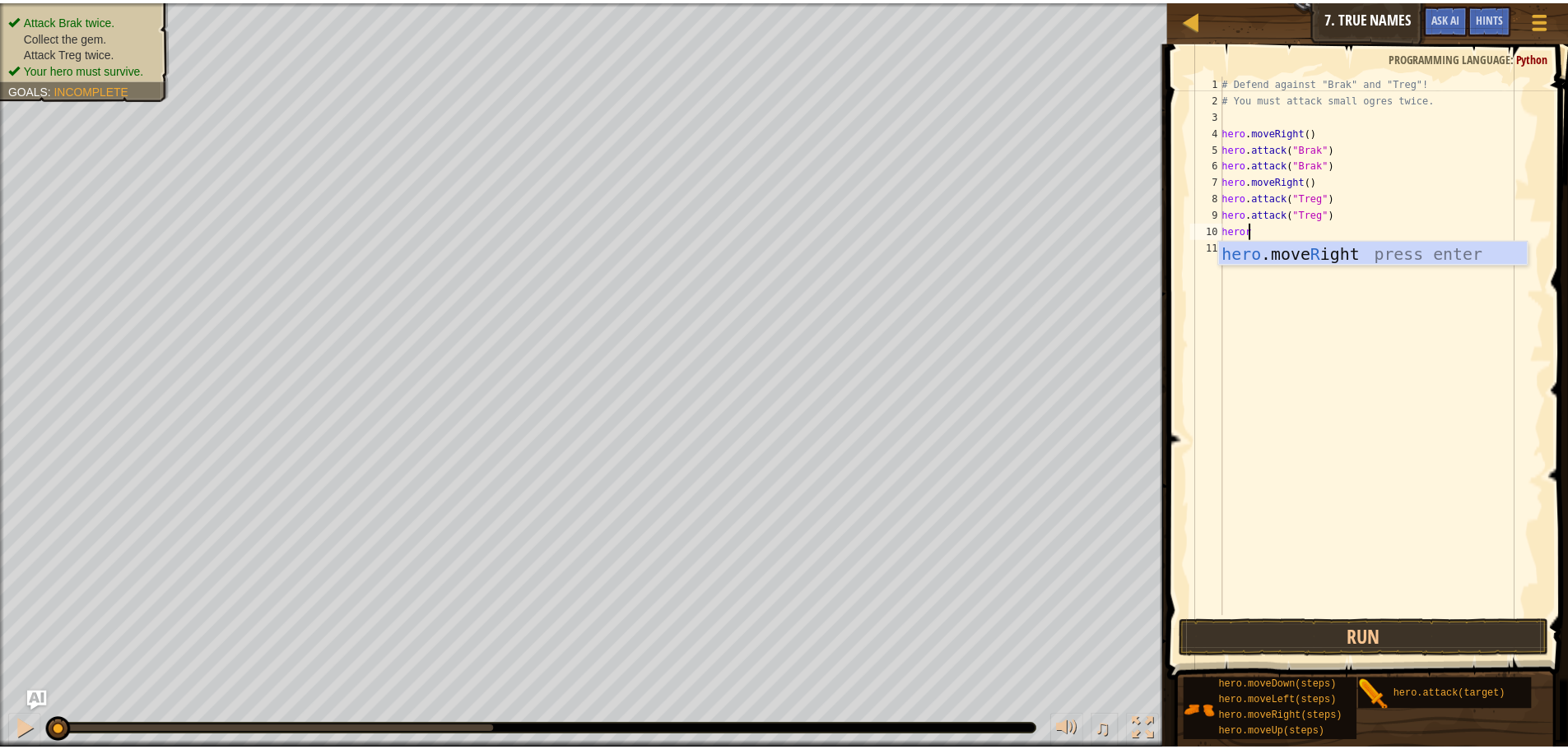
scroll to position [8, 0]
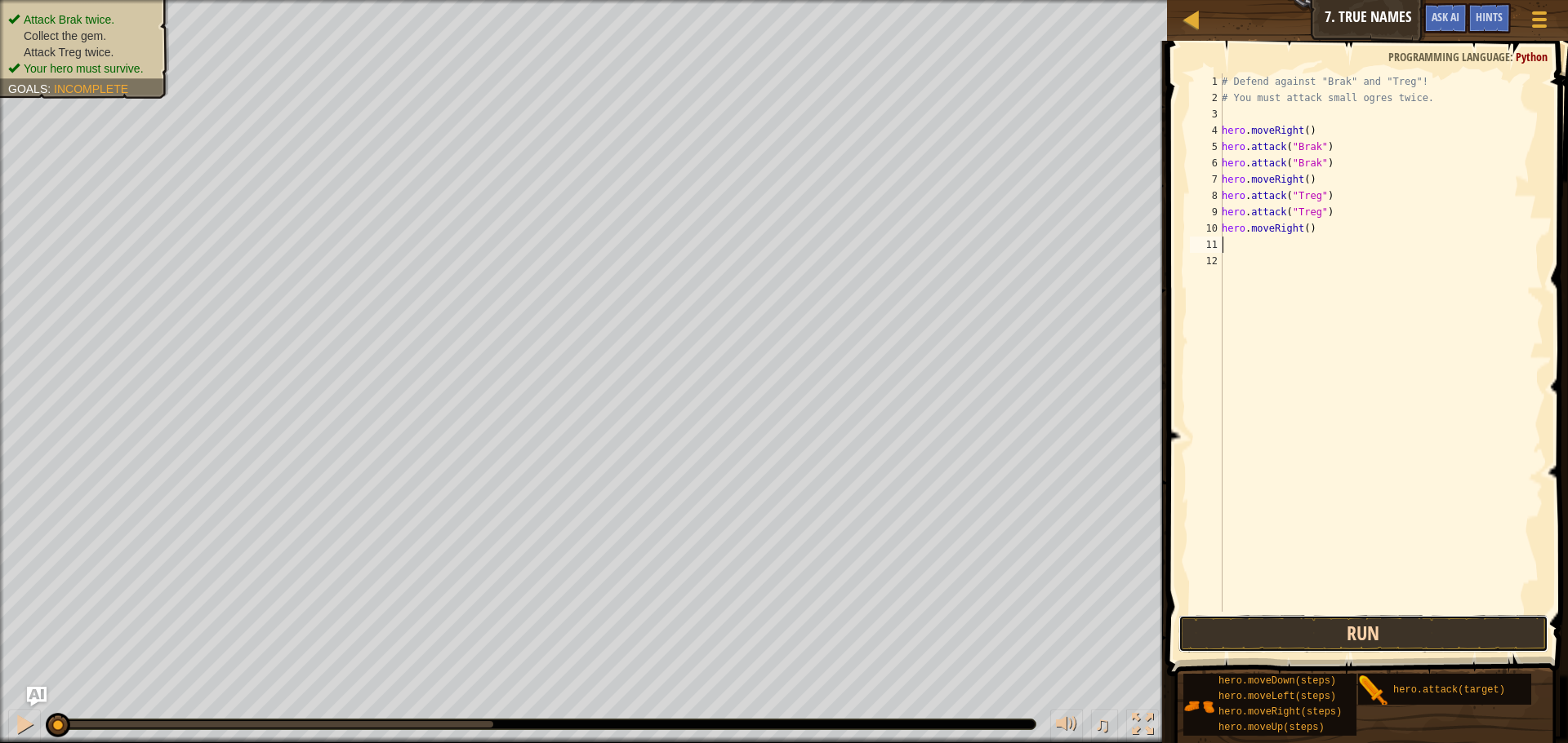
click at [1414, 630] on button "Run" at bounding box center [1364, 633] width 370 height 37
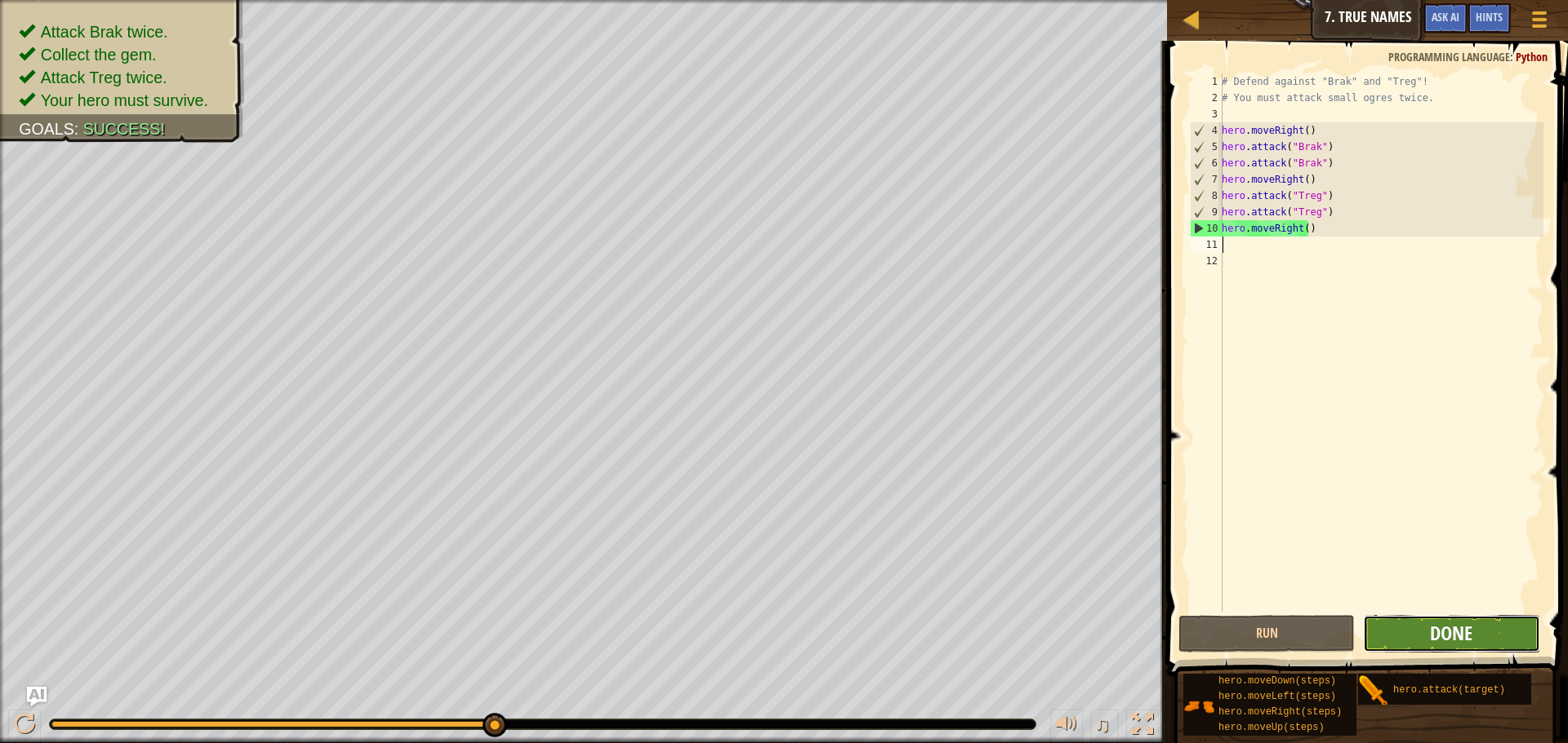
click at [1435, 622] on span "Done" at bounding box center [1451, 632] width 42 height 26
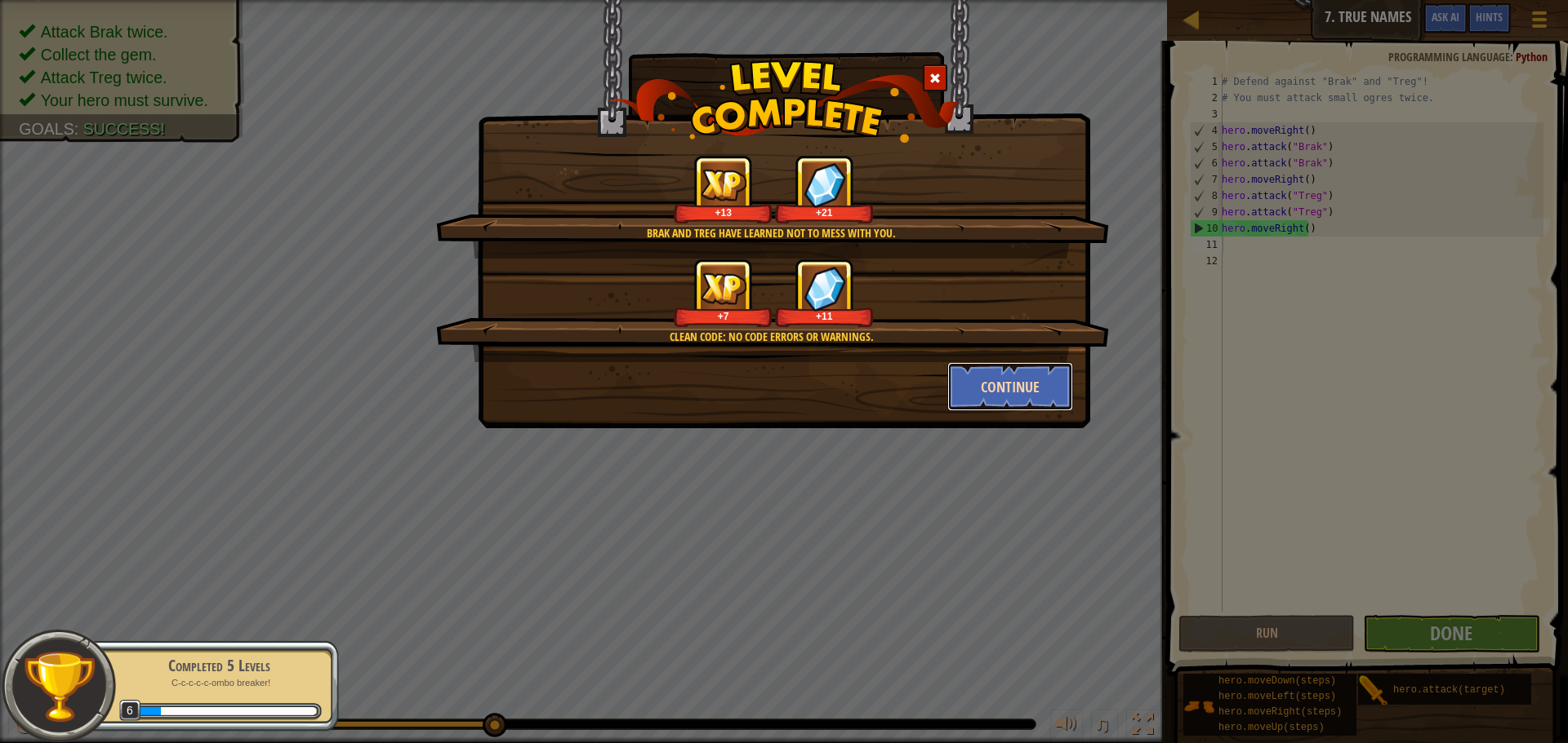
click at [977, 387] on button "Continue" at bounding box center [1011, 386] width 127 height 49
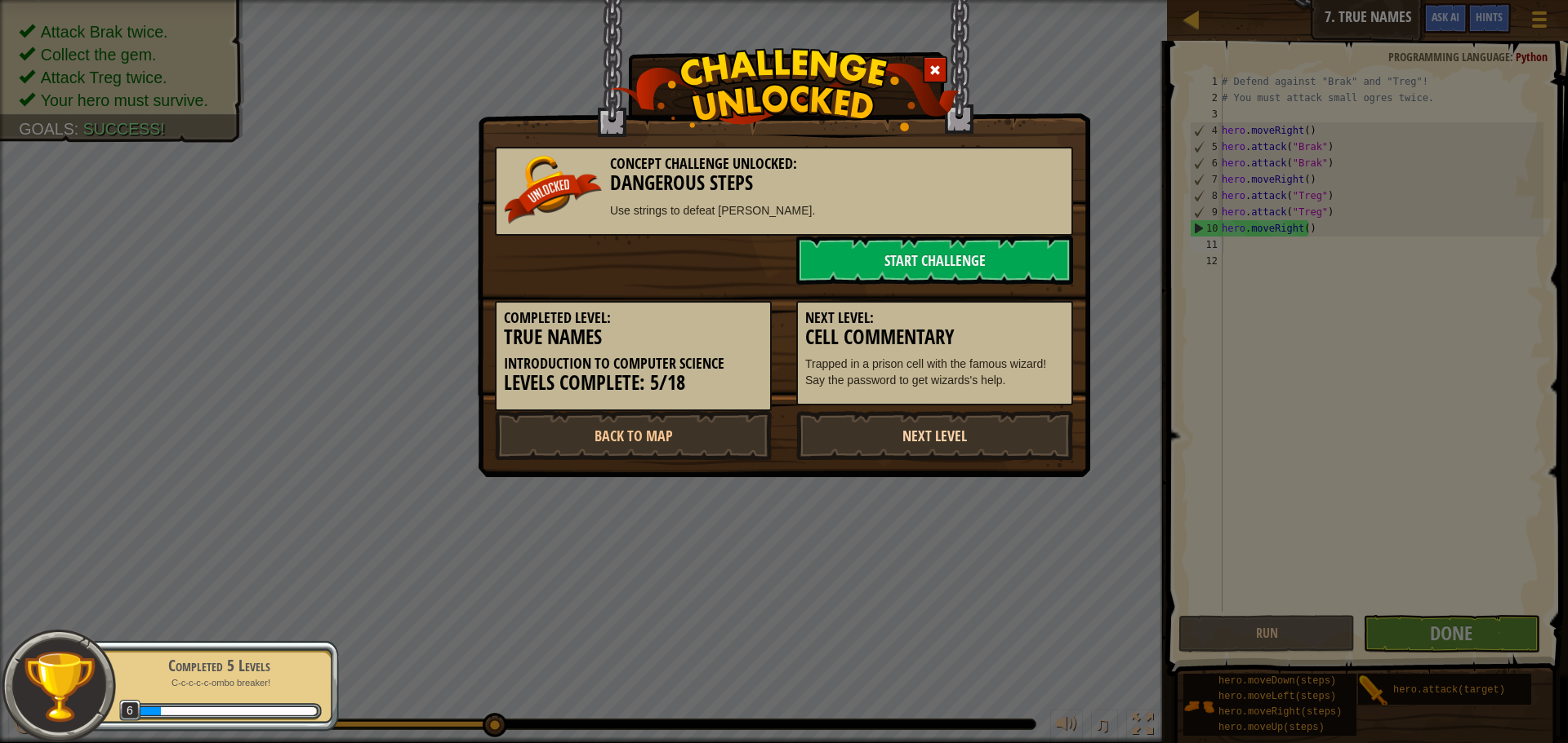
click at [928, 424] on link "Next Level" at bounding box center [934, 435] width 277 height 49
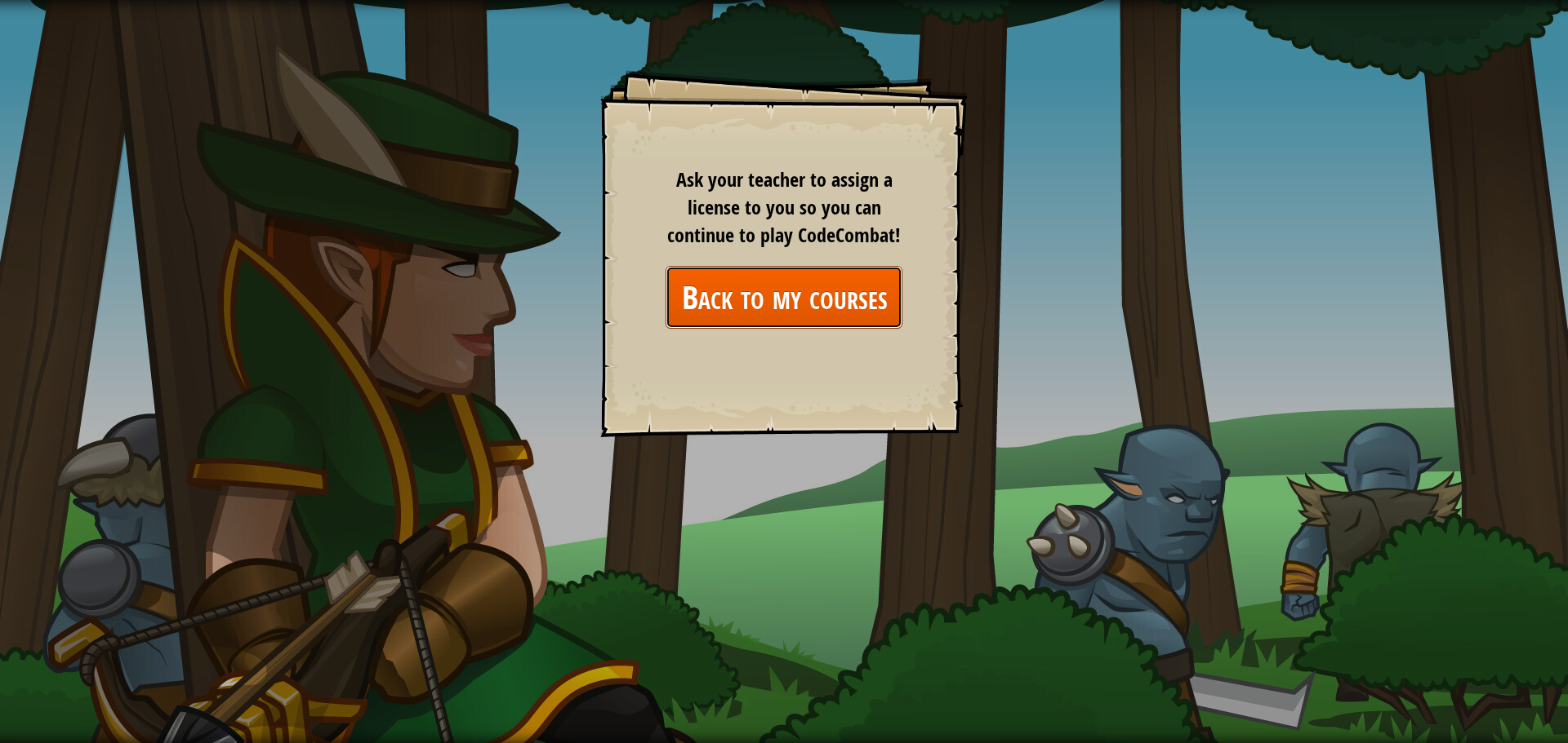
click at [783, 315] on link "Back to my courses" at bounding box center [784, 298] width 237 height 63
